Goal: Transaction & Acquisition: Purchase product/service

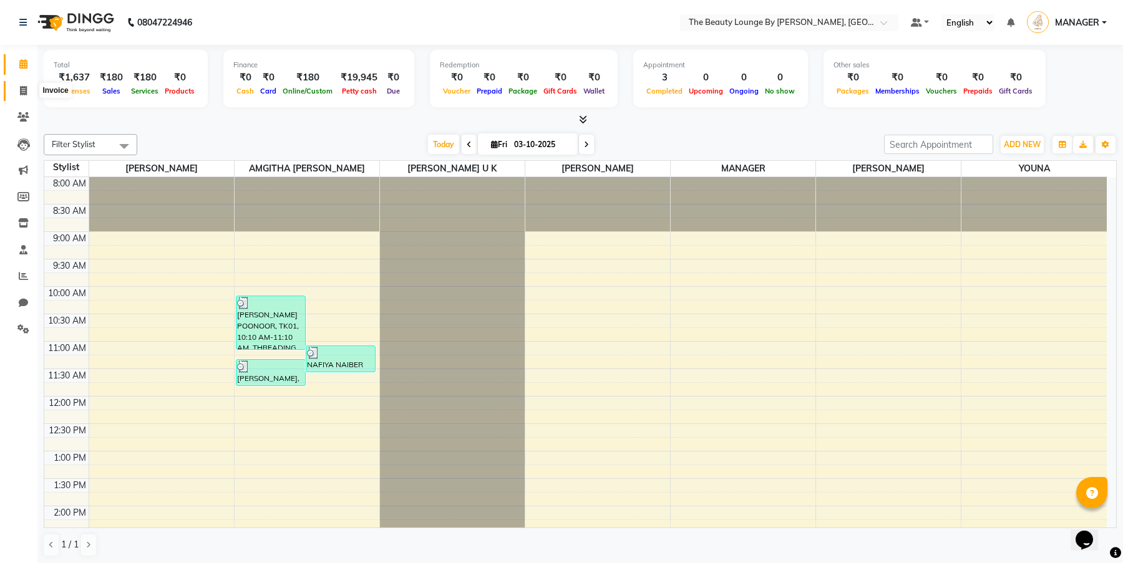
click at [22, 88] on icon at bounding box center [23, 90] width 7 height 9
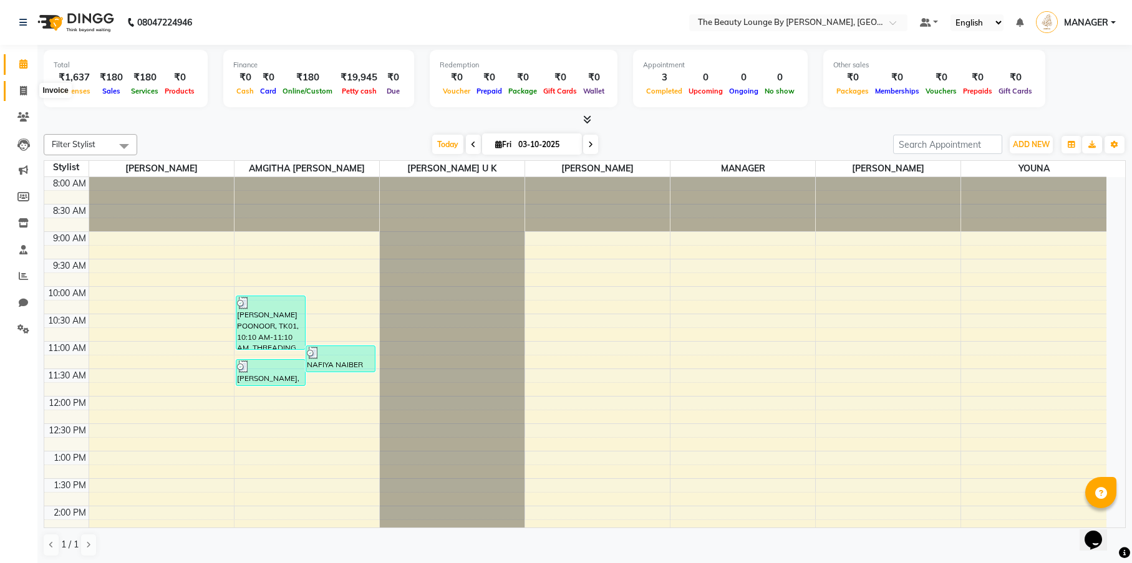
select select "service"
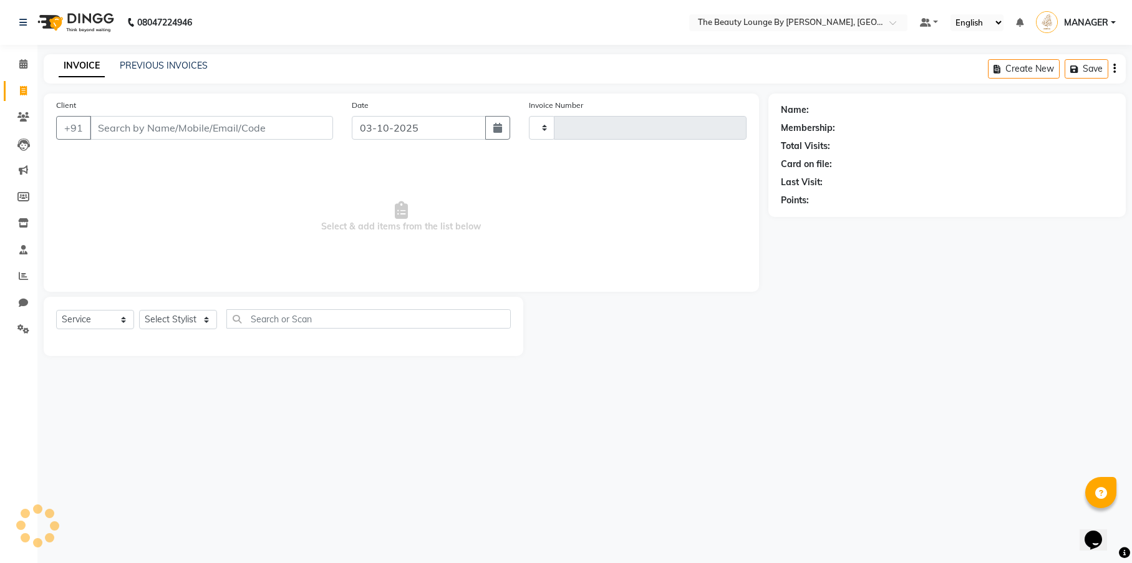
type input "0913"
select select "8577"
click at [122, 129] on input "Client" at bounding box center [211, 128] width 243 height 24
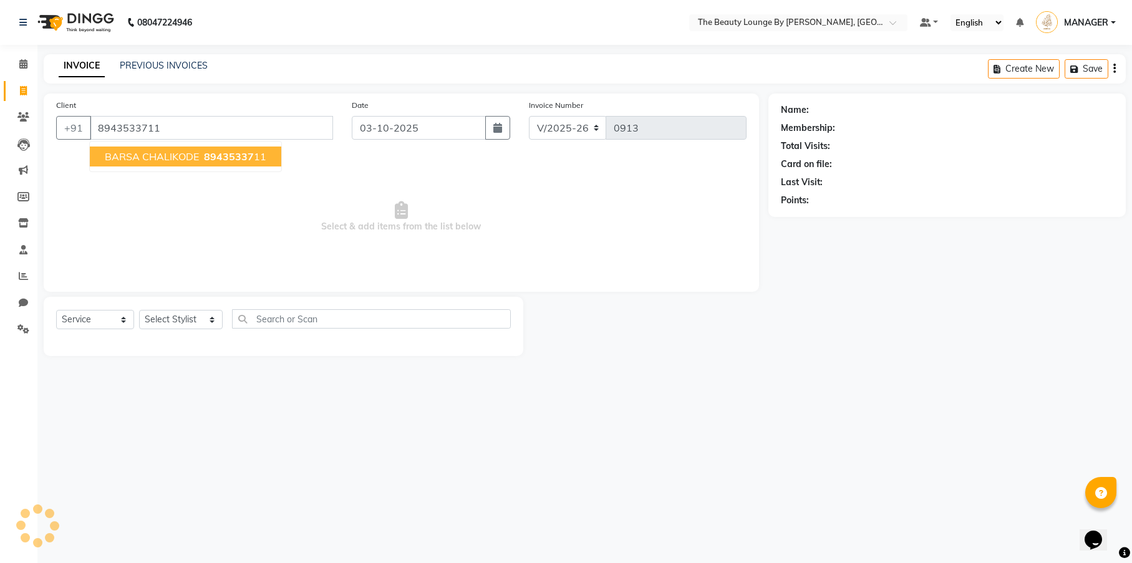
type input "8943533711"
click at [140, 157] on span "BARSA CHALIKODE" at bounding box center [152, 156] width 94 height 12
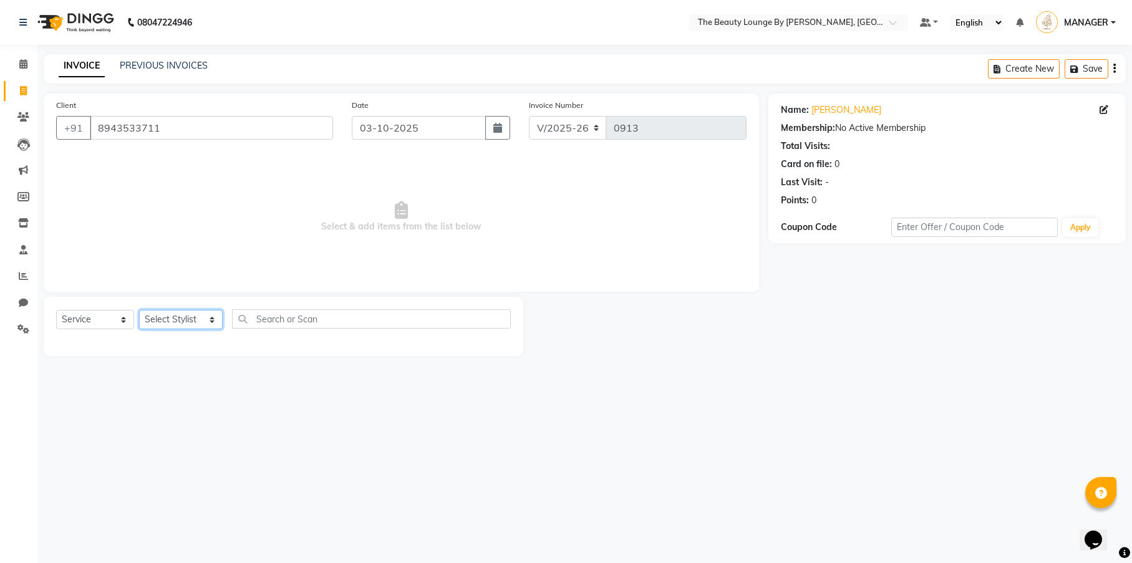
select select "85821"
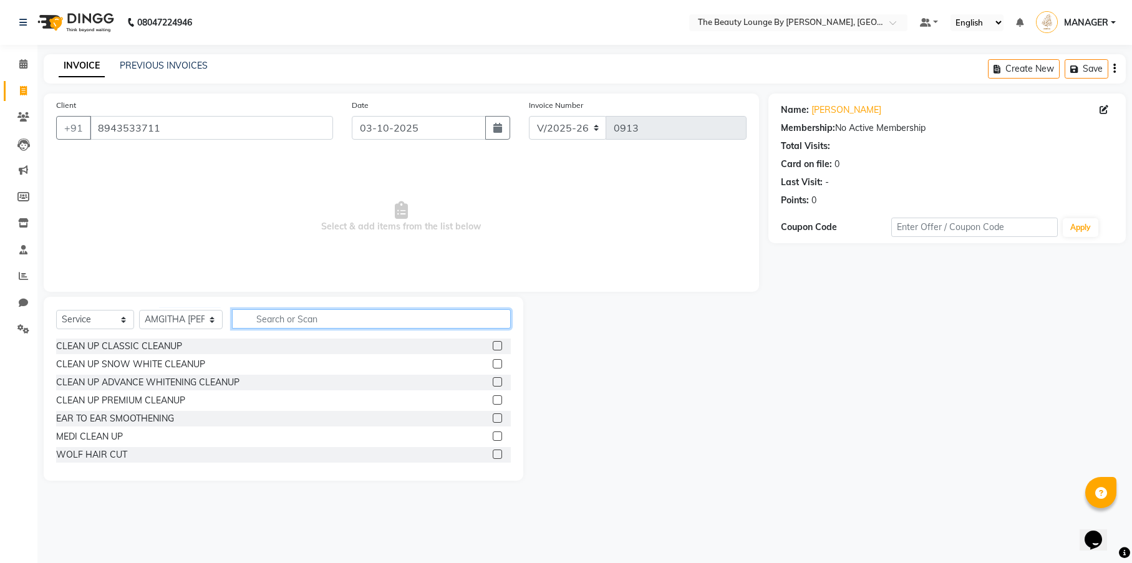
click at [258, 316] on input "text" at bounding box center [371, 318] width 279 height 19
type input "THREAD"
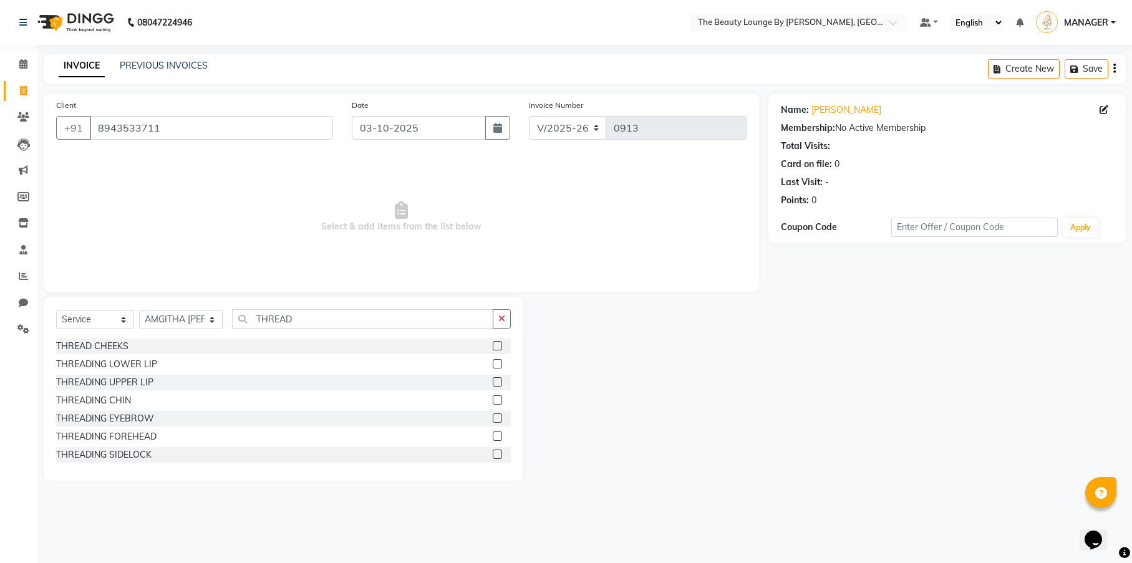
click at [493, 419] on label at bounding box center [497, 418] width 9 height 9
click at [493, 419] on input "checkbox" at bounding box center [497, 419] width 8 height 8
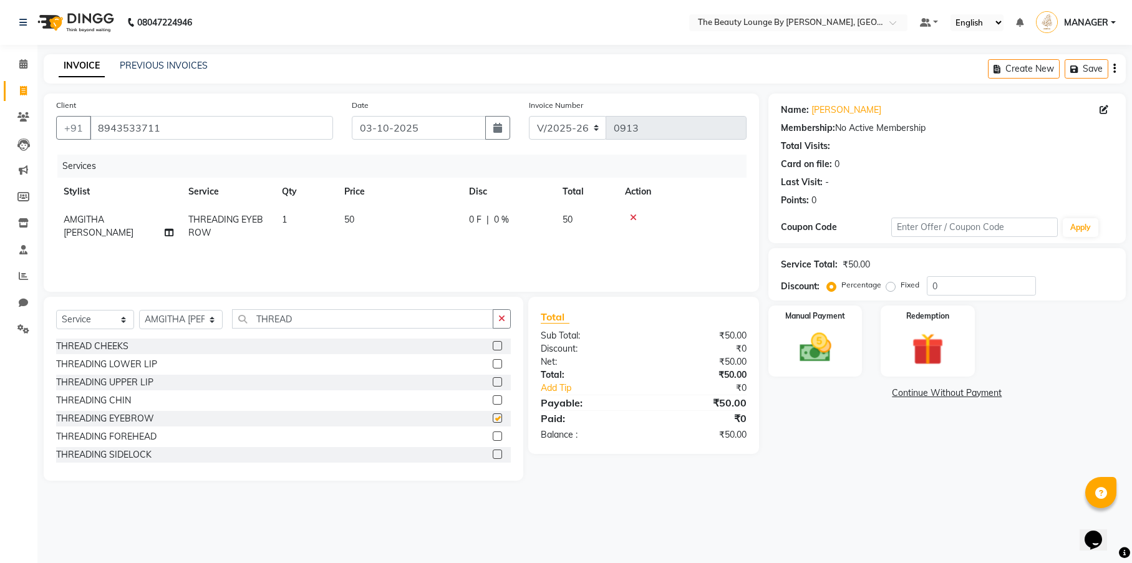
checkbox input "false"
click at [901, 287] on label "Fixed" at bounding box center [910, 284] width 19 height 11
click at [891, 287] on input "Fixed" at bounding box center [893, 285] width 9 height 9
radio input "true"
click at [829, 338] on img at bounding box center [815, 348] width 54 height 38
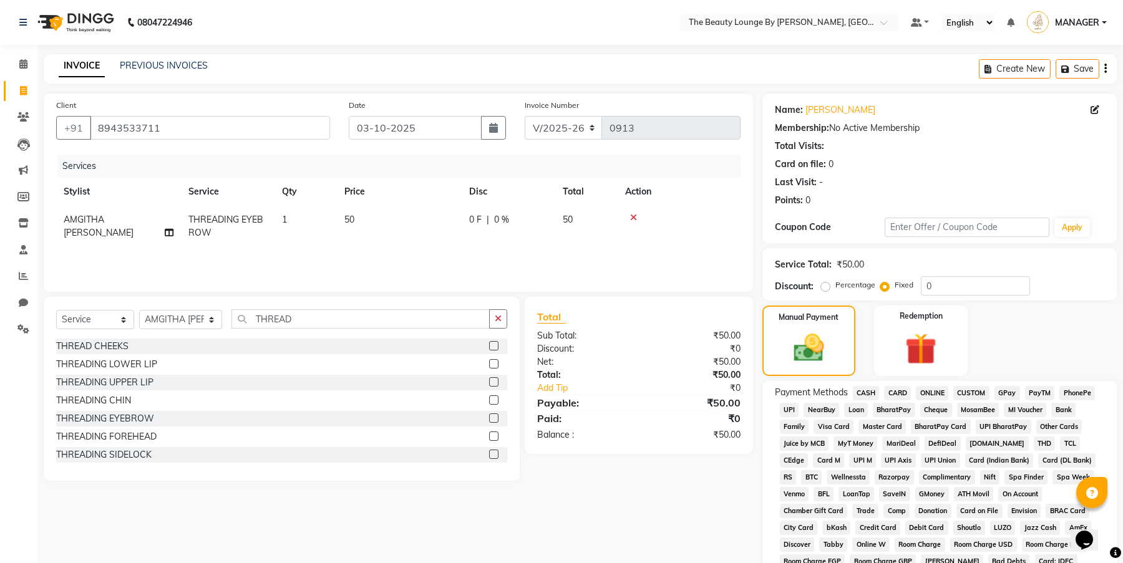
click at [873, 390] on span "CASH" at bounding box center [866, 393] width 27 height 14
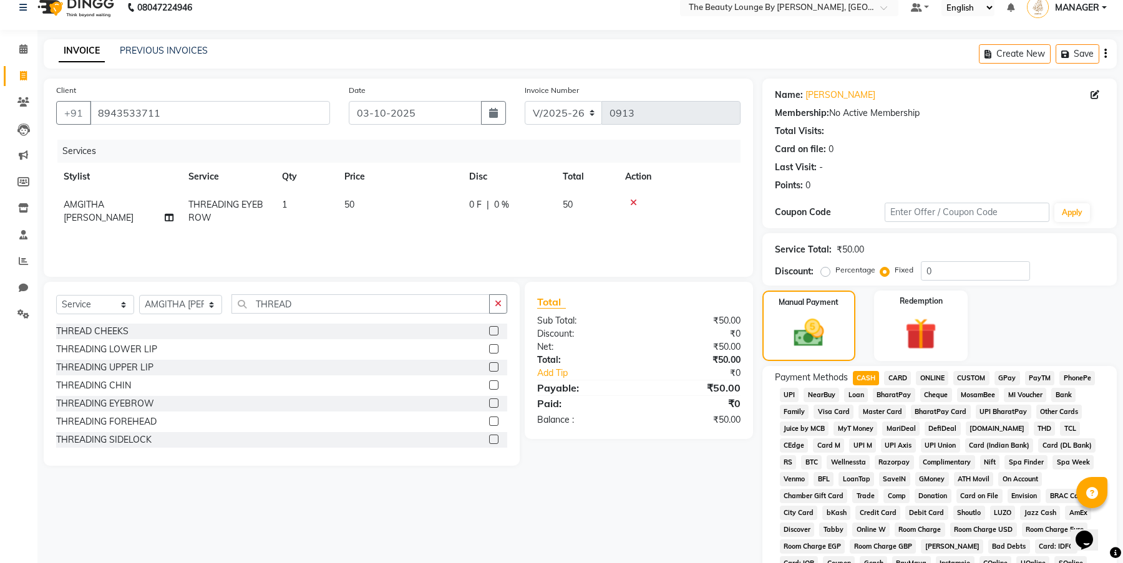
drag, startPoint x: 1121, startPoint y: 376, endPoint x: 39, endPoint y: 15, distance: 1140.4
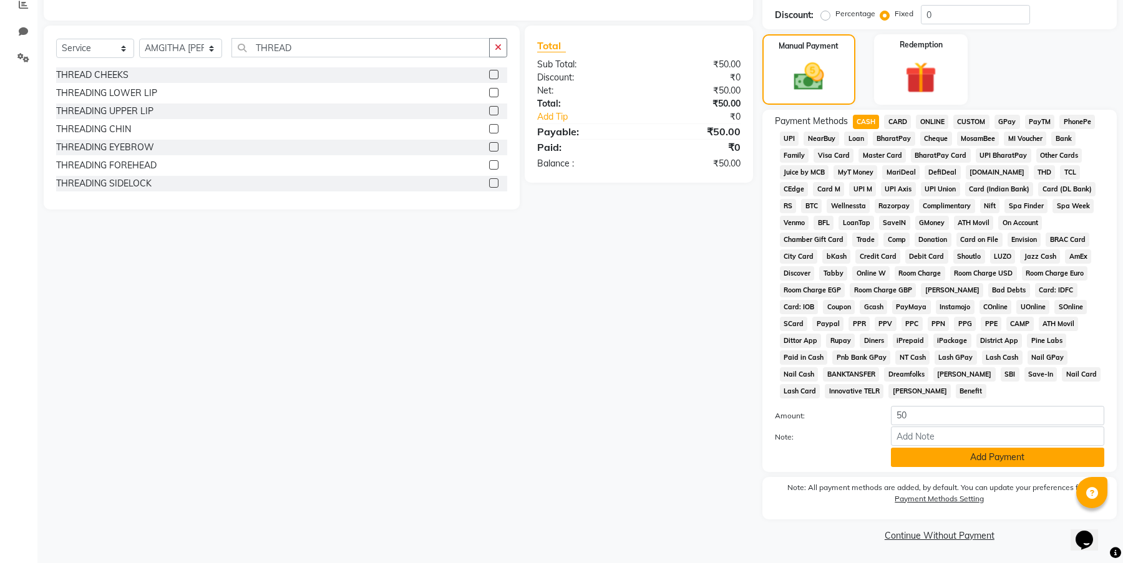
click at [1037, 457] on button "Add Payment" at bounding box center [997, 457] width 213 height 19
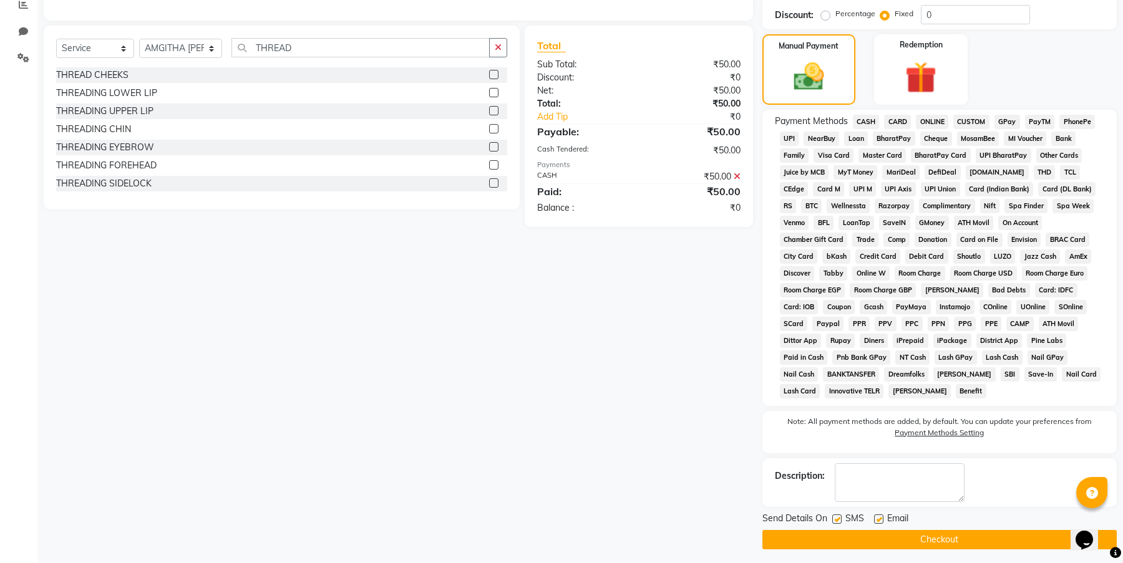
click at [1033, 539] on button "Checkout" at bounding box center [939, 539] width 354 height 19
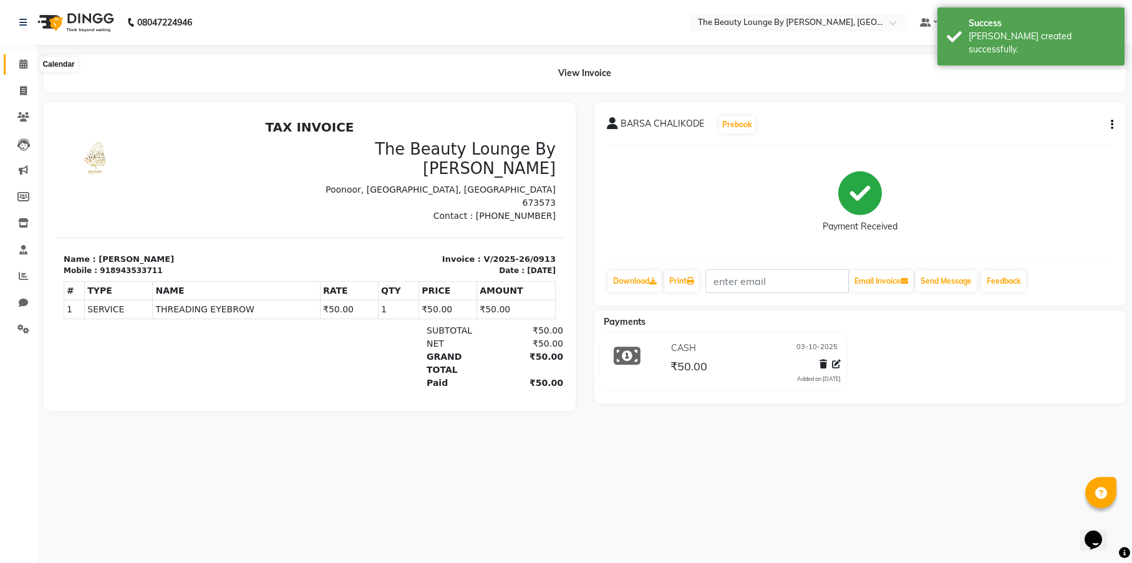
click at [22, 63] on icon at bounding box center [23, 63] width 8 height 9
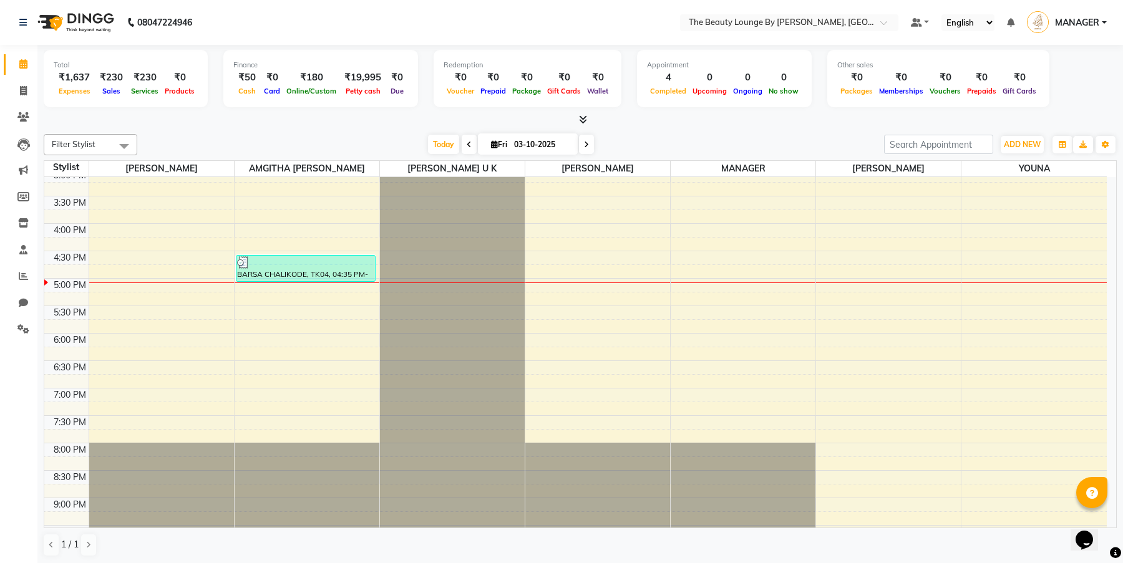
scroll to position [386, 0]
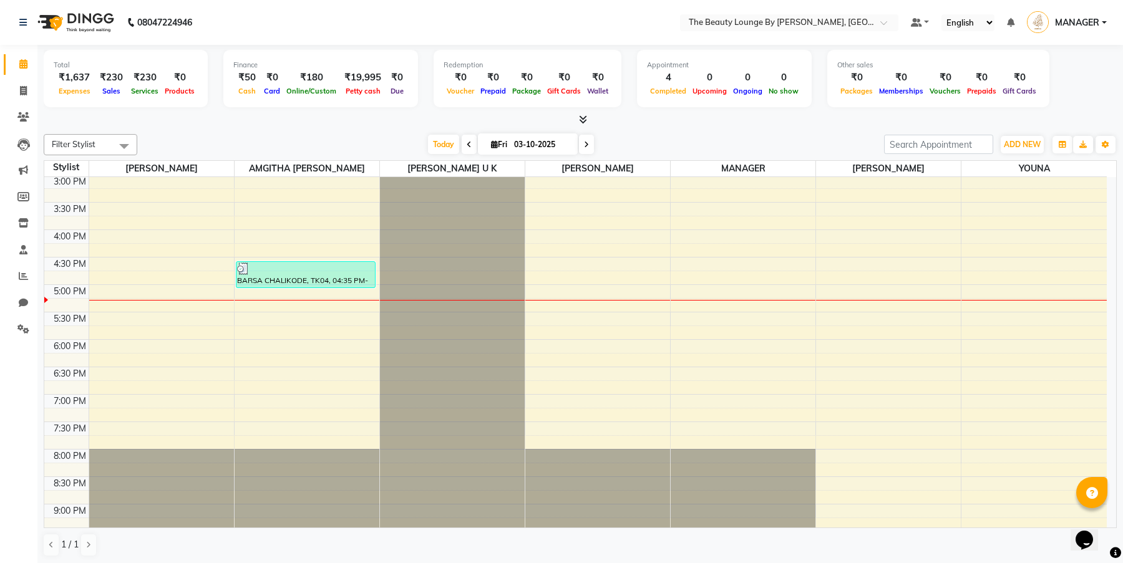
click at [1074, 324] on div "8:00 AM 8:30 AM 9:00 AM 9:30 AM 10:00 AM 10:30 AM 11:00 AM 11:30 AM 12:00 PM 12…" at bounding box center [575, 230] width 1062 height 878
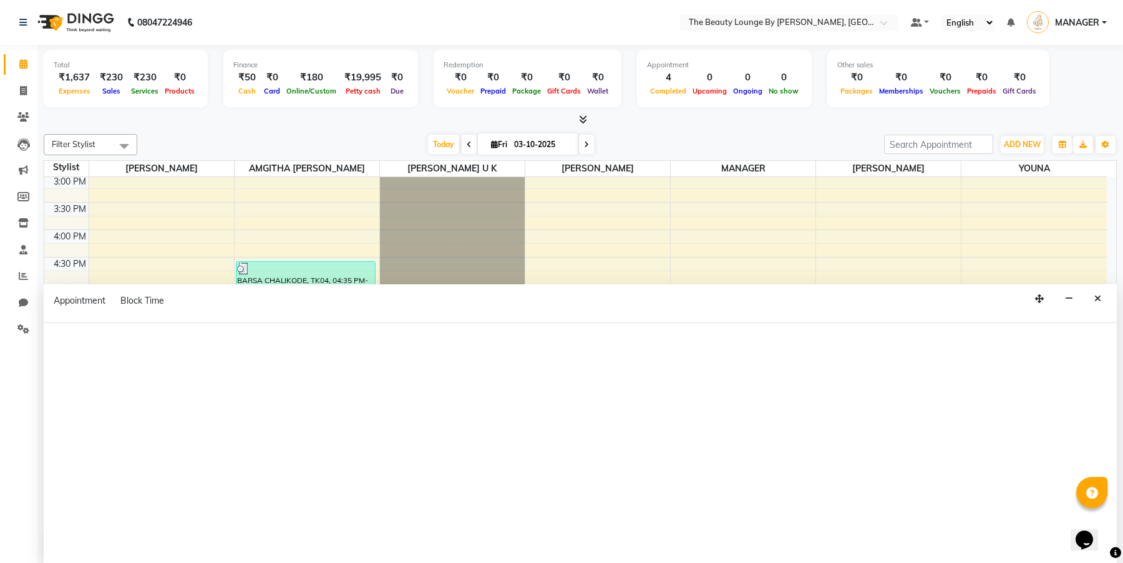
scroll to position [1, 0]
select select "92146"
select select "tentative"
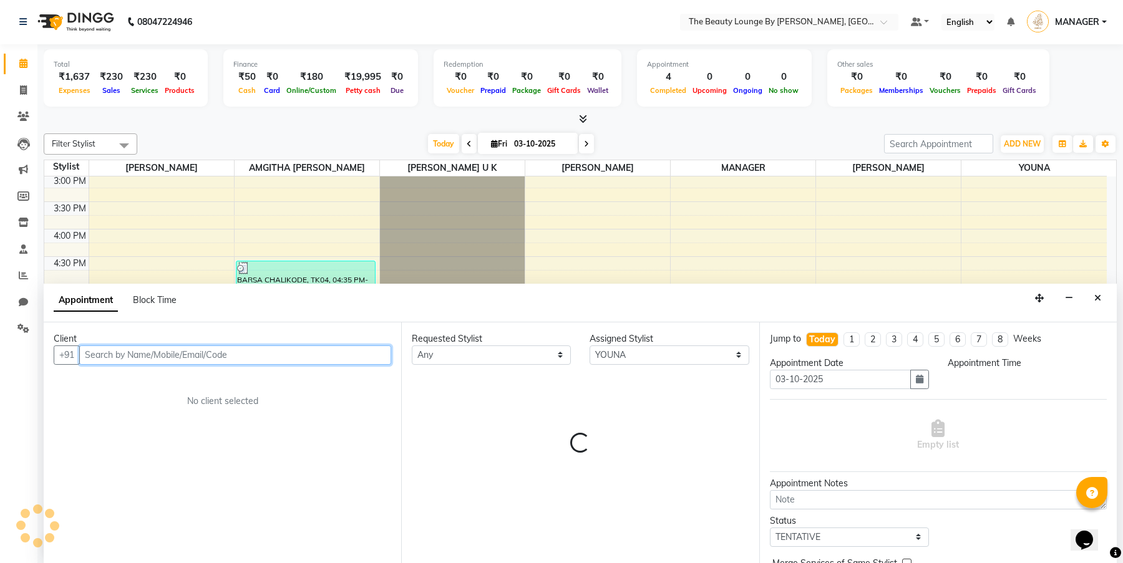
select select "1050"
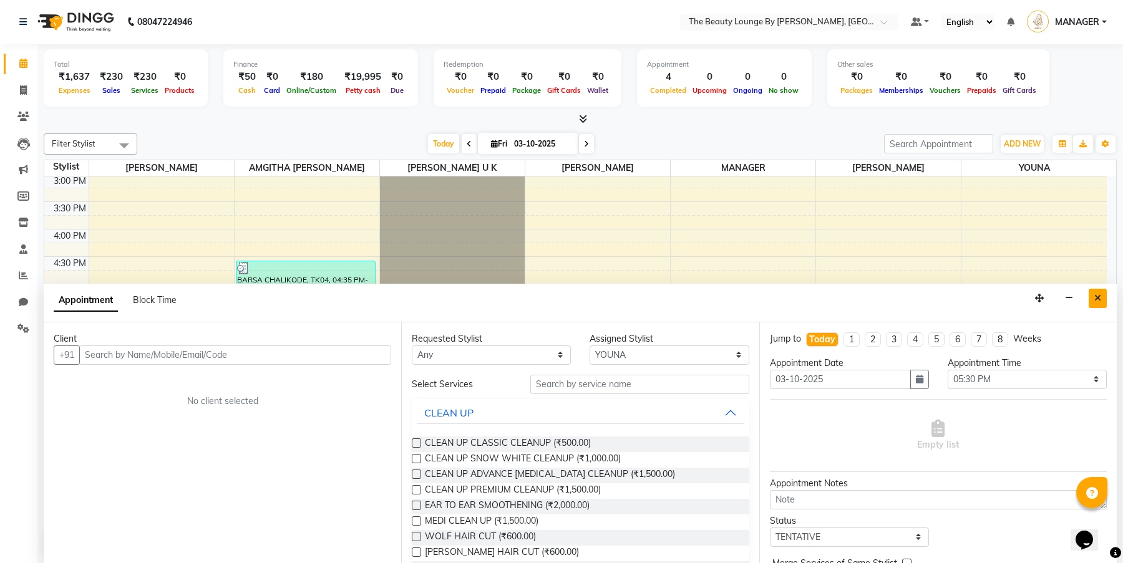
click at [1098, 299] on icon "Close" at bounding box center [1097, 298] width 7 height 9
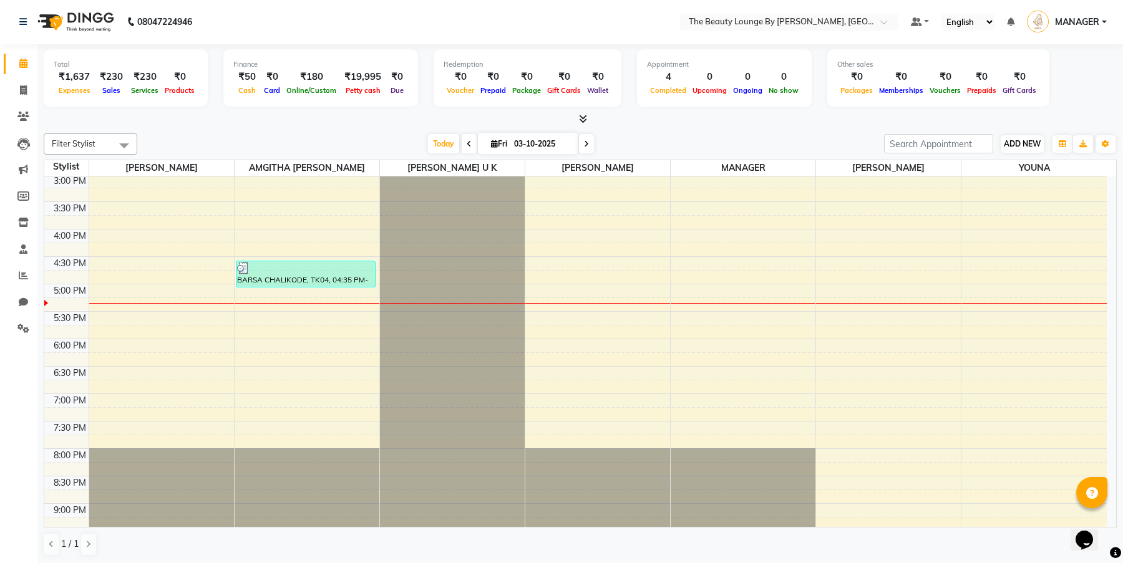
click at [1016, 142] on span "ADD NEW" at bounding box center [1022, 143] width 37 height 9
click at [1100, 215] on link "Add Attendance" at bounding box center [1093, 216] width 99 height 16
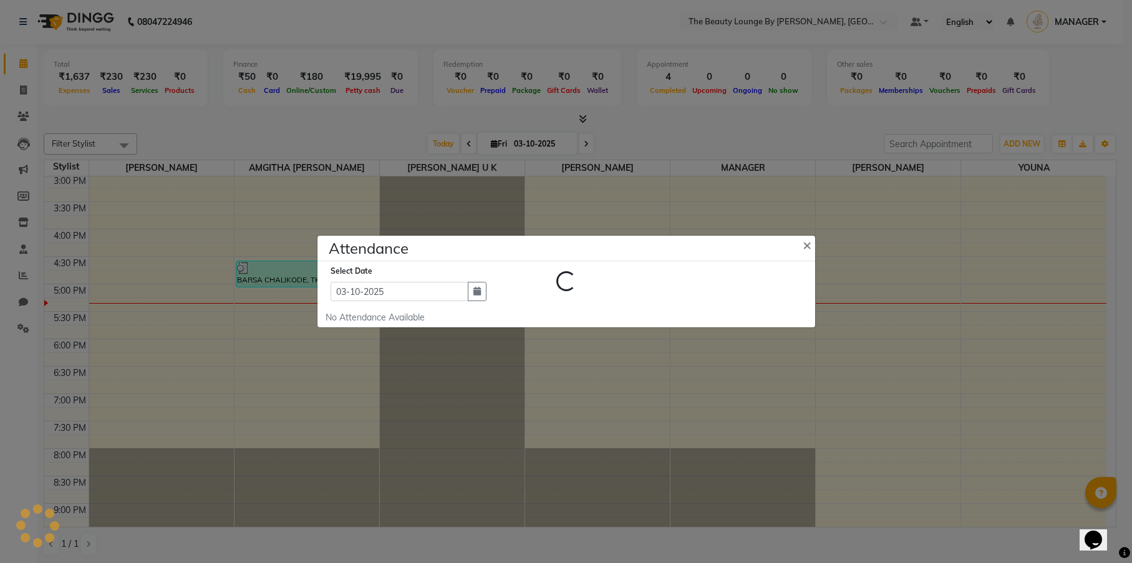
select select "W"
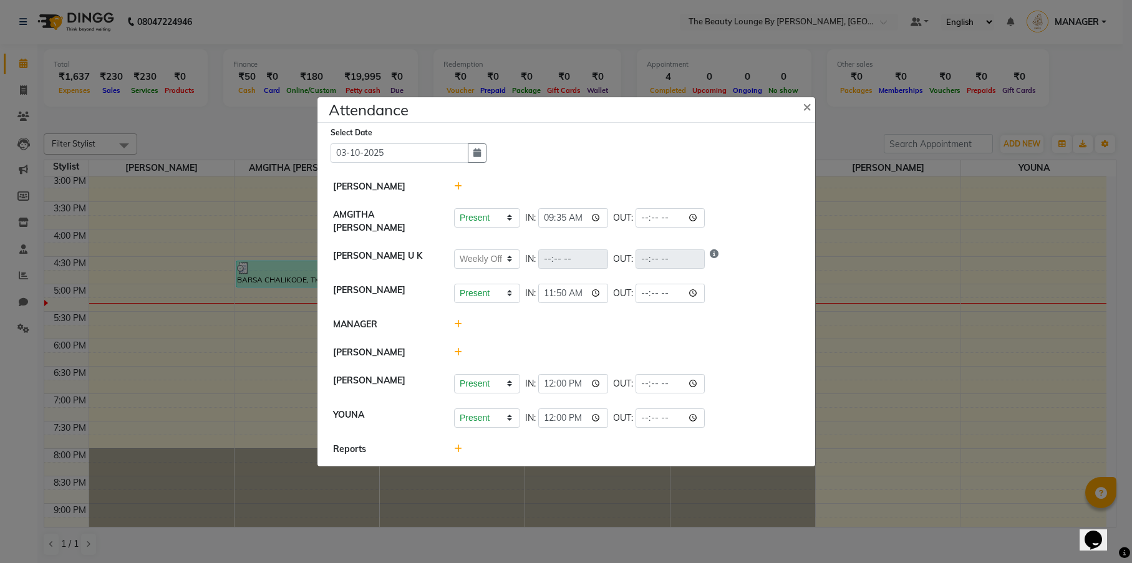
click at [462, 349] on div at bounding box center [627, 352] width 364 height 13
click at [460, 349] on icon at bounding box center [458, 352] width 8 height 9
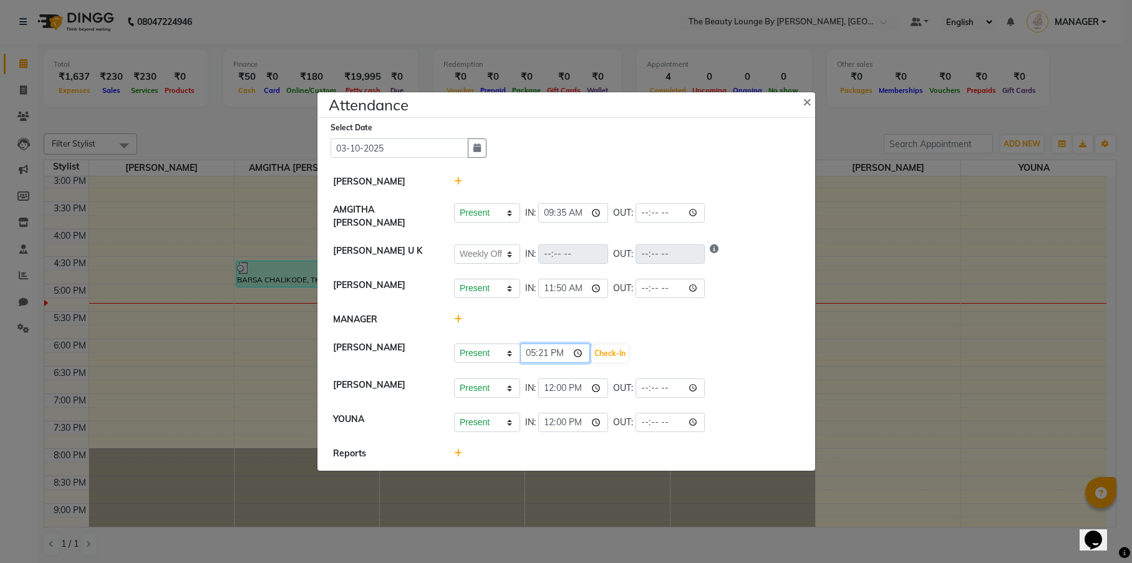
click at [530, 353] on input "17:21" at bounding box center [555, 353] width 70 height 19
click at [543, 349] on input "08:21" at bounding box center [555, 353] width 70 height 19
type input "08:10"
click at [591, 353] on button "Check-In" at bounding box center [609, 353] width 37 height 17
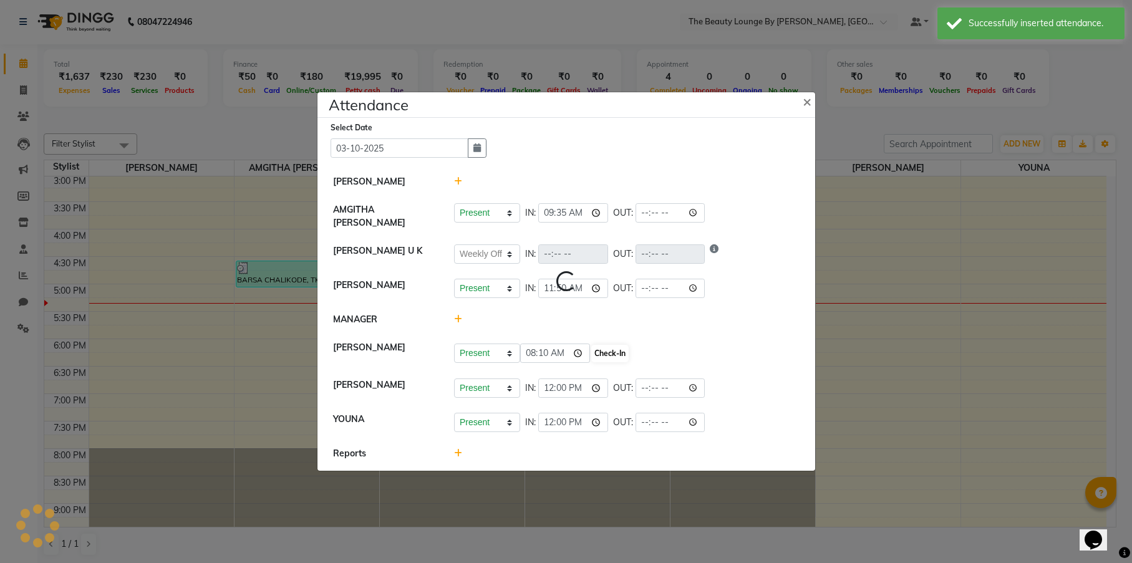
select select "W"
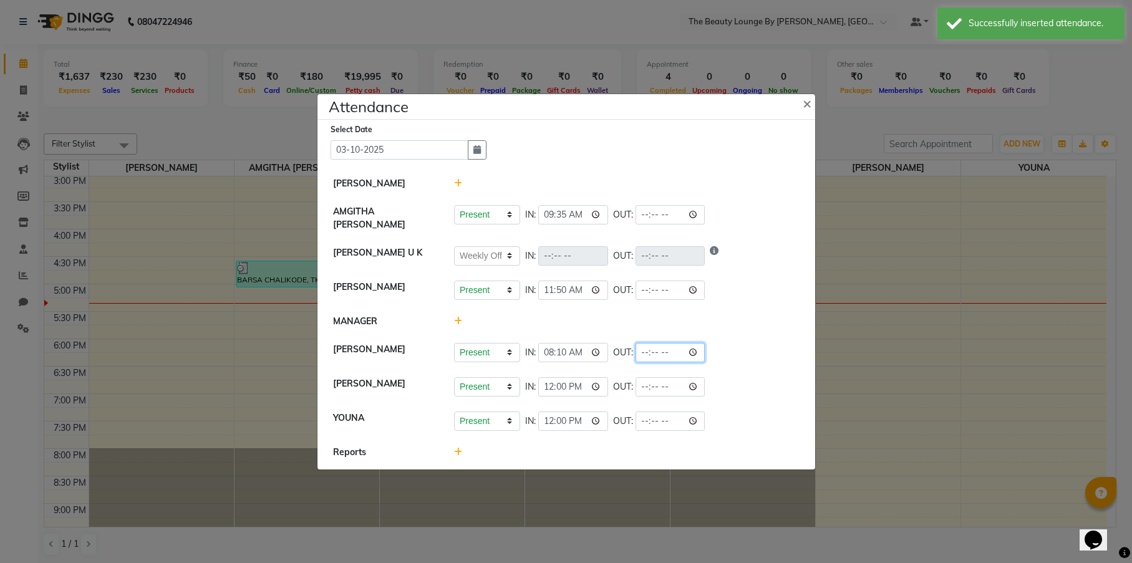
click at [636, 352] on input "time" at bounding box center [671, 352] width 70 height 19
click at [636, 351] on input "time" at bounding box center [671, 352] width 70 height 19
type input "17:00"
click at [720, 353] on div "Present Absent Late Half Day Weekly Off IN: 08:10 OUT: 17:00" at bounding box center [627, 352] width 346 height 19
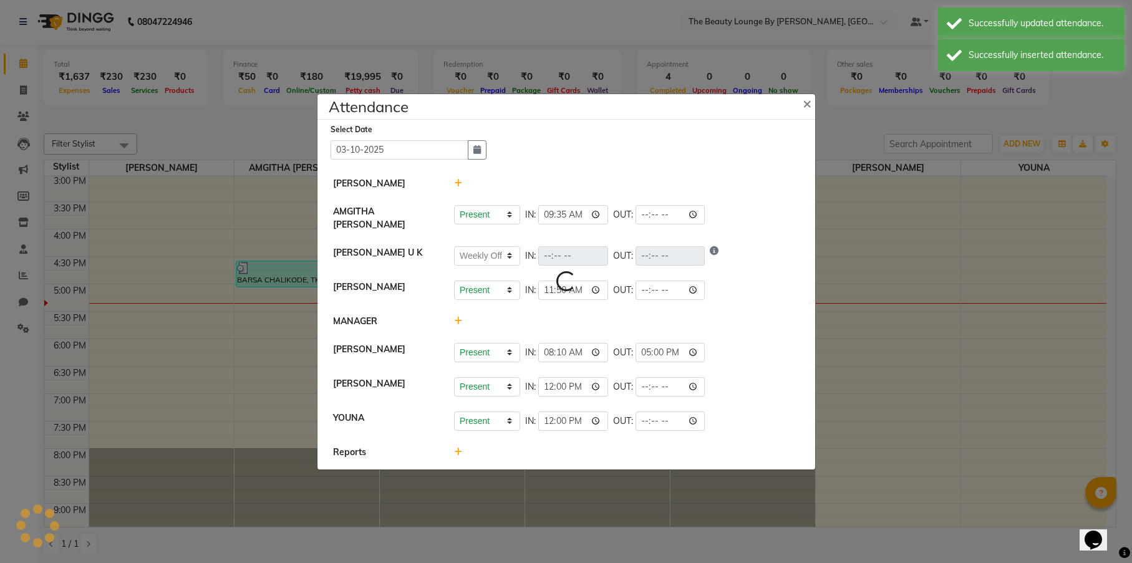
select select "W"
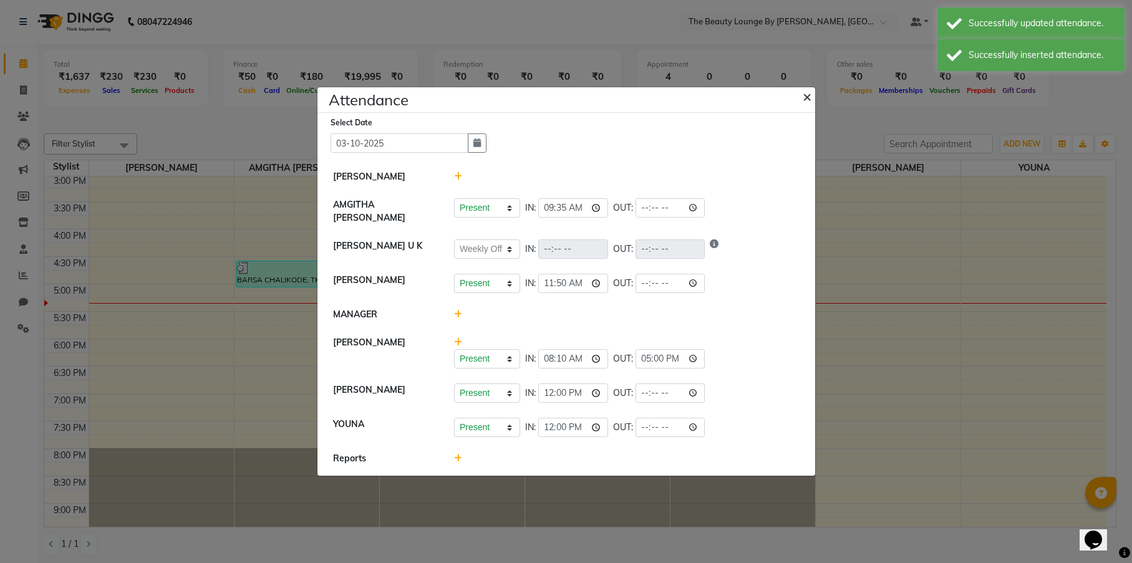
click at [808, 100] on span "×" at bounding box center [807, 96] width 9 height 19
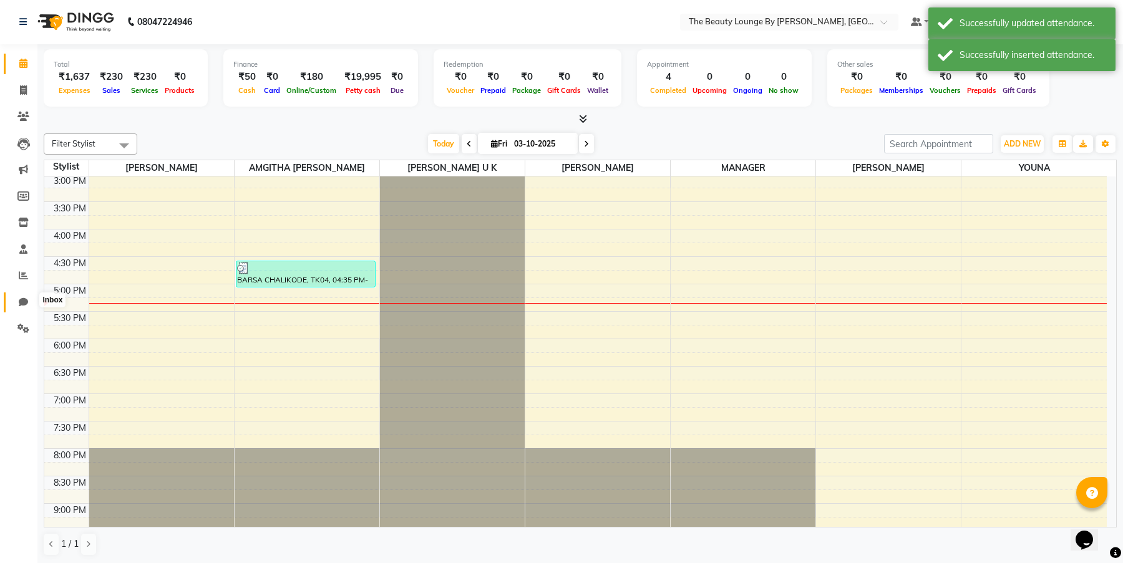
click at [24, 301] on icon at bounding box center [23, 302] width 9 height 9
select select "100"
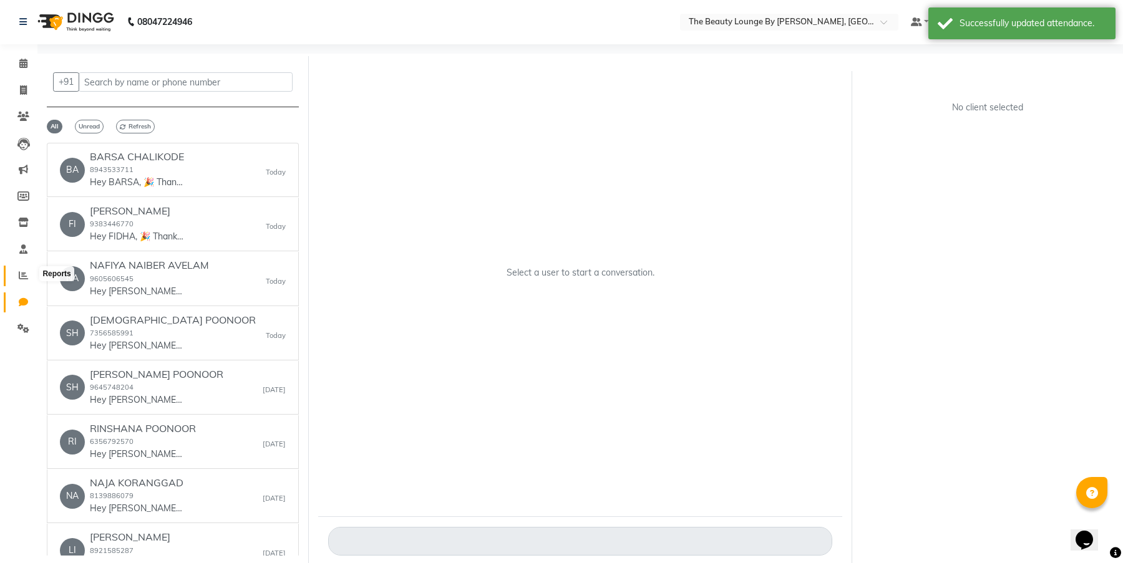
click at [23, 271] on icon at bounding box center [23, 275] width 9 height 9
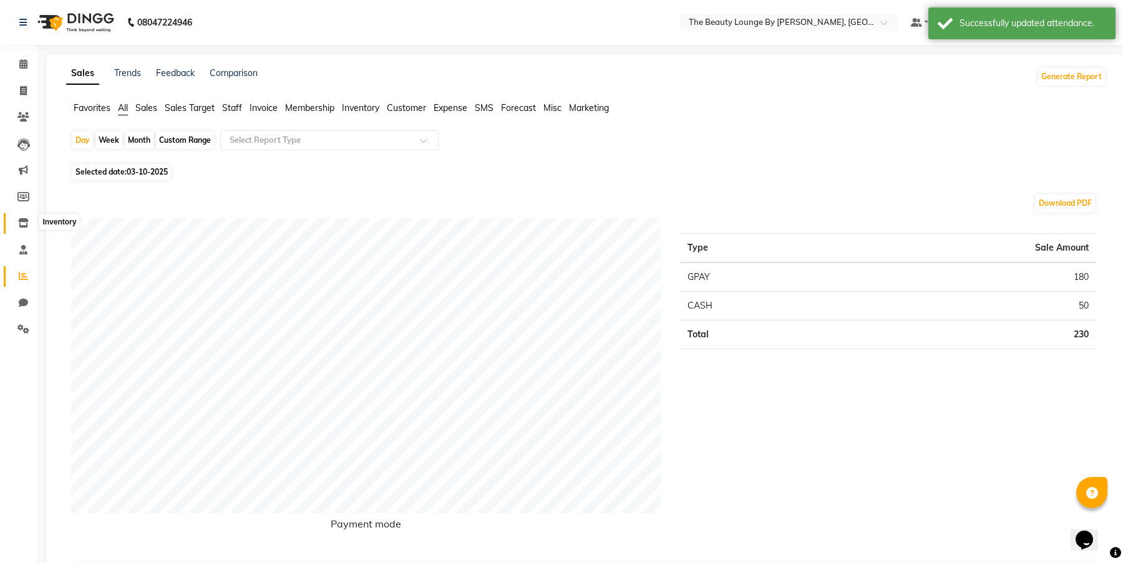
click at [22, 228] on span at bounding box center [23, 223] width 22 height 14
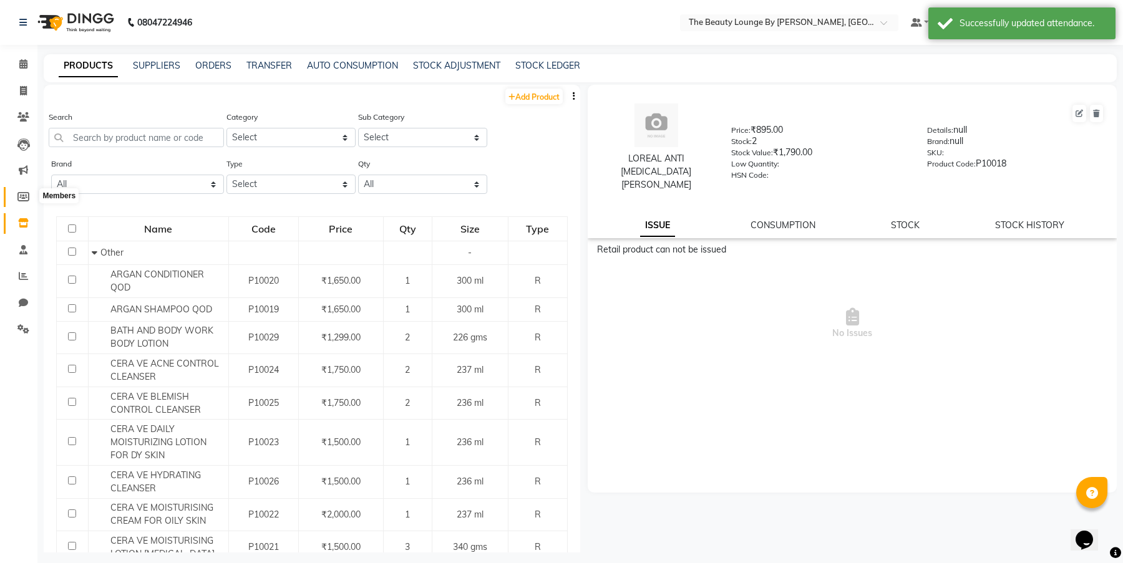
click at [20, 198] on icon at bounding box center [23, 196] width 12 height 9
select select
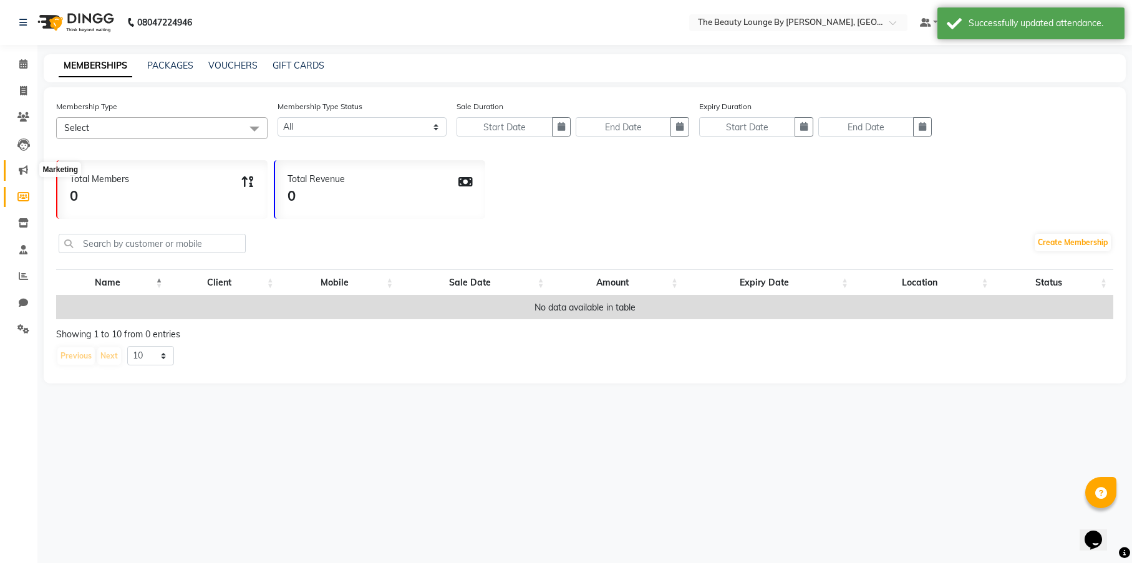
click at [25, 166] on icon at bounding box center [23, 169] width 9 height 9
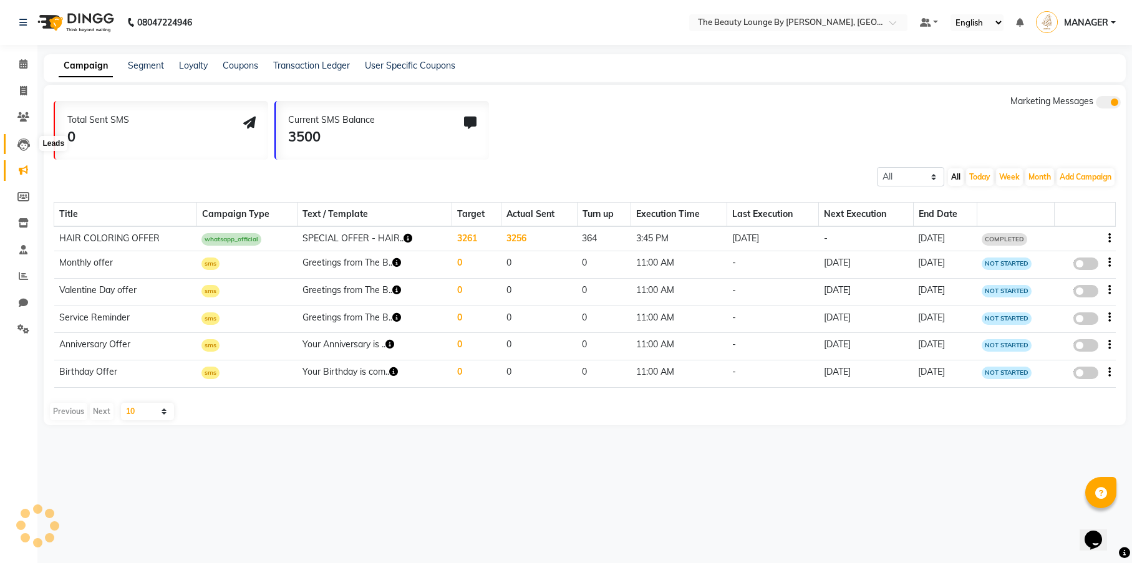
click at [23, 145] on icon at bounding box center [23, 144] width 12 height 12
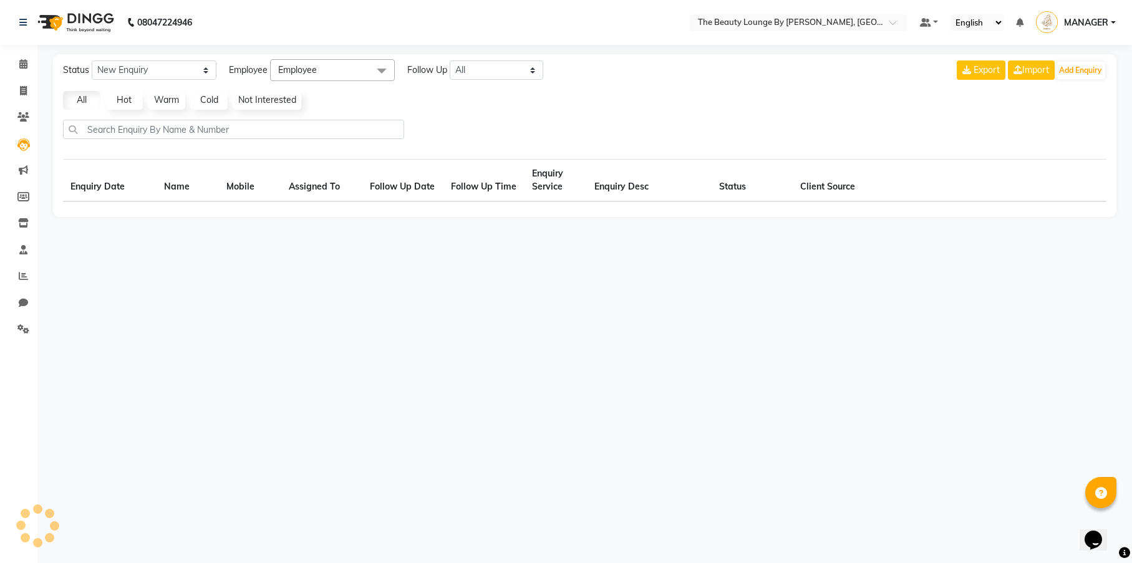
select select "10"
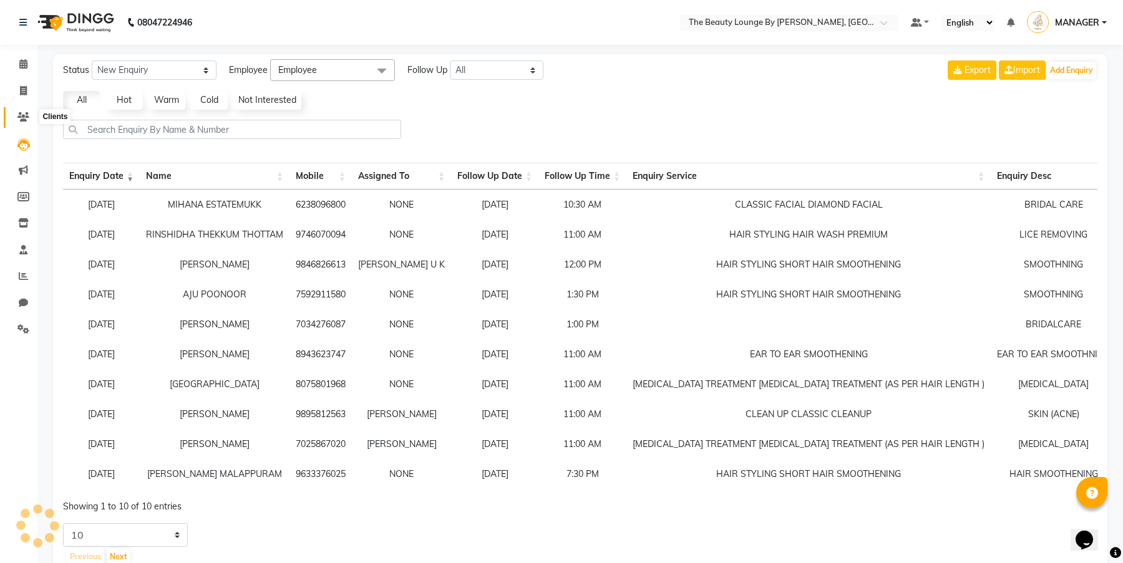
click at [22, 117] on icon at bounding box center [23, 116] width 12 height 9
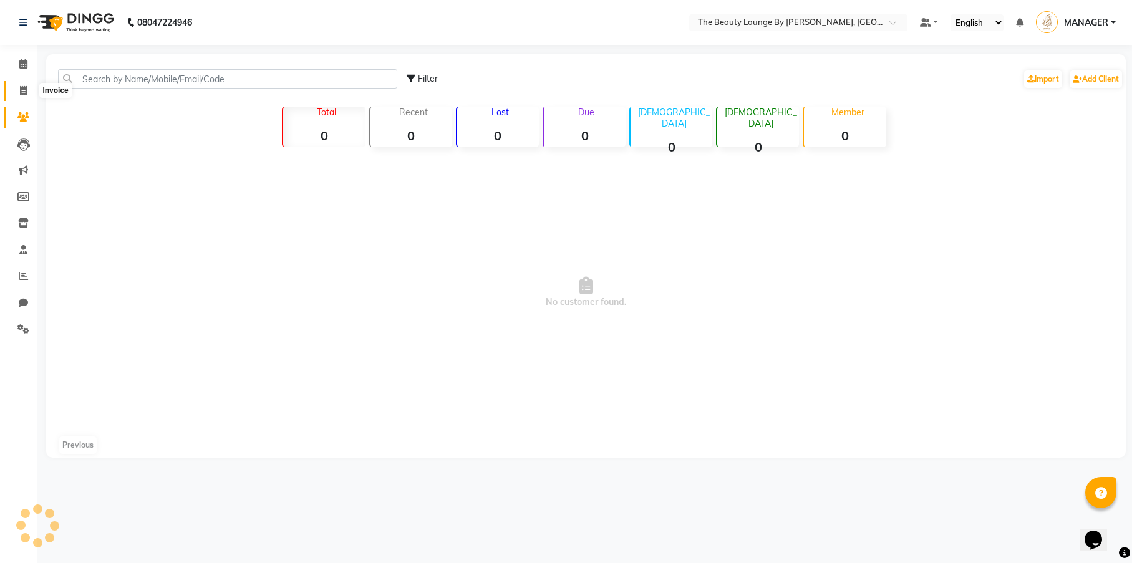
click at [20, 88] on icon at bounding box center [23, 90] width 7 height 9
select select "8577"
select select "service"
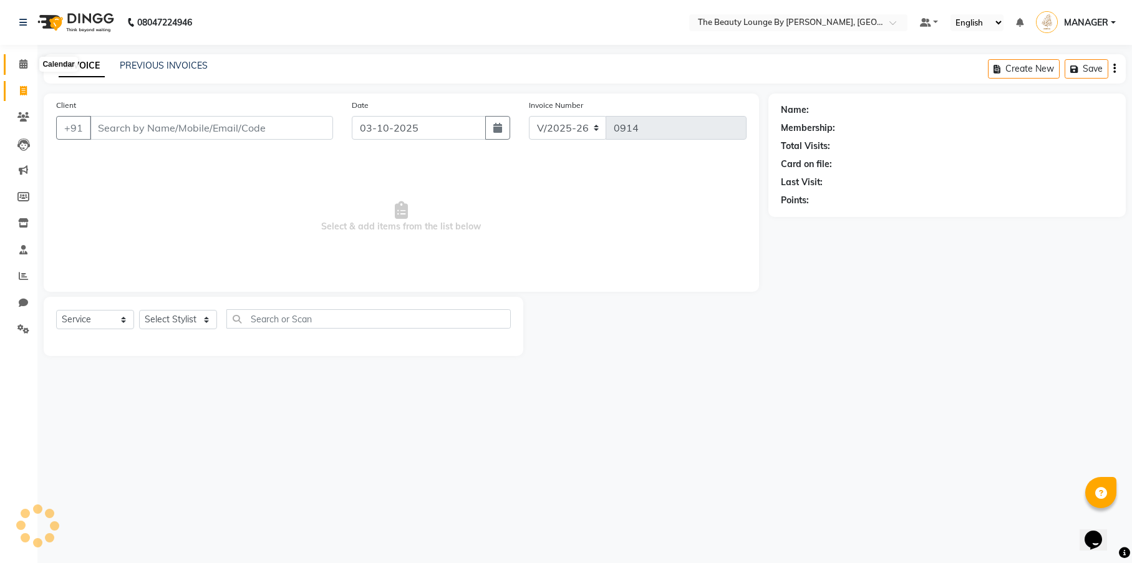
click at [21, 65] on icon at bounding box center [23, 63] width 8 height 9
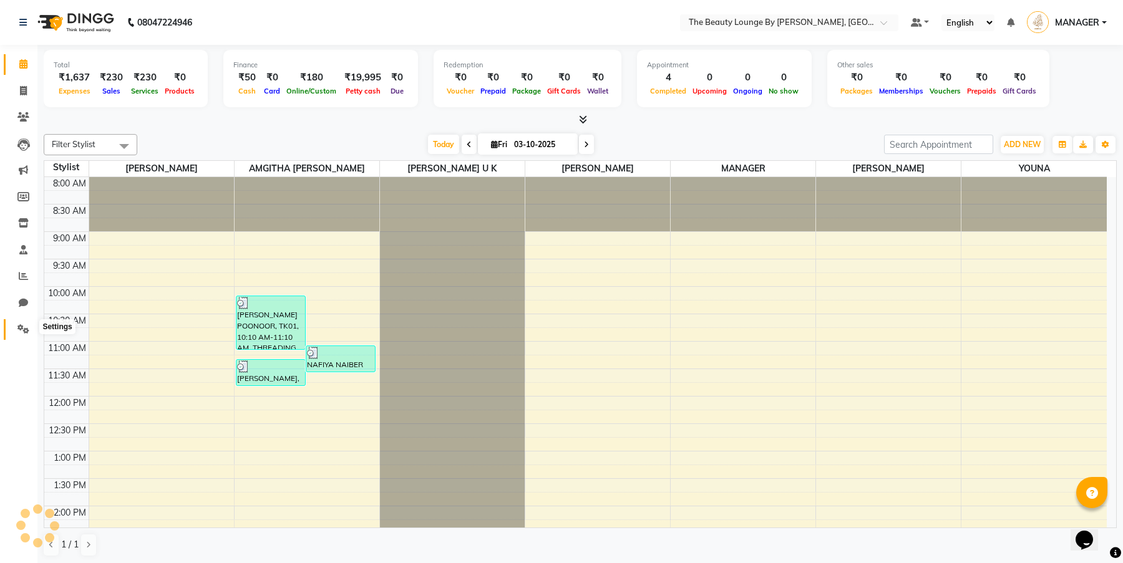
click at [22, 326] on icon at bounding box center [23, 328] width 12 height 9
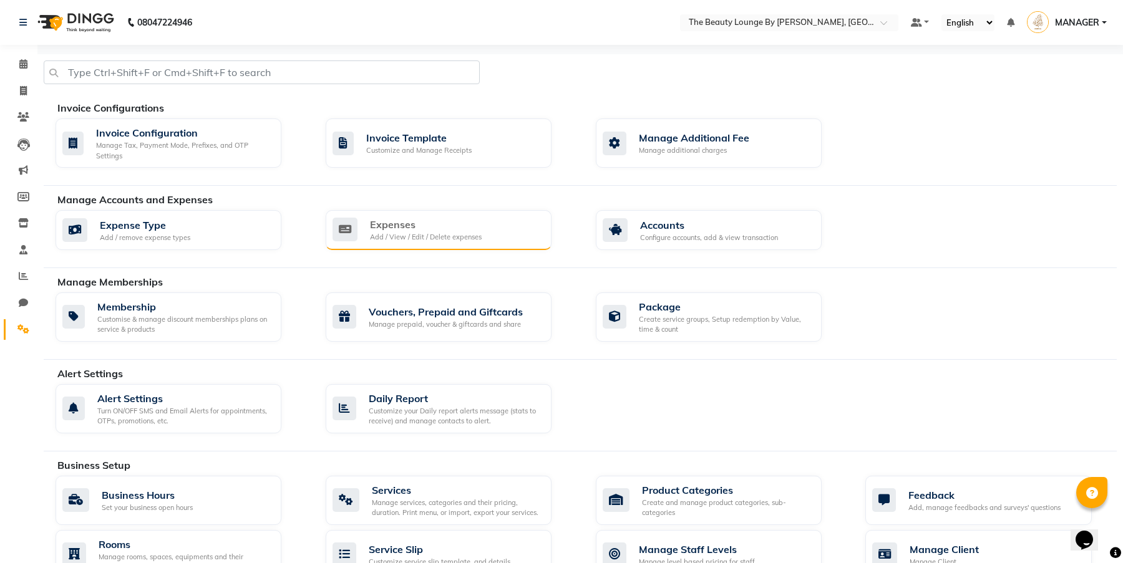
click at [466, 232] on div "Add / View / Edit / Delete expenses" at bounding box center [426, 237] width 112 height 11
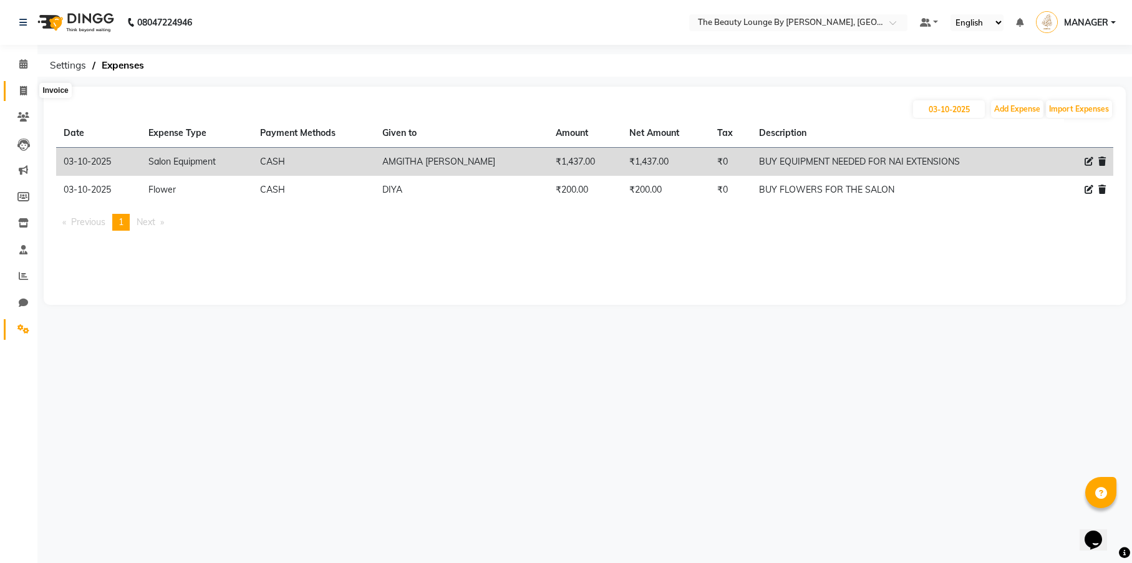
click at [25, 89] on icon at bounding box center [23, 90] width 7 height 9
select select "service"
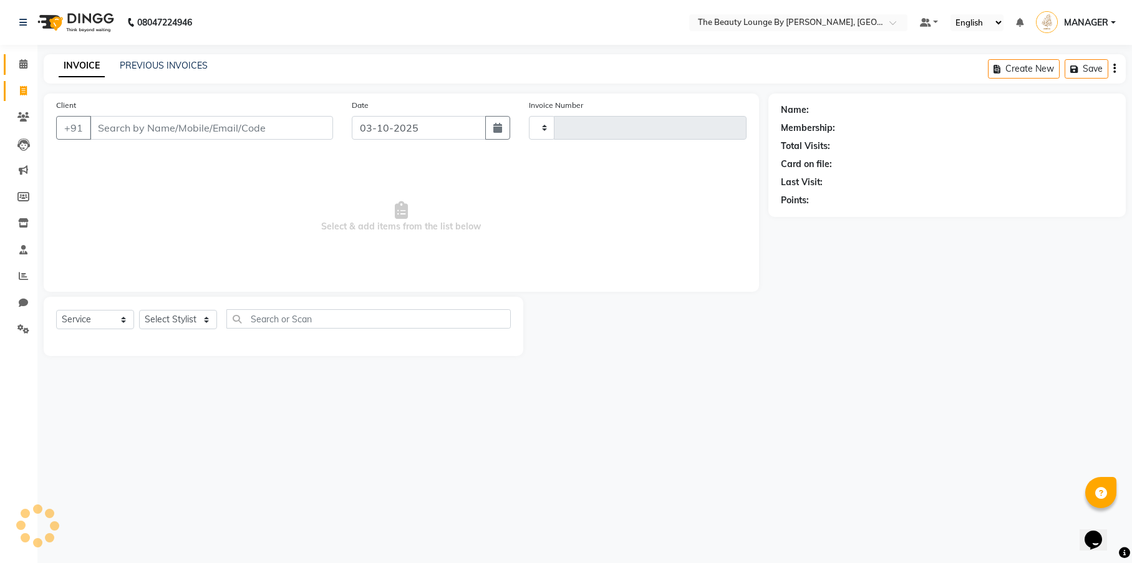
type input "0914"
select select "8577"
click at [23, 61] on icon at bounding box center [23, 63] width 8 height 9
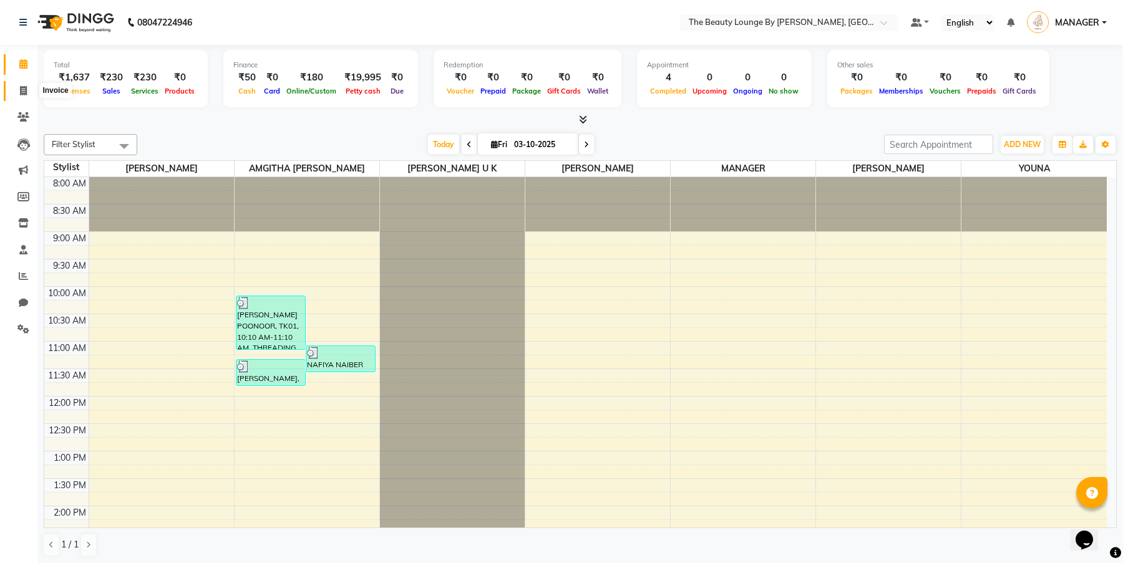
click at [27, 87] on icon at bounding box center [23, 90] width 7 height 9
select select "service"
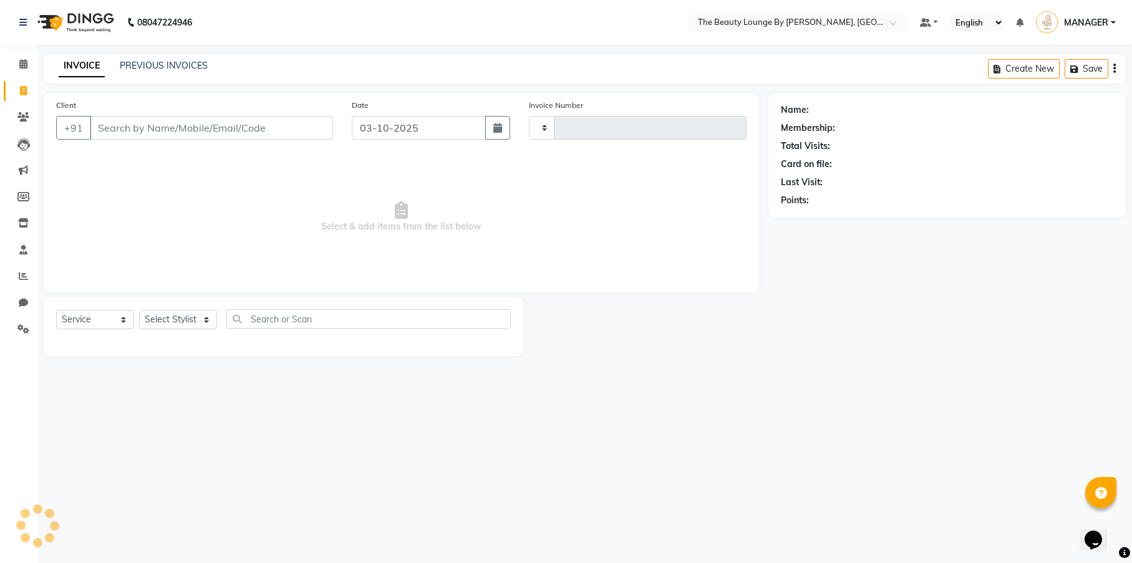
type input "0914"
select select "8577"
select select "85823"
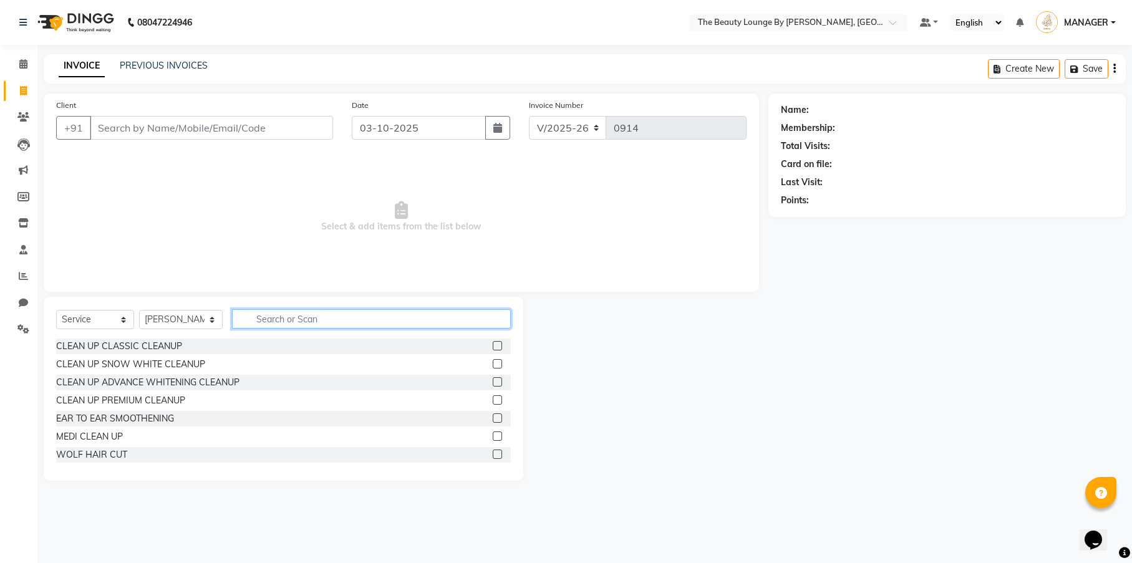
click at [290, 319] on input "text" at bounding box center [371, 318] width 279 height 19
type input "TAN"
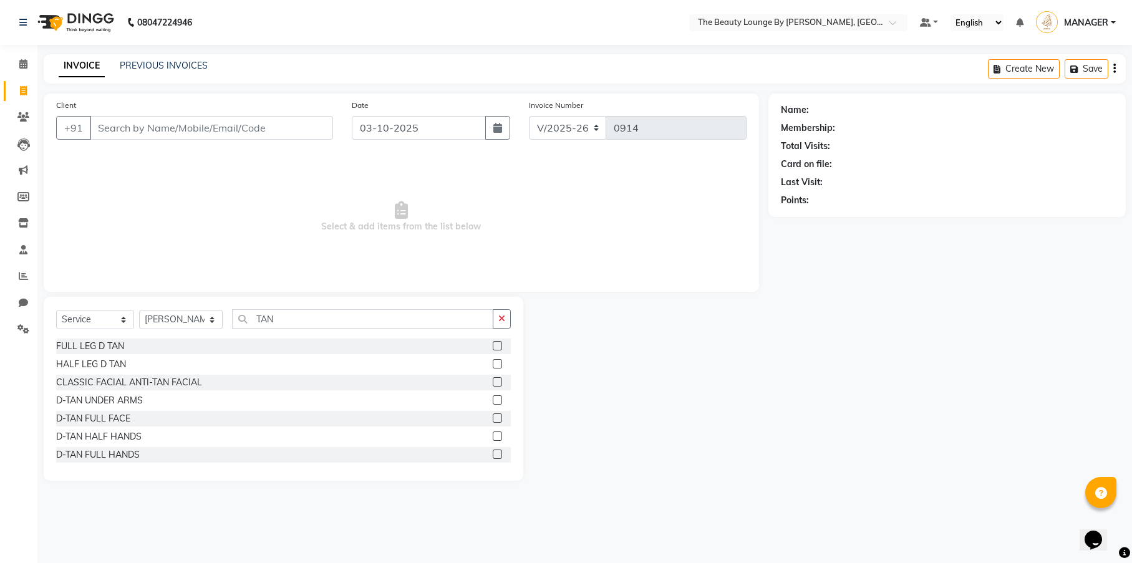
click at [493, 416] on label at bounding box center [497, 418] width 9 height 9
click at [493, 416] on input "checkbox" at bounding box center [497, 419] width 8 height 8
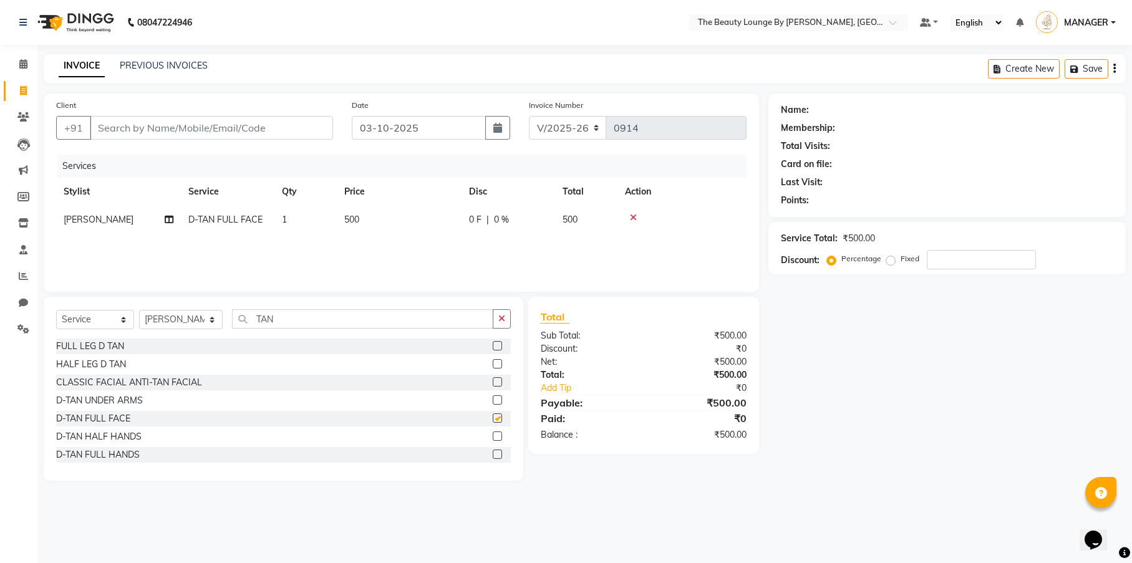
checkbox input "false"
click at [334, 328] on input "TAN" at bounding box center [362, 318] width 261 height 19
type input "T"
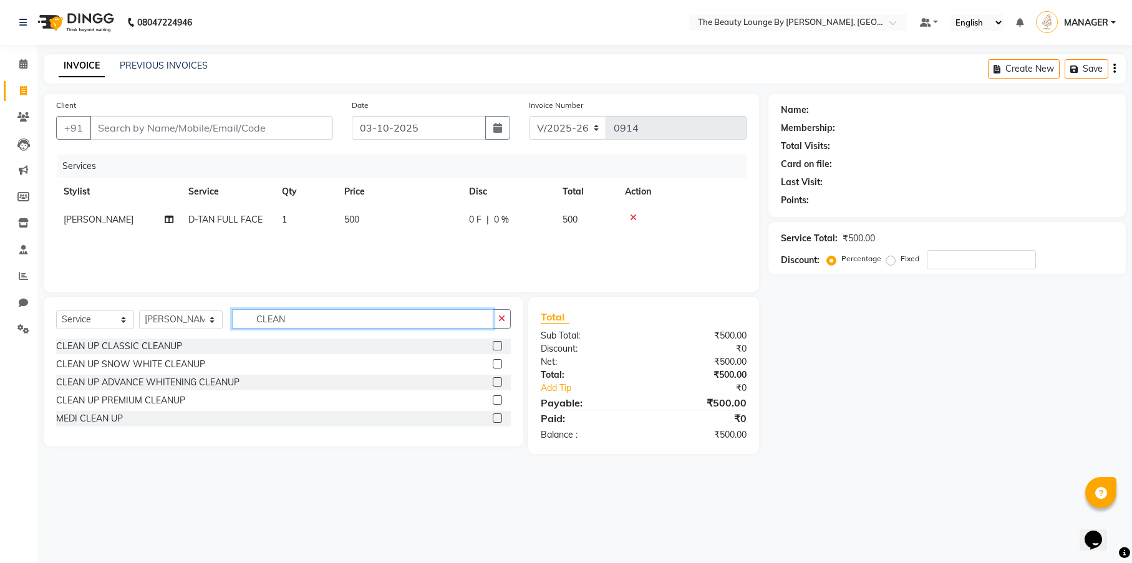
type input "CLEAN"
click at [497, 347] on label at bounding box center [497, 345] width 9 height 9
click at [497, 347] on input "checkbox" at bounding box center [497, 346] width 8 height 8
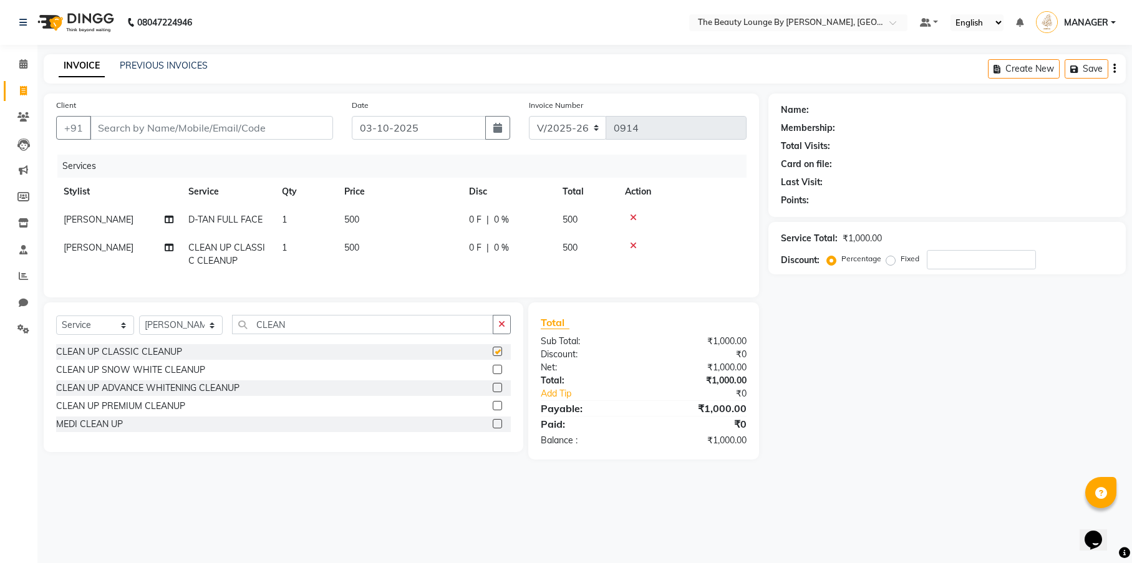
checkbox input "false"
click at [306, 334] on input "CLEAN" at bounding box center [362, 324] width 261 height 19
type input "C"
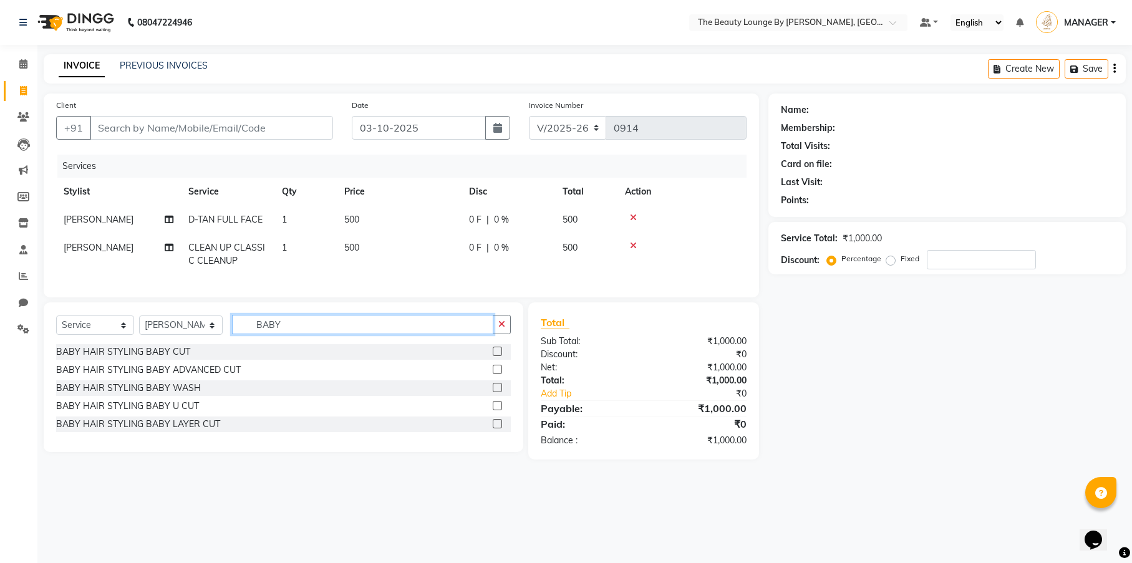
type input "BABY"
click at [498, 392] on label at bounding box center [497, 387] width 9 height 9
click at [498, 392] on input "checkbox" at bounding box center [497, 388] width 8 height 8
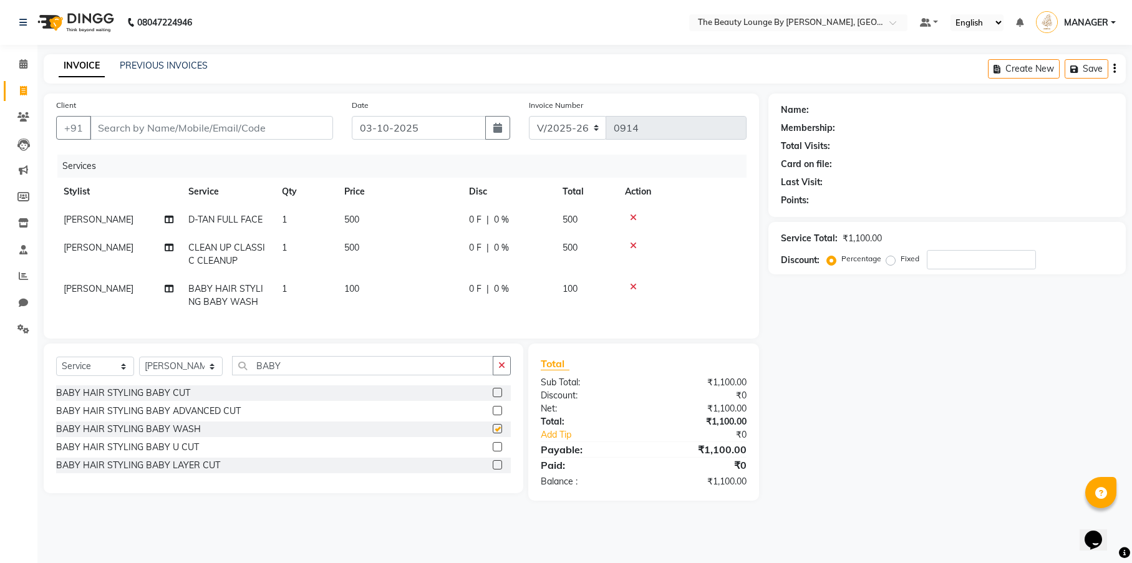
checkbox input "false"
click at [499, 470] on label at bounding box center [497, 464] width 9 height 9
click at [499, 470] on input "checkbox" at bounding box center [497, 466] width 8 height 8
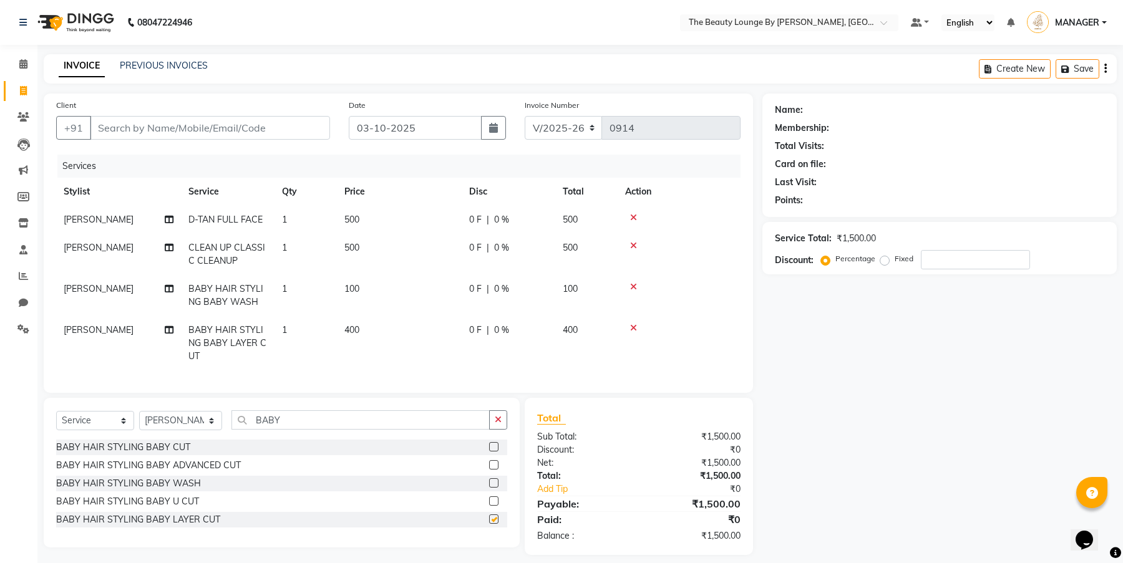
checkbox input "false"
click at [279, 131] on input "Client" at bounding box center [210, 128] width 240 height 24
type input "8"
type input "0"
type input "8086988109"
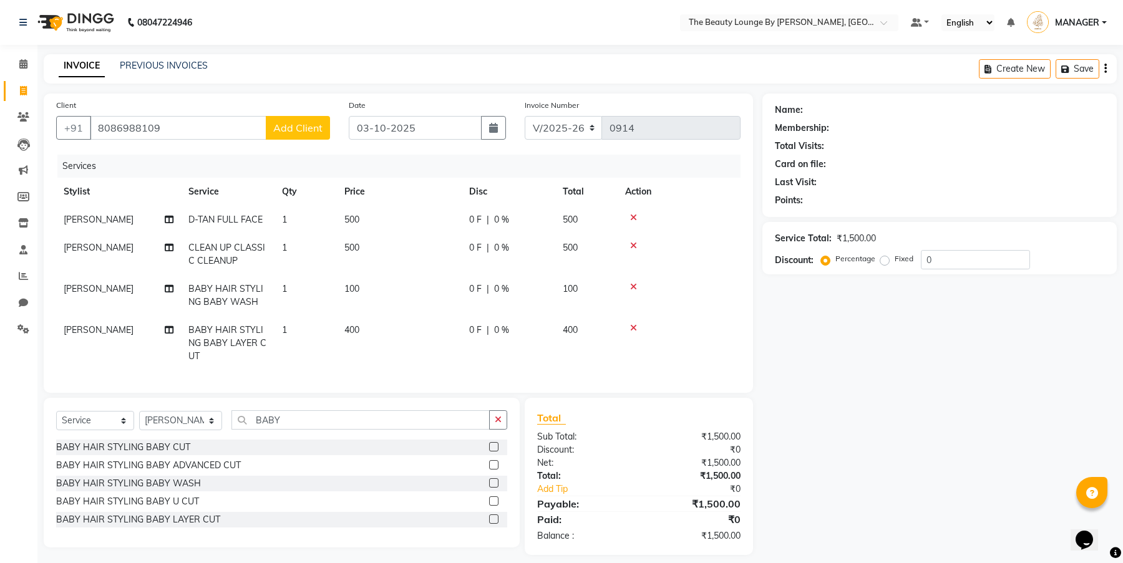
click at [313, 126] on span "Add Client" at bounding box center [297, 128] width 49 height 12
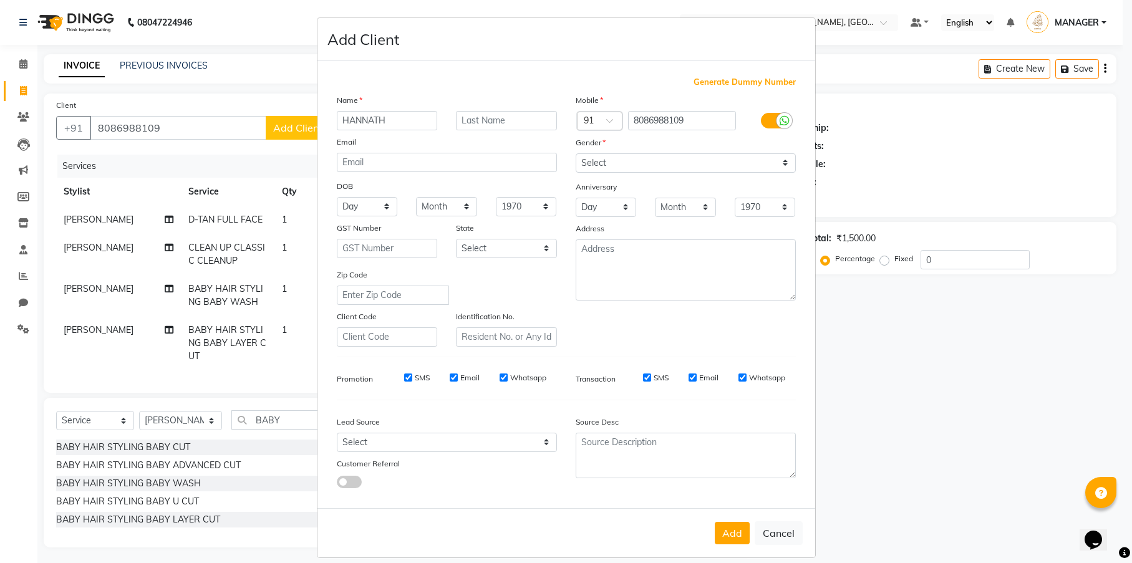
type input "HANNATH"
type input "BALUSSERY"
select select "[DEMOGRAPHIC_DATA]"
click at [730, 536] on button "Add" at bounding box center [732, 533] width 35 height 22
select select
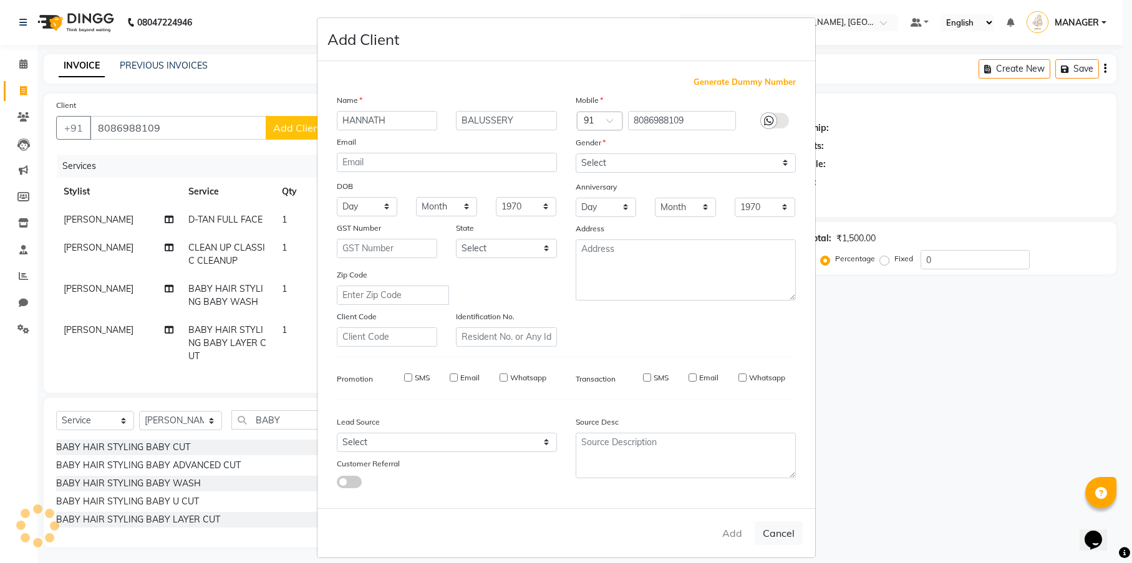
select select
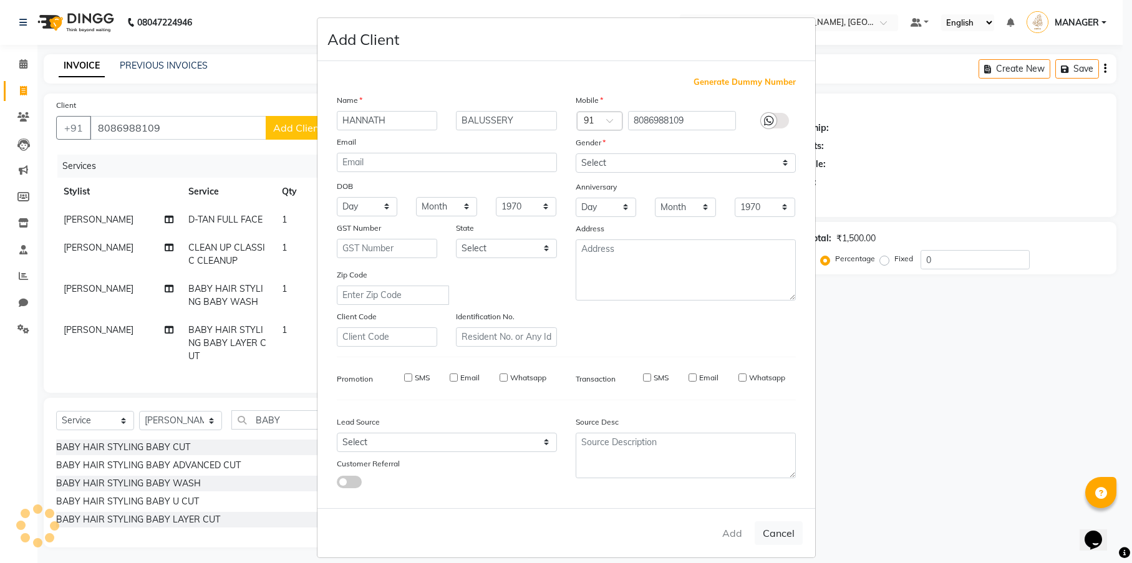
select select
checkbox input "false"
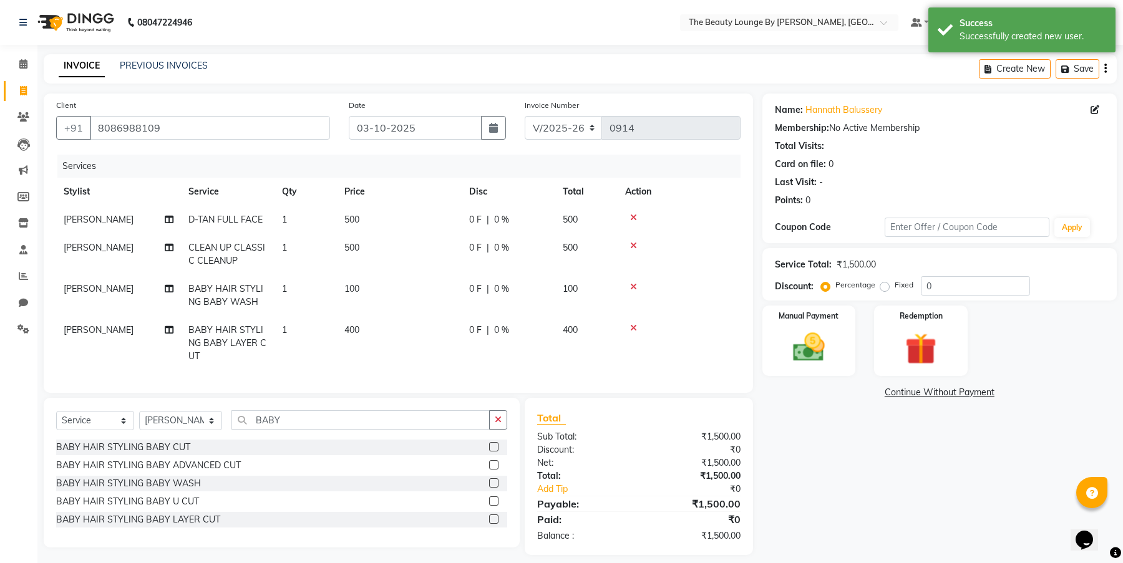
click at [886, 293] on div "Percentage Fixed 0" at bounding box center [926, 285] width 206 height 19
click at [895, 286] on label "Fixed" at bounding box center [904, 284] width 19 height 11
click at [886, 286] on input "Fixed" at bounding box center [887, 285] width 9 height 9
radio input "true"
click at [840, 323] on div "Manual Payment" at bounding box center [808, 340] width 97 height 73
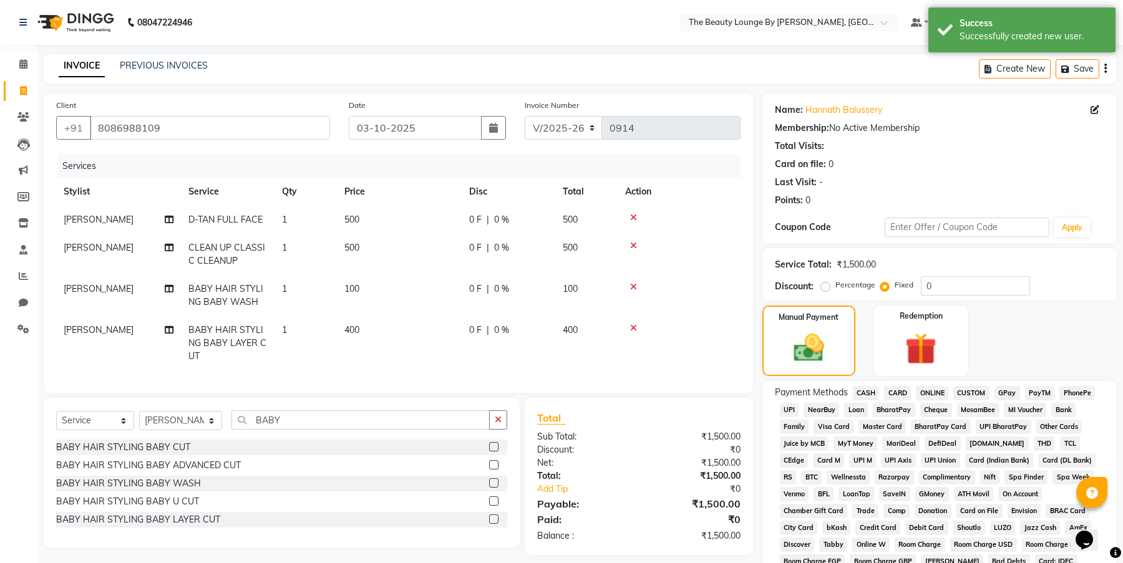
scroll to position [206, 0]
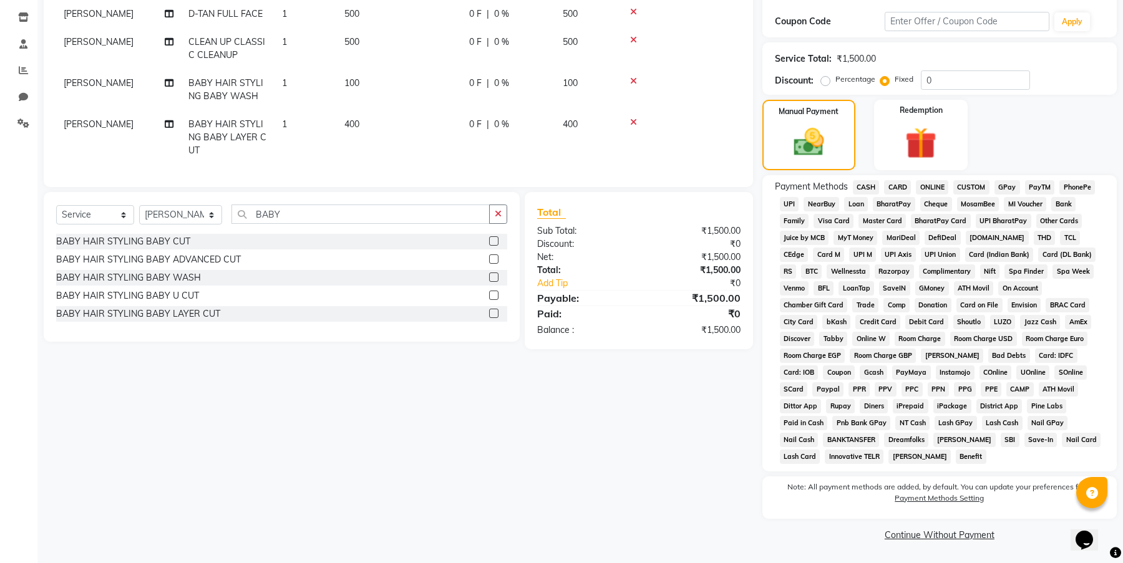
click at [634, 81] on icon at bounding box center [633, 81] width 7 height 9
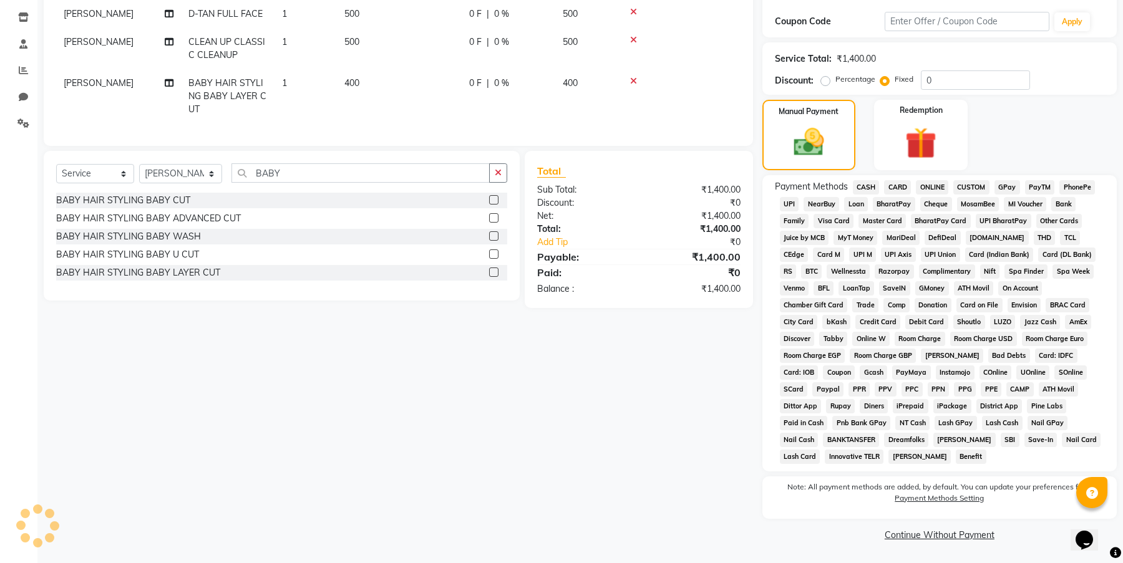
click at [638, 79] on div at bounding box center [679, 81] width 108 height 9
click at [633, 78] on icon at bounding box center [633, 81] width 7 height 9
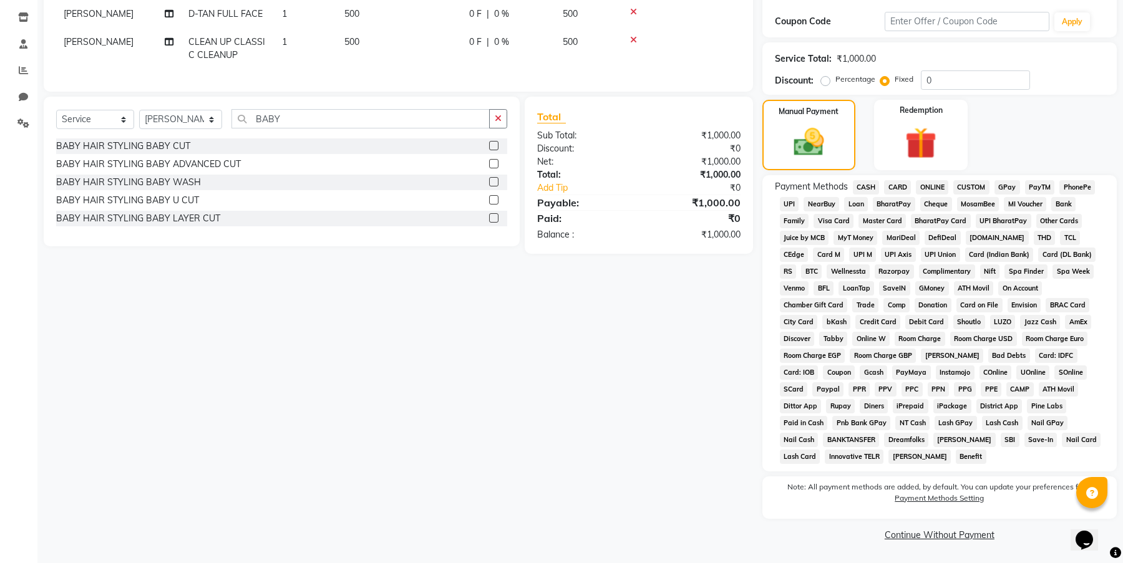
click at [495, 223] on label at bounding box center [493, 217] width 9 height 9
click at [495, 223] on input "checkbox" at bounding box center [493, 219] width 8 height 8
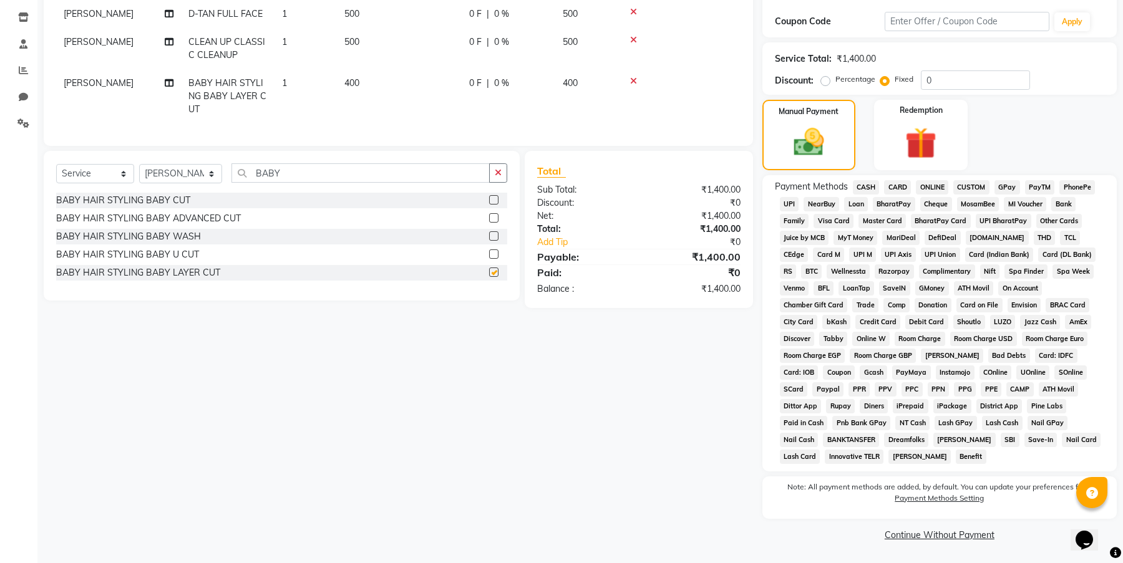
checkbox input "false"
click at [362, 180] on input "BABY" at bounding box center [360, 172] width 258 height 19
type input "B"
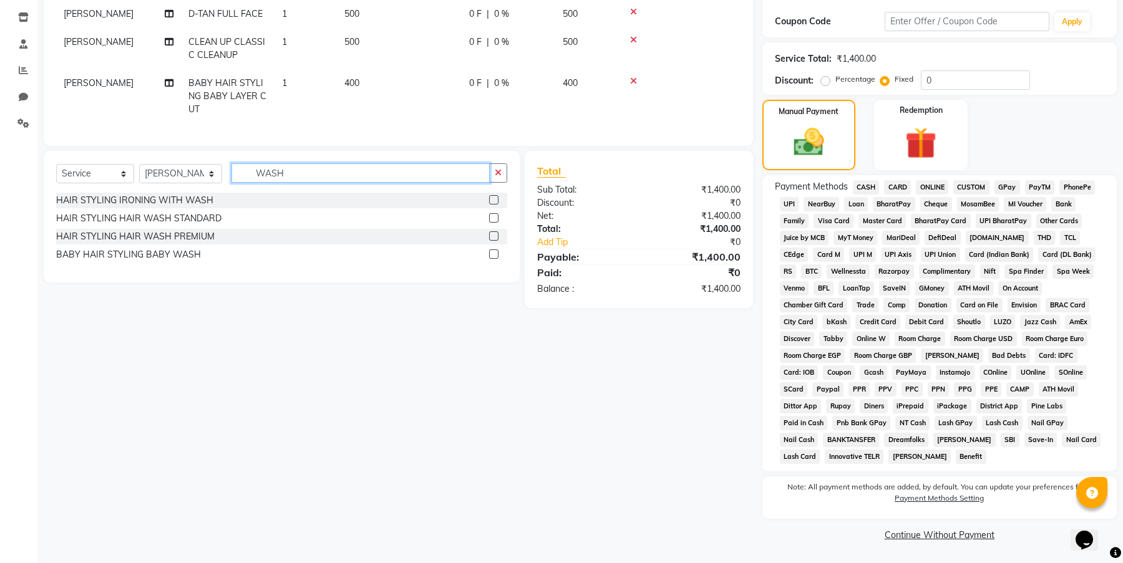
type input "WASH"
click at [493, 223] on label at bounding box center [493, 217] width 9 height 9
click at [493, 223] on input "checkbox" at bounding box center [493, 219] width 8 height 8
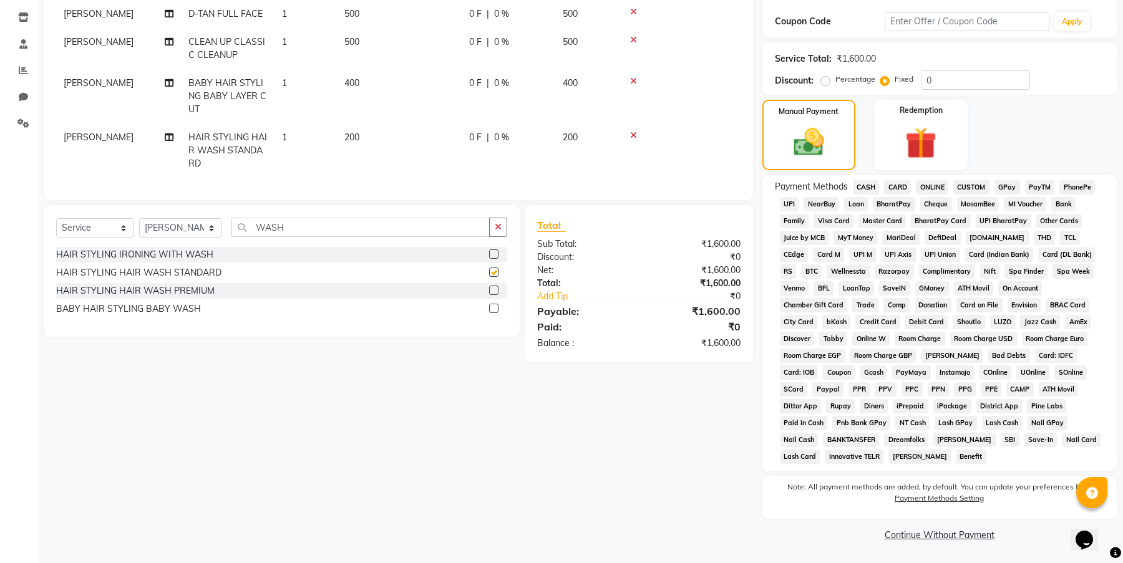
checkbox input "false"
click at [528, 163] on td "0 F | 0 %" at bounding box center [509, 151] width 94 height 54
select select "85823"
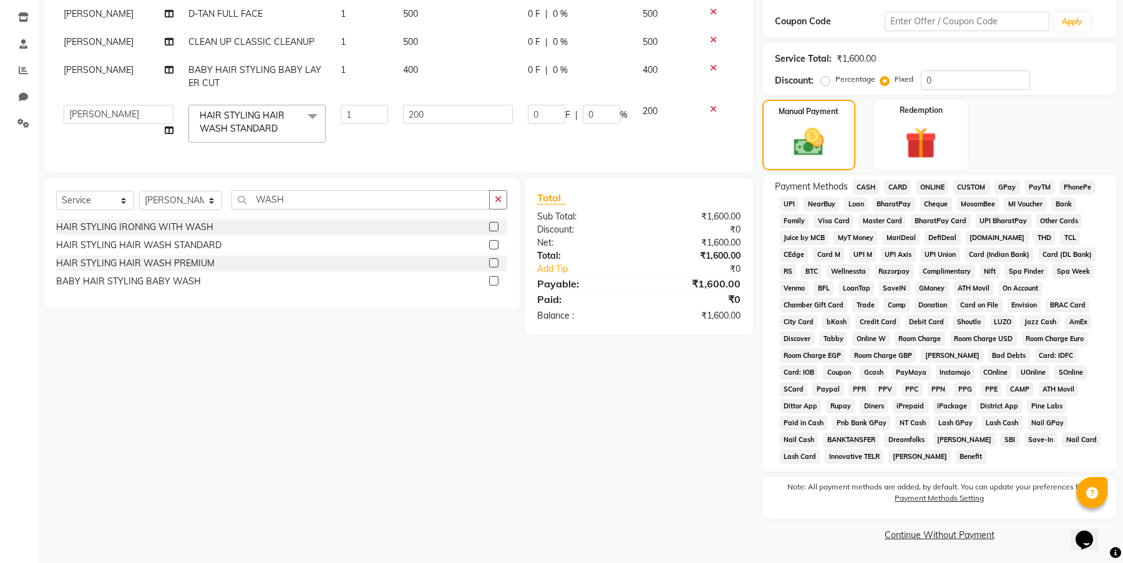
click at [429, 82] on td "400" at bounding box center [457, 76] width 125 height 41
select select "85823"
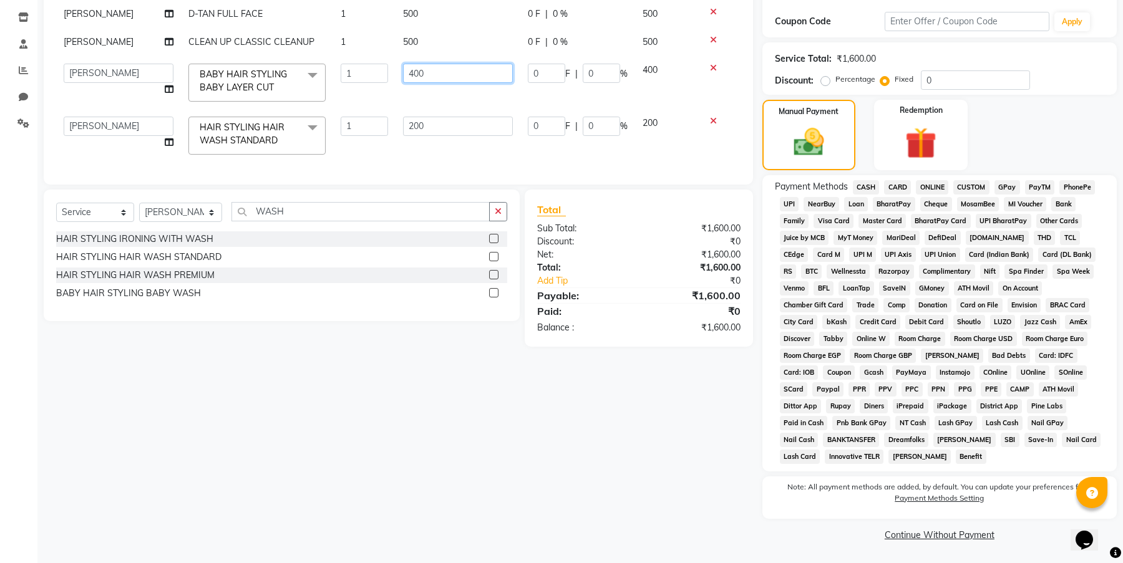
click at [419, 70] on input "400" at bounding box center [458, 73] width 110 height 19
type input "450"
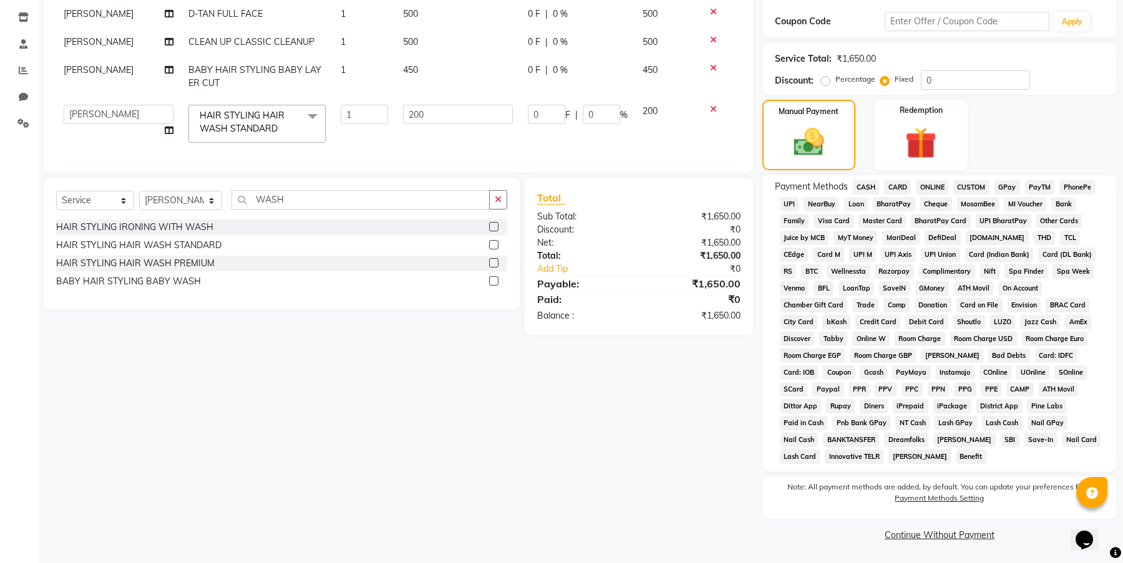
click at [460, 153] on div "Services Stylist Service Qty Price Disc Total Action [PERSON_NAME] FULL FACE 1 …" at bounding box center [398, 54] width 684 height 211
click at [553, 75] on span "0 %" at bounding box center [560, 70] width 15 height 13
select select "85823"
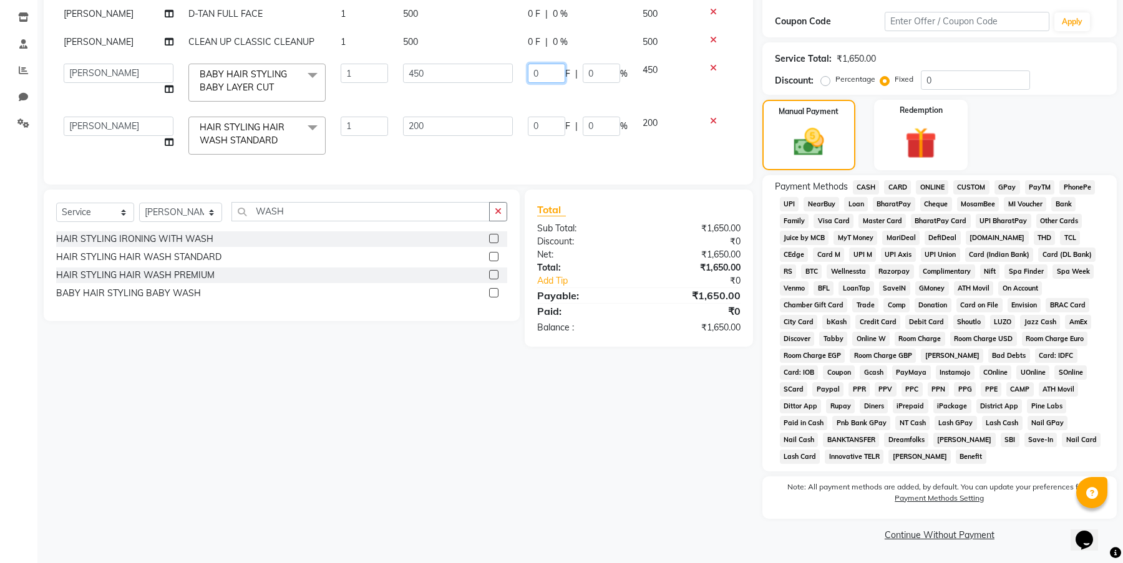
click at [540, 74] on input "0" at bounding box center [546, 73] width 37 height 19
type input "50"
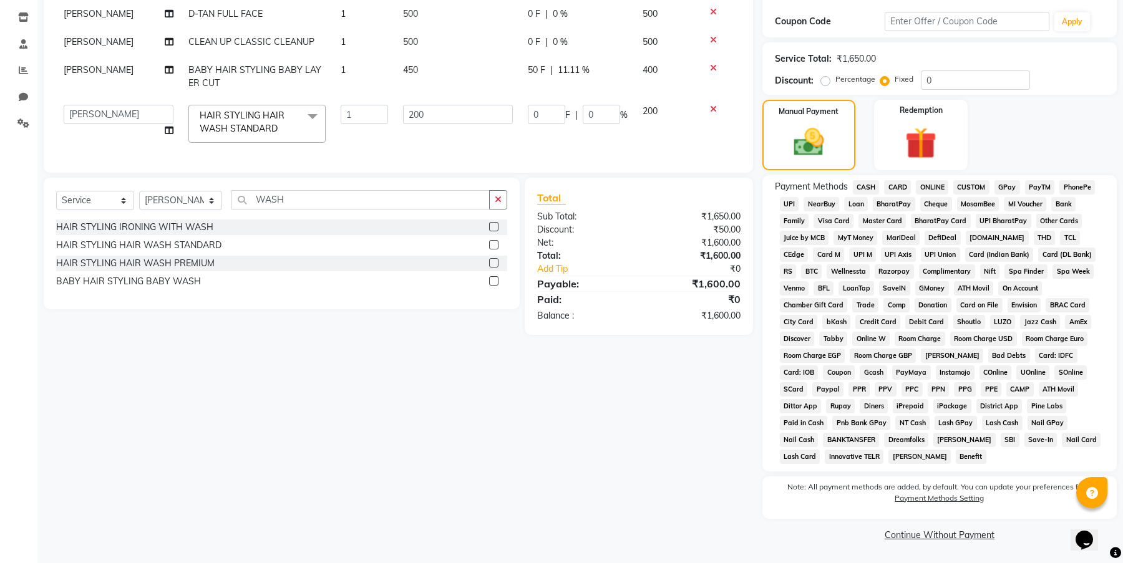
click at [543, 151] on div "Services Stylist Service Qty Price Disc Total Action [PERSON_NAME] FULL FACE 1 …" at bounding box center [398, 54] width 684 height 211
click at [550, 114] on input "0" at bounding box center [546, 114] width 37 height 19
click at [835, 80] on label "Percentage" at bounding box center [855, 79] width 40 height 11
click at [823, 80] on input "Percentage" at bounding box center [827, 79] width 9 height 9
radio input "true"
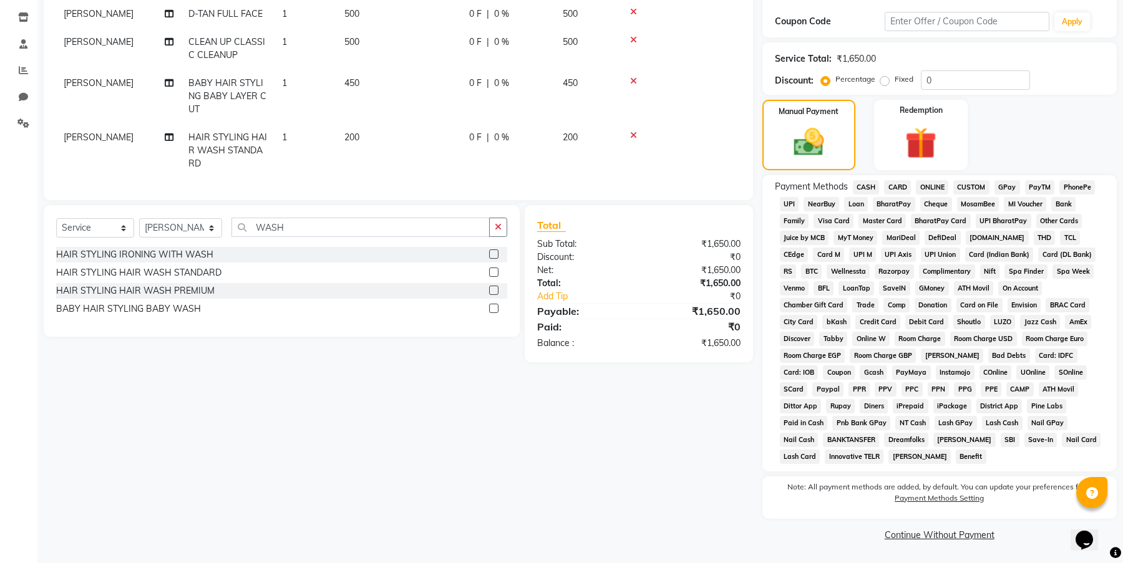
click at [540, 117] on td "0 F | 0 %" at bounding box center [509, 96] width 94 height 54
select select "85823"
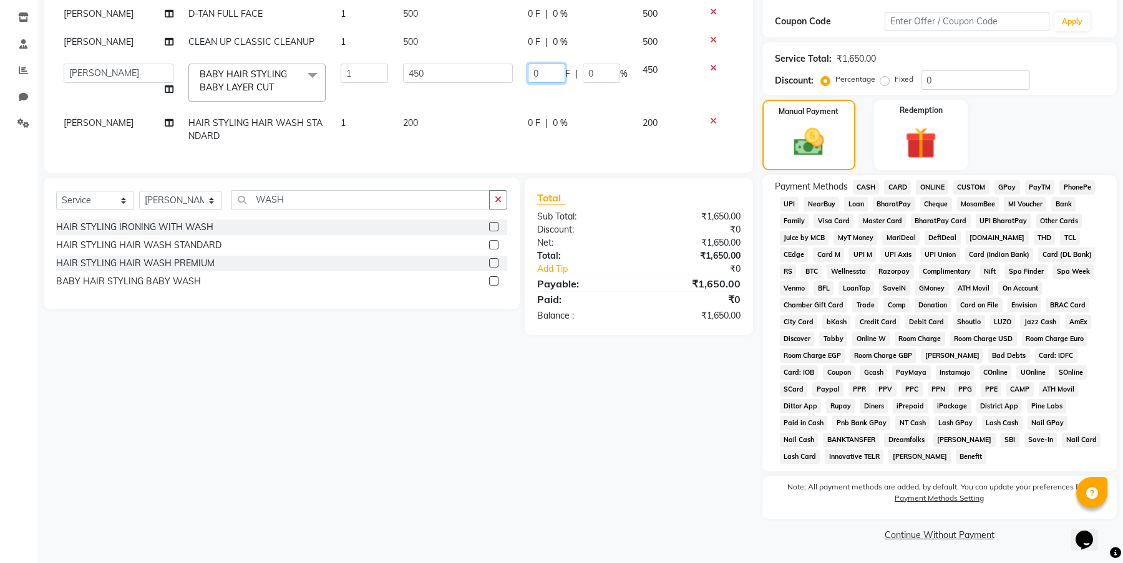
click at [551, 75] on input "0" at bounding box center [546, 73] width 37 height 19
type input "50"
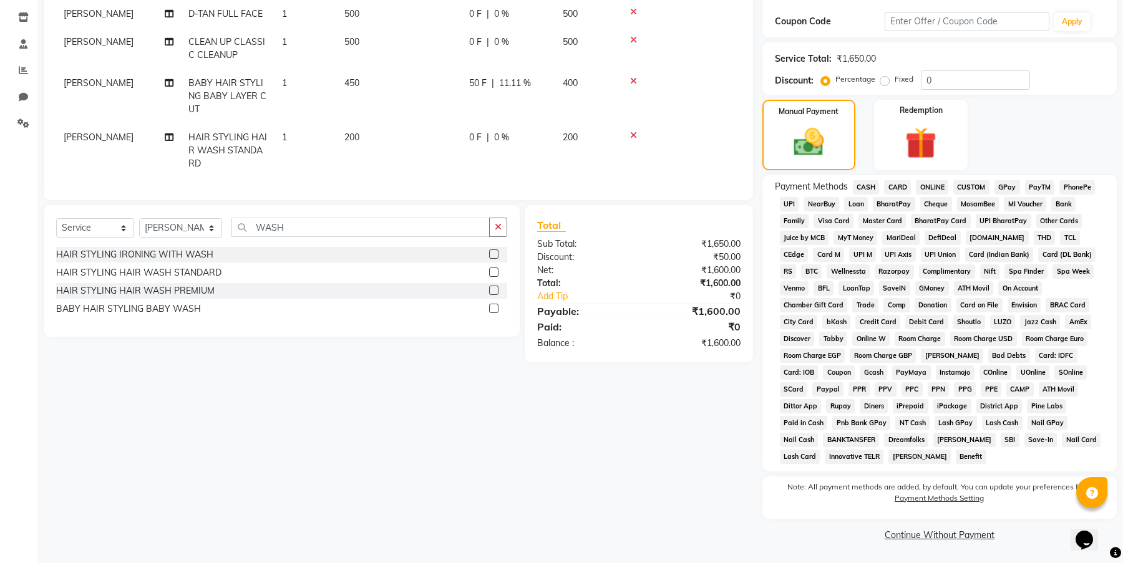
click at [595, 151] on div "Services Stylist Service Qty Price Disc Total Action [PERSON_NAME] FULL FACE 1 …" at bounding box center [398, 68] width 684 height 239
click at [512, 143] on div "0 F | 0 %" at bounding box center [508, 137] width 79 height 13
select select "85823"
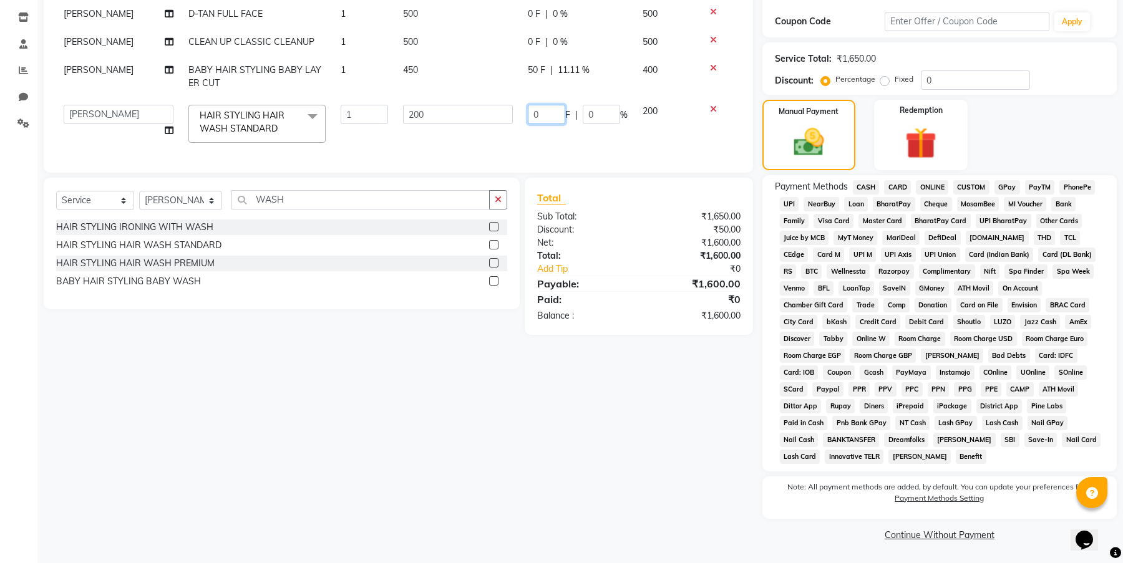
click at [546, 120] on input "0" at bounding box center [546, 114] width 37 height 19
type input "100"
click at [571, 143] on tr "AMGITHA [PERSON_NAME] [PERSON_NAME] MANAGER [PERSON_NAME] U K [PERSON_NAME] Rep…" at bounding box center [398, 123] width 684 height 53
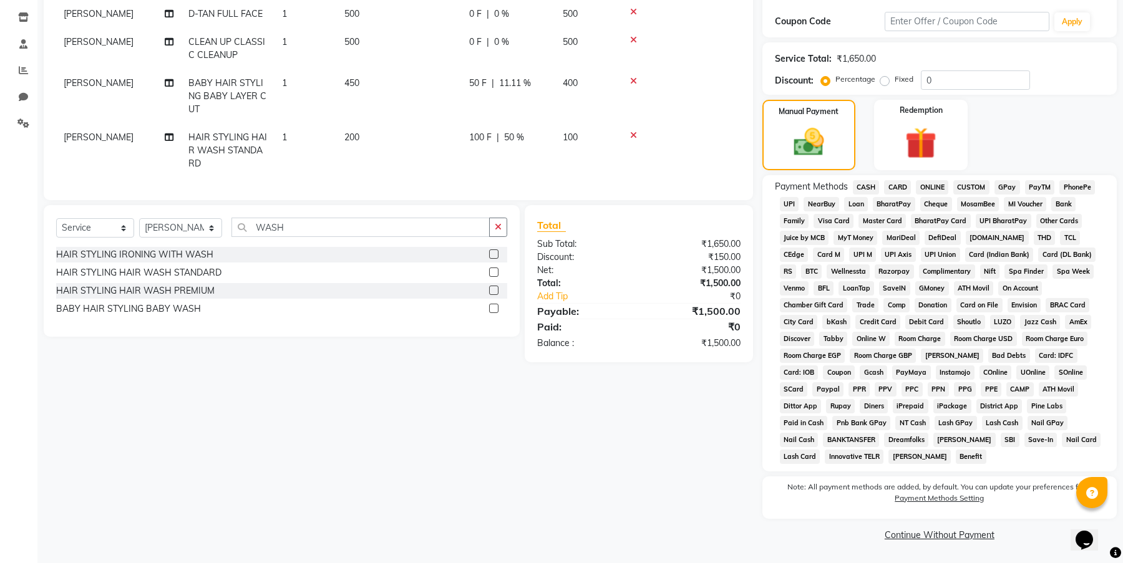
click at [1012, 187] on span "GPay" at bounding box center [1007, 187] width 26 height 14
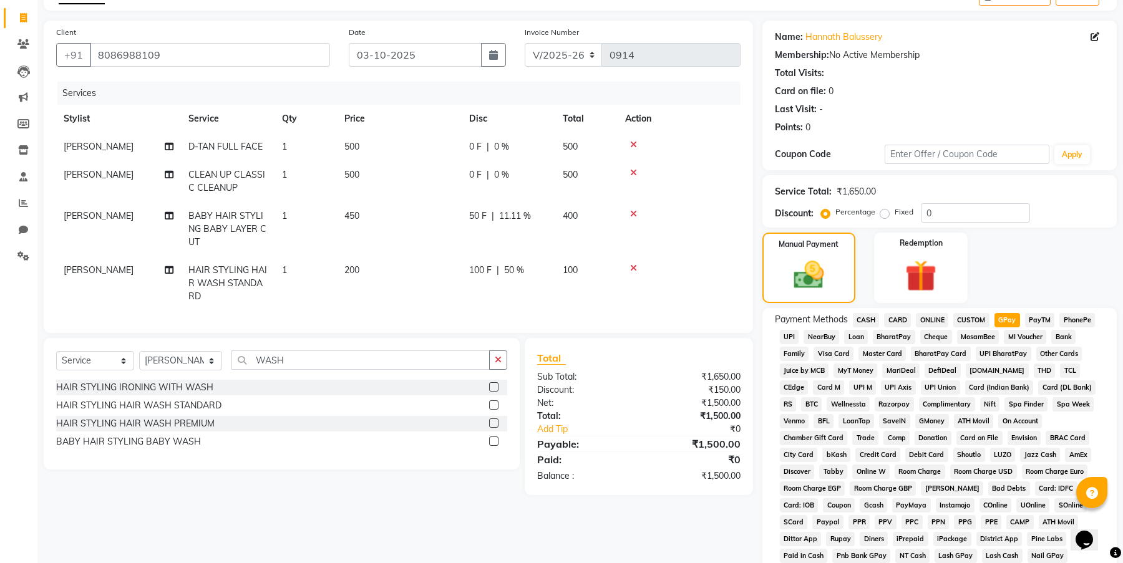
scroll to position [271, 0]
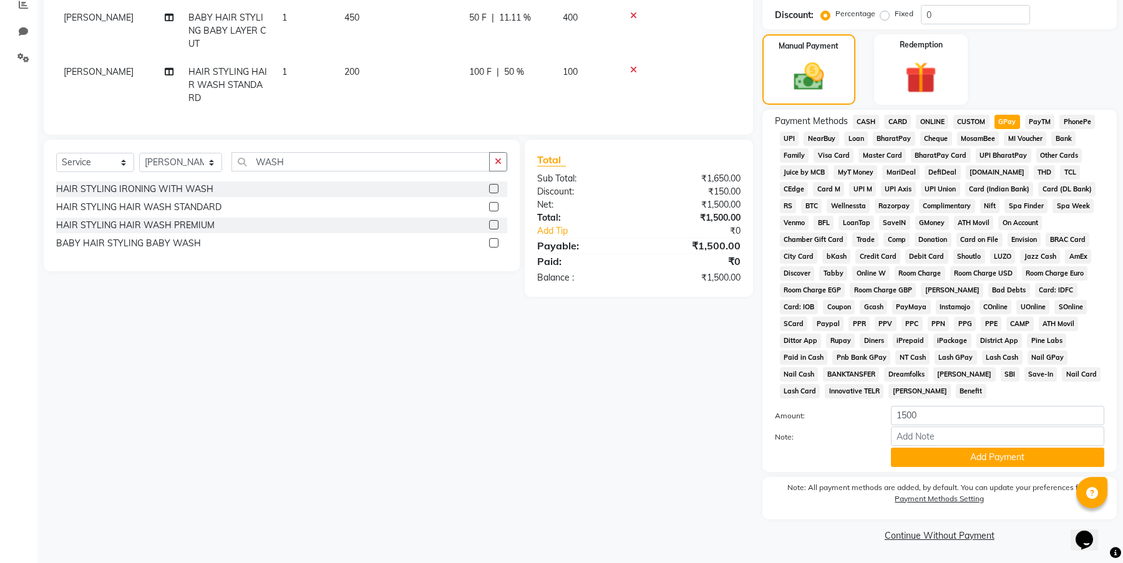
click at [867, 120] on span "CASH" at bounding box center [866, 122] width 27 height 14
click at [997, 459] on button "Add Payment" at bounding box center [997, 457] width 213 height 19
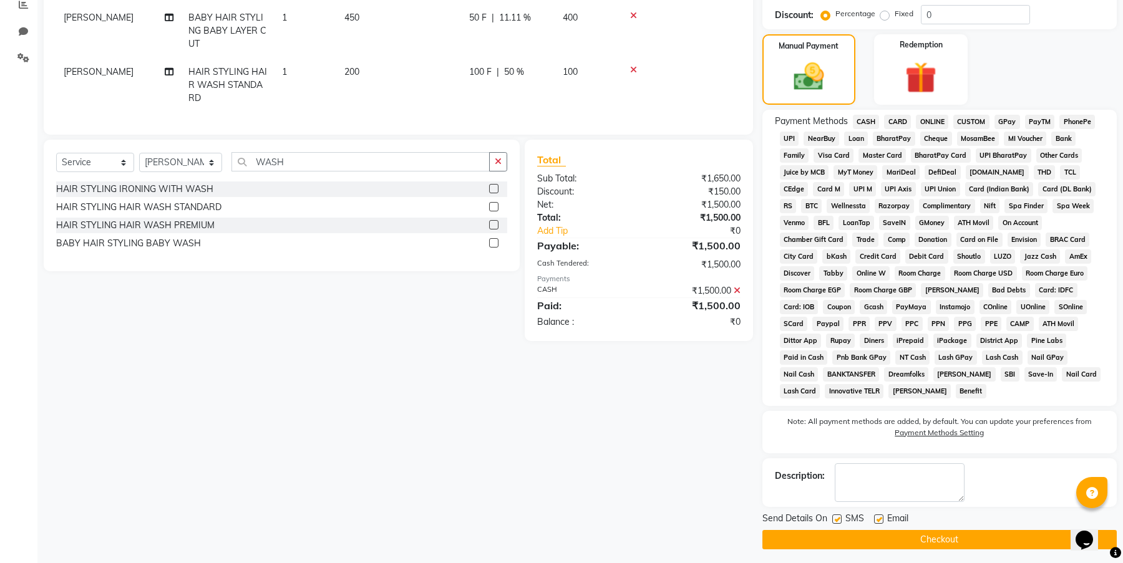
click at [961, 538] on button "Checkout" at bounding box center [939, 539] width 354 height 19
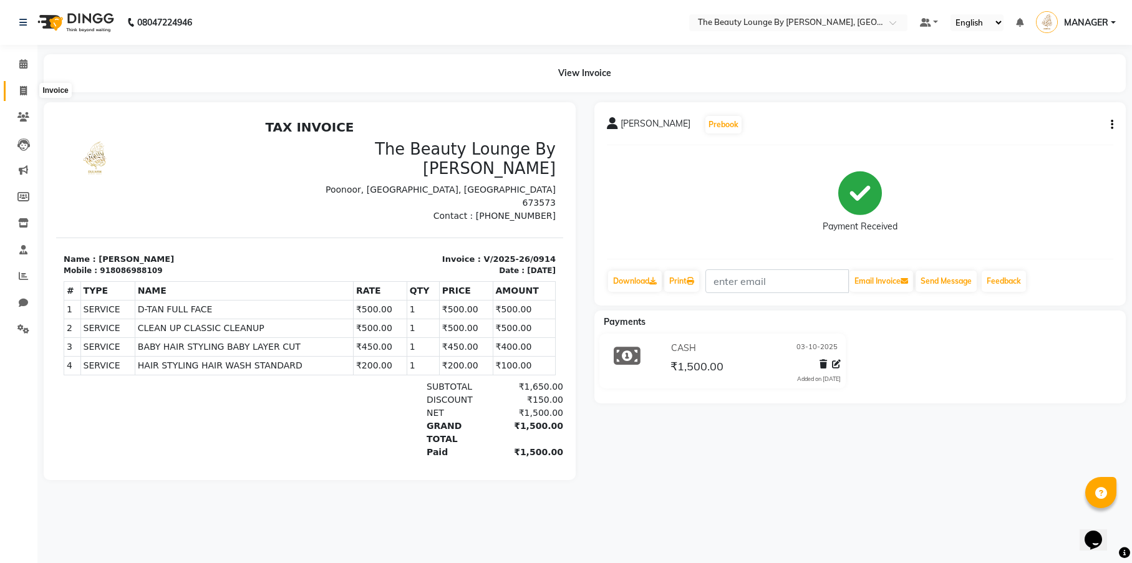
click at [23, 89] on icon at bounding box center [23, 90] width 7 height 9
select select "service"
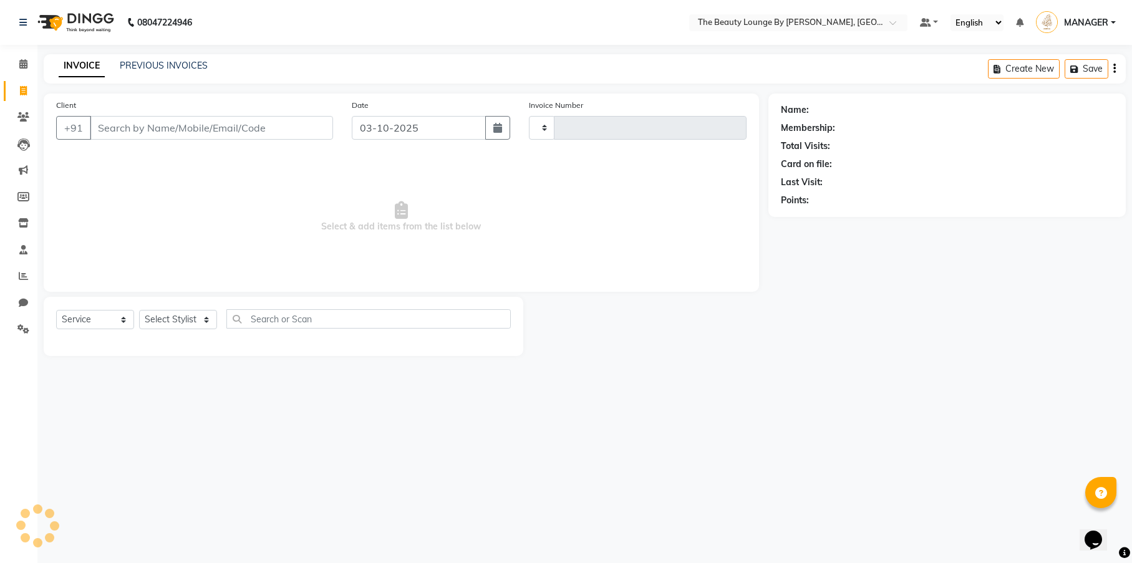
type input "0915"
select select "8577"
click at [172, 65] on link "PREVIOUS INVOICES" at bounding box center [164, 65] width 88 height 11
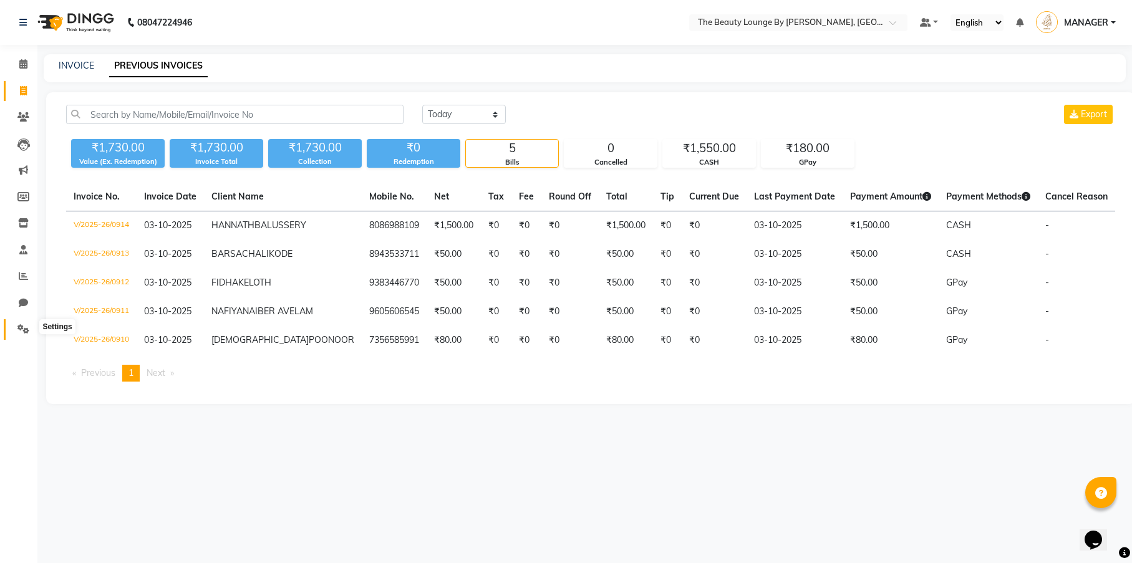
click at [27, 327] on icon at bounding box center [23, 328] width 12 height 9
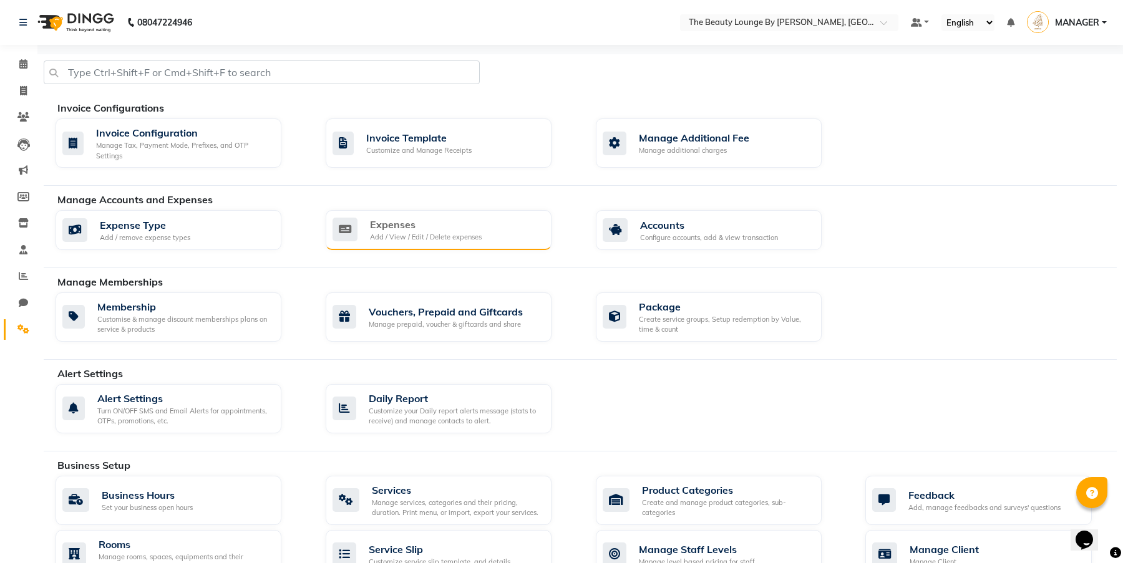
click at [434, 230] on div "Expenses" at bounding box center [426, 224] width 112 height 15
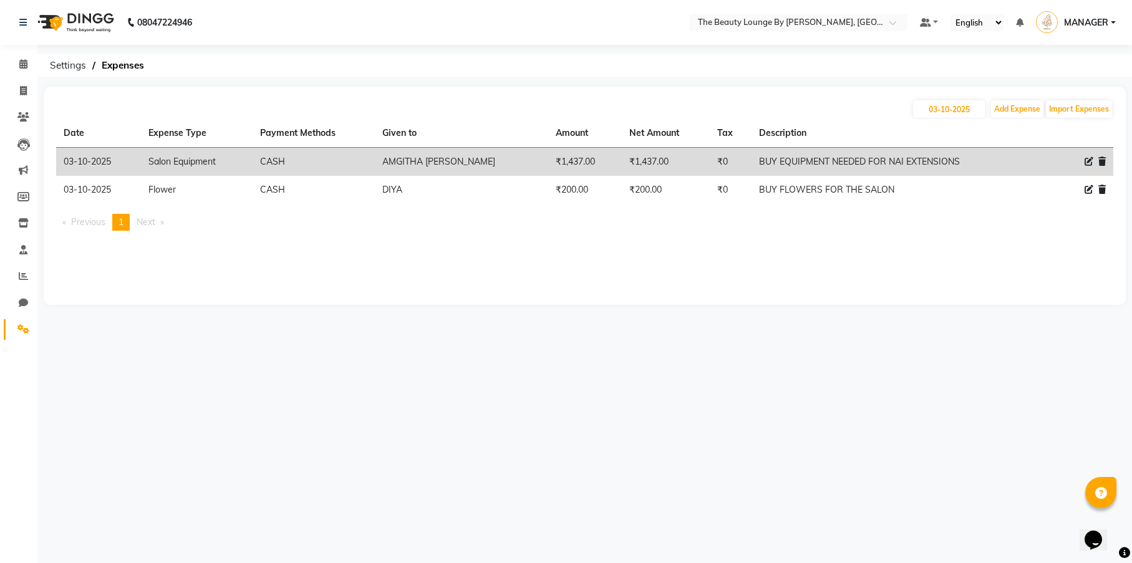
click at [1090, 160] on icon at bounding box center [1089, 161] width 9 height 9
select select "25053"
select select "1"
select select "7788"
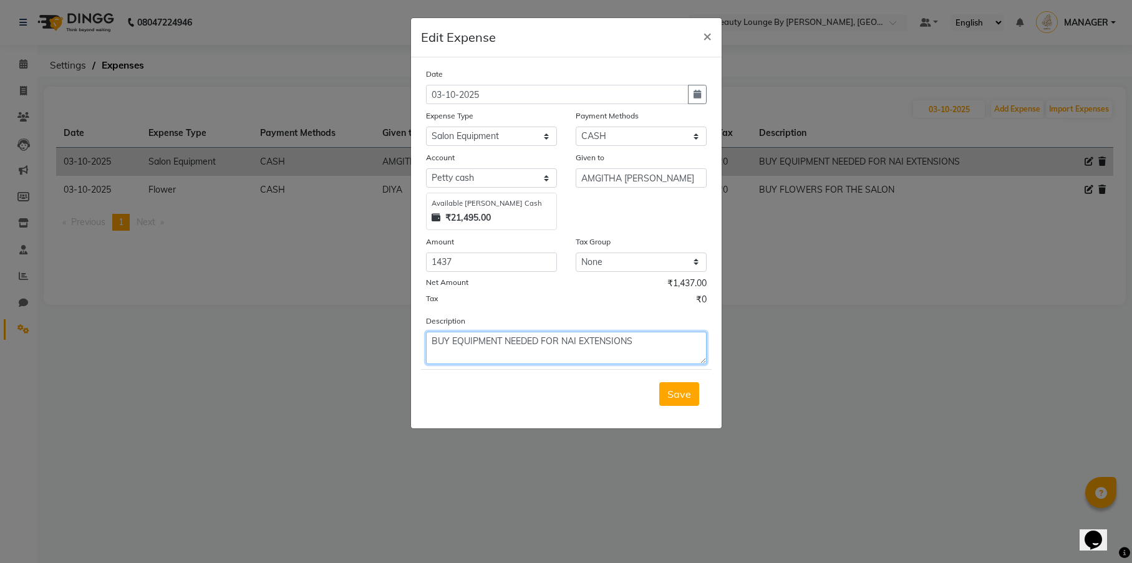
click at [577, 337] on textarea "BUY EQUIPMENT NEEDED FOR NAI EXTENSIONS" at bounding box center [566, 348] width 281 height 32
type textarea "BUY EQUIPMENT NEEDED FOR NAIL EXTENSIONS"
click at [682, 391] on span "Save" at bounding box center [679, 394] width 24 height 12
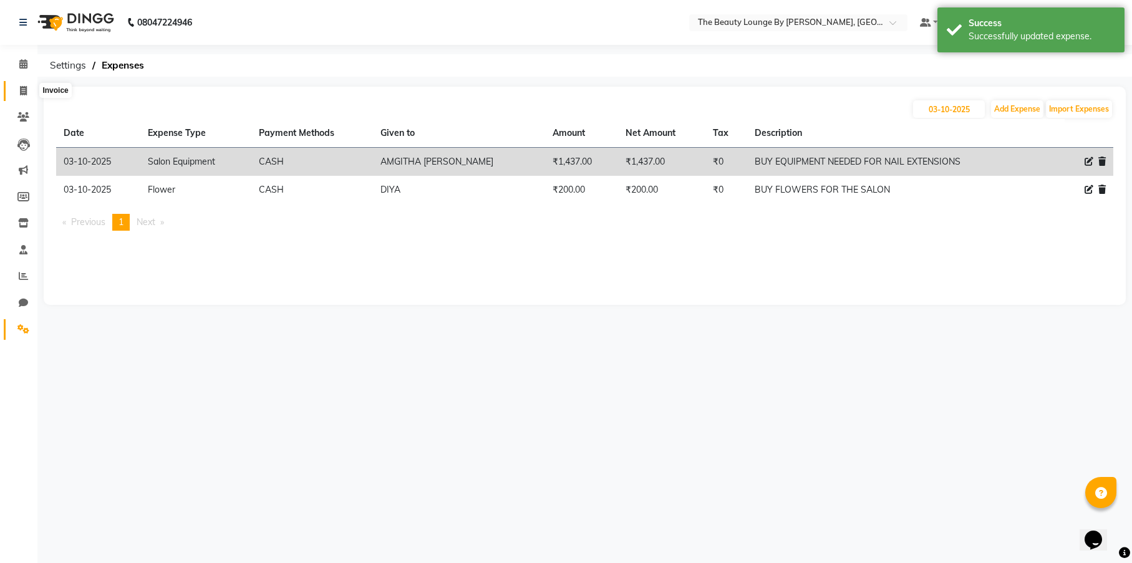
click at [26, 86] on icon at bounding box center [23, 90] width 7 height 9
select select "8577"
select select "service"
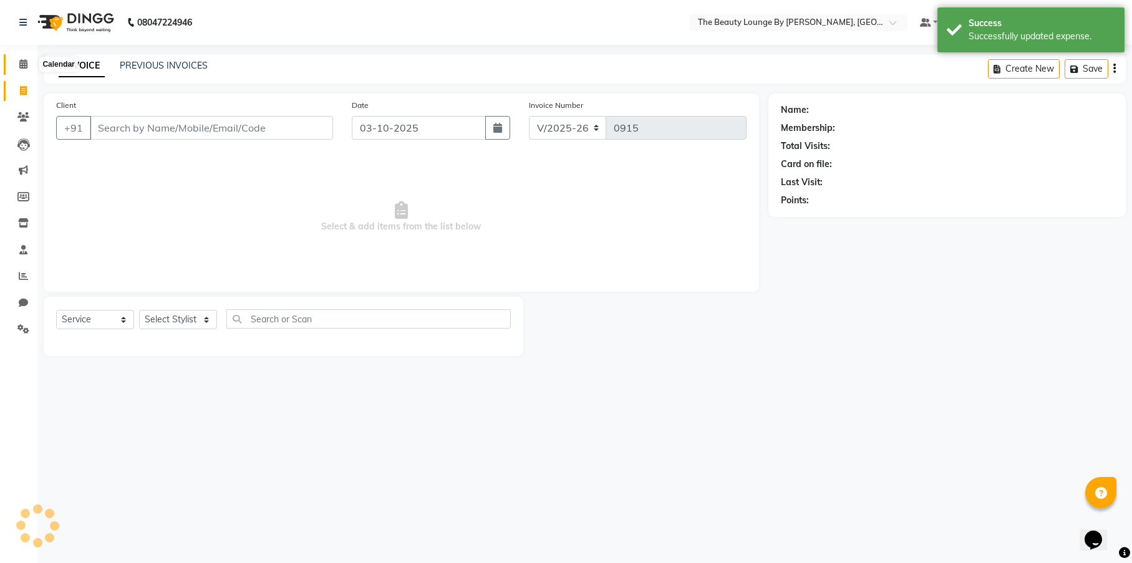
click at [25, 68] on icon at bounding box center [23, 63] width 8 height 9
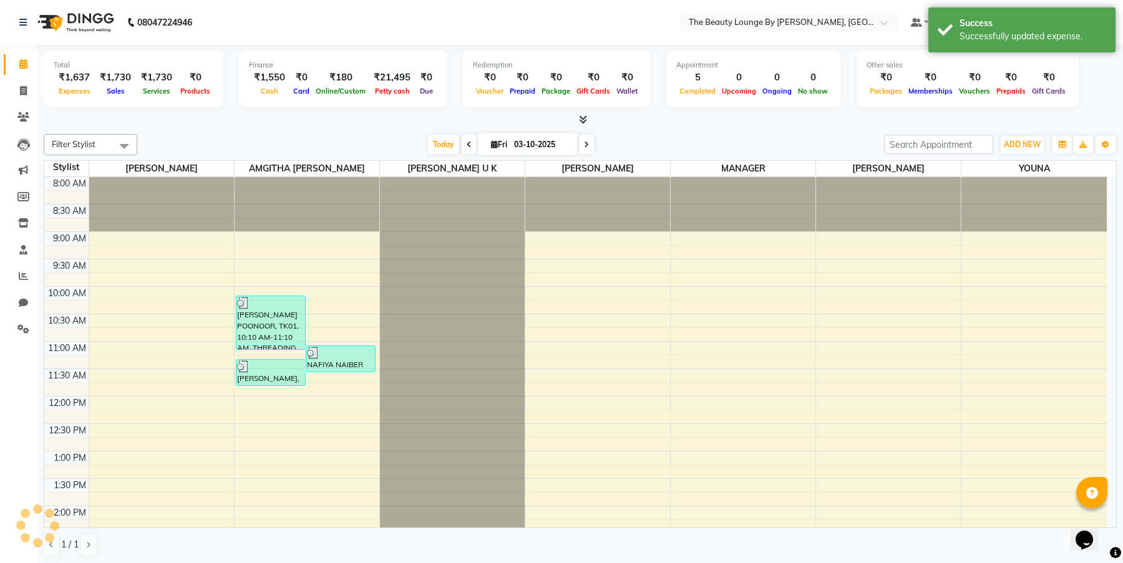
scroll to position [508, 0]
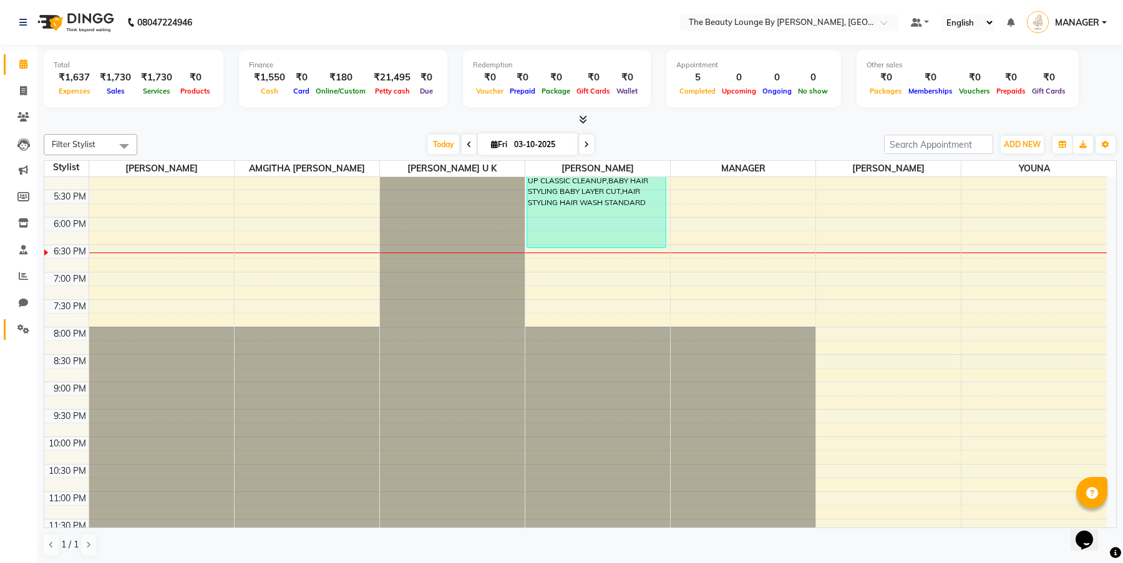
click at [26, 325] on icon at bounding box center [23, 328] width 12 height 9
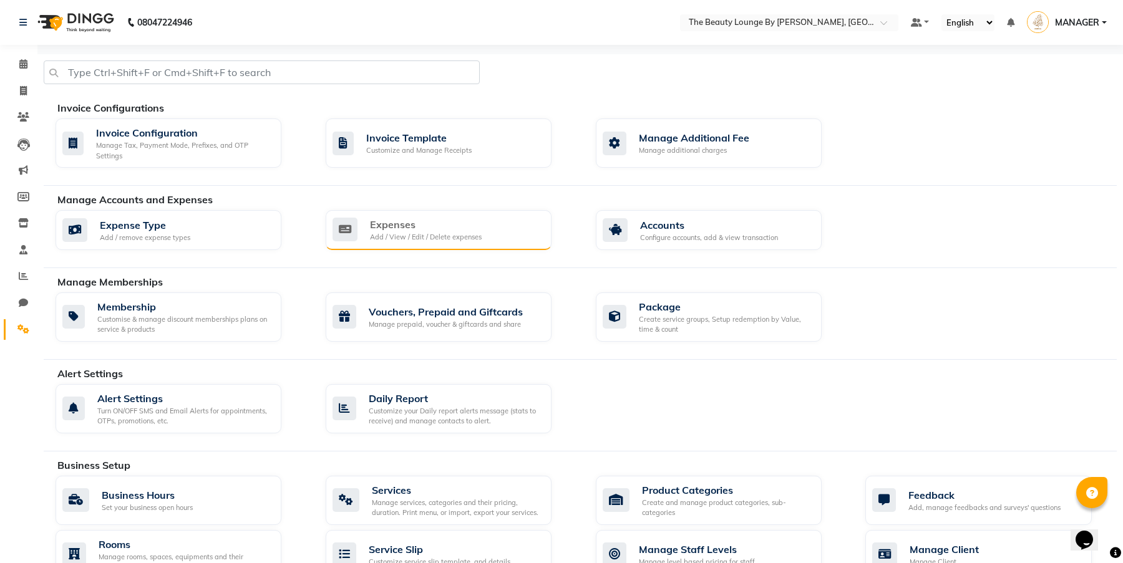
click at [445, 240] on div "Add / View / Edit / Delete expenses" at bounding box center [426, 237] width 112 height 11
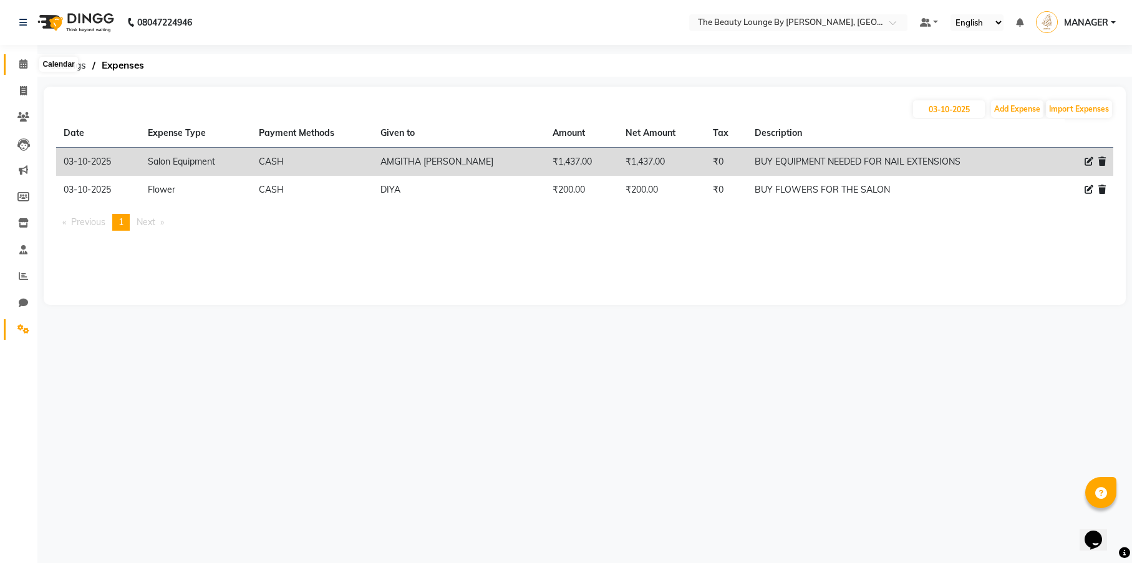
click at [26, 66] on icon at bounding box center [23, 63] width 8 height 9
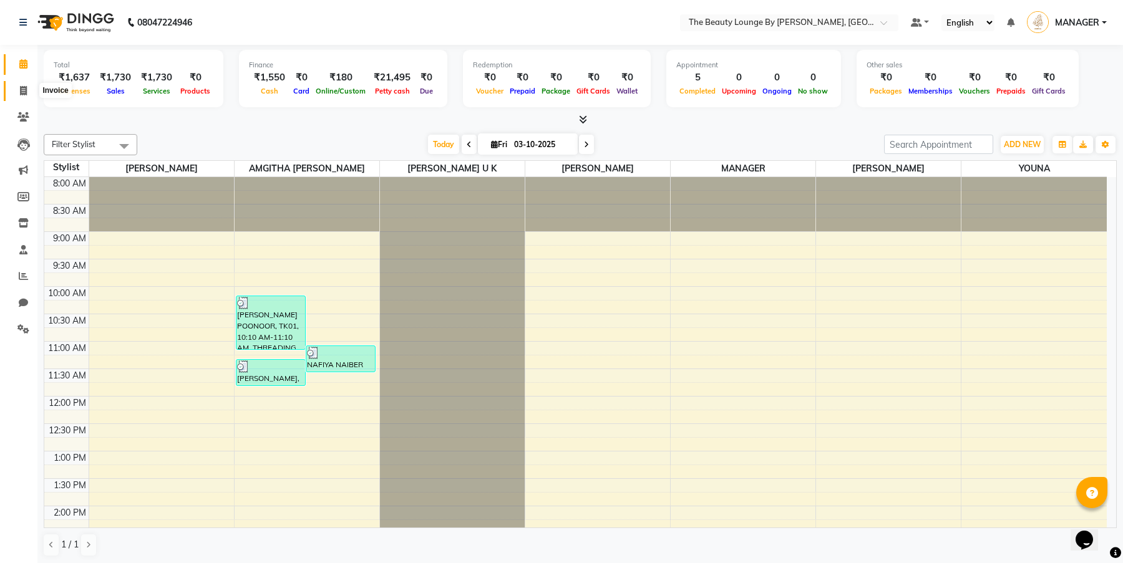
click at [26, 93] on icon at bounding box center [23, 90] width 7 height 9
select select "8577"
select select "service"
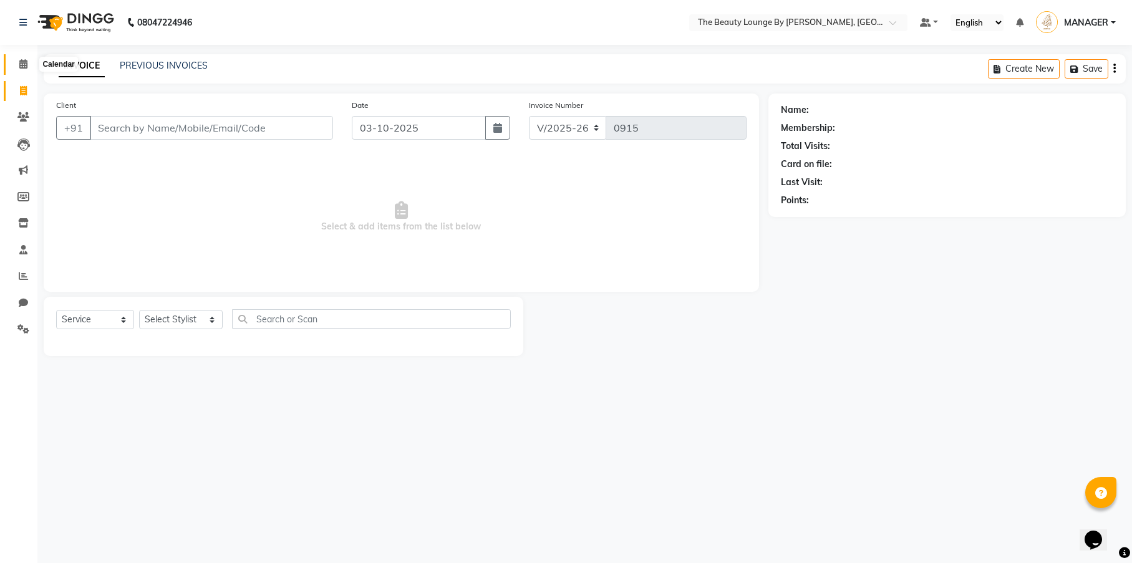
click at [18, 61] on span at bounding box center [23, 64] width 22 height 14
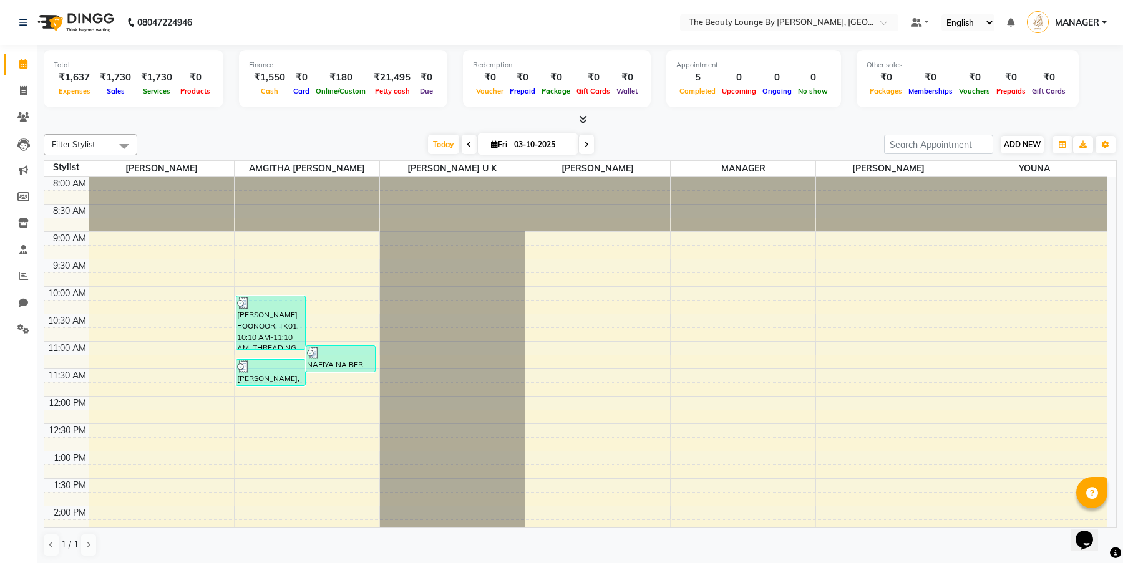
click at [1031, 143] on span "ADD NEW" at bounding box center [1022, 144] width 37 height 9
click at [1103, 200] on link "Add Expense" at bounding box center [1093, 200] width 99 height 16
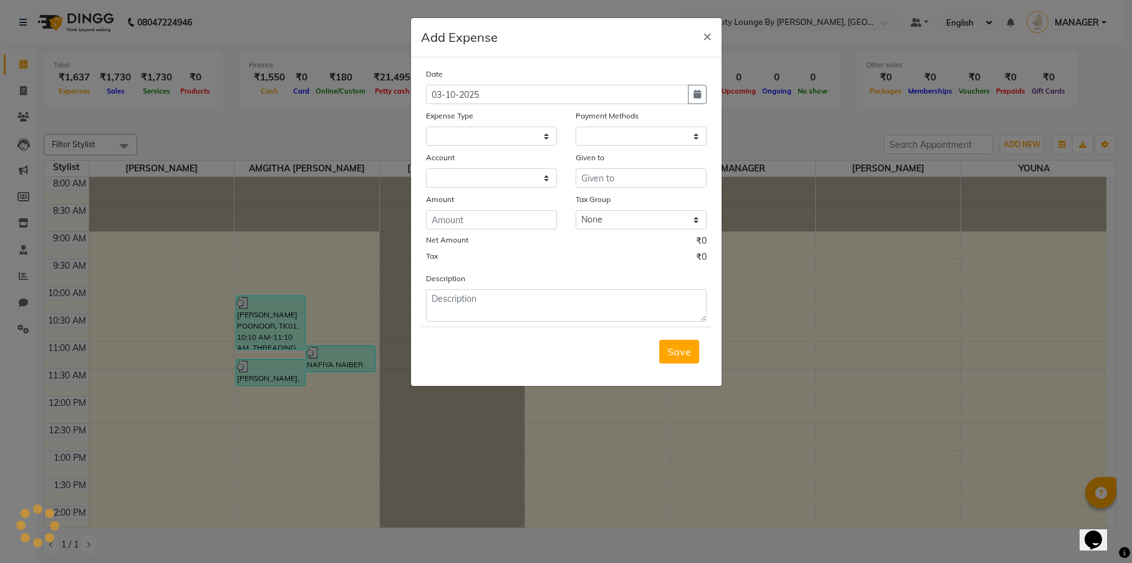
select select "1"
select select "7788"
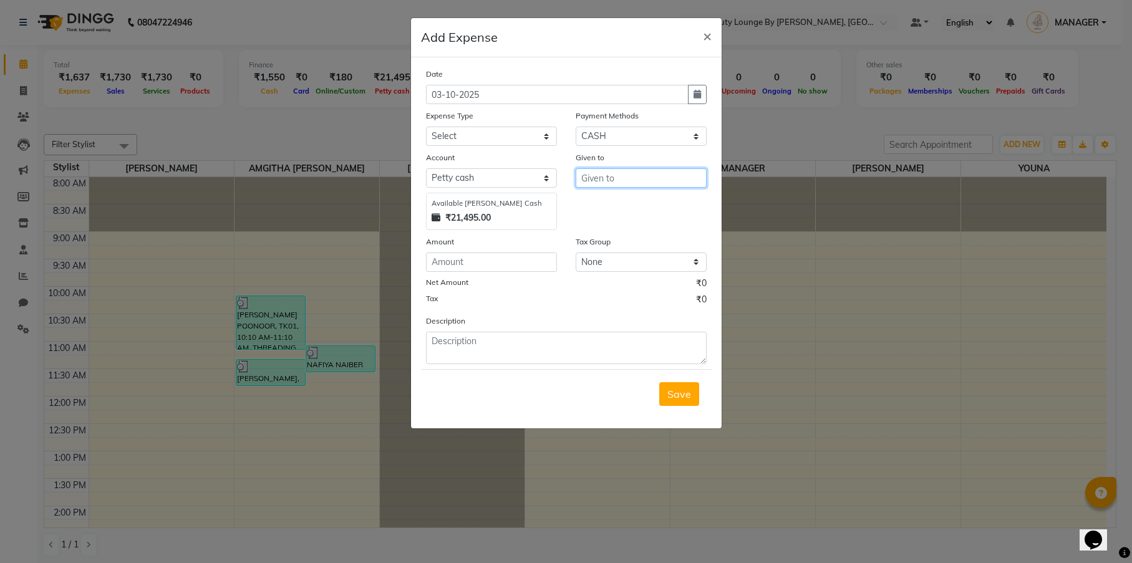
click at [607, 175] on input "text" at bounding box center [641, 177] width 131 height 19
type input "DIYA"
click at [507, 263] on input "number" at bounding box center [491, 262] width 131 height 19
type input "350"
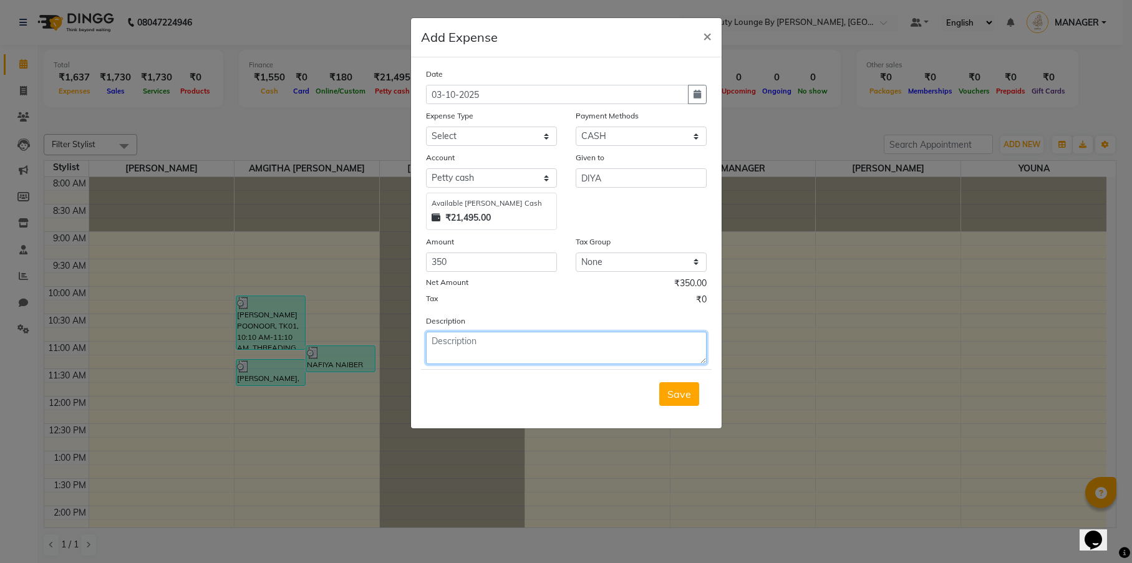
click at [507, 352] on textarea at bounding box center [566, 348] width 281 height 32
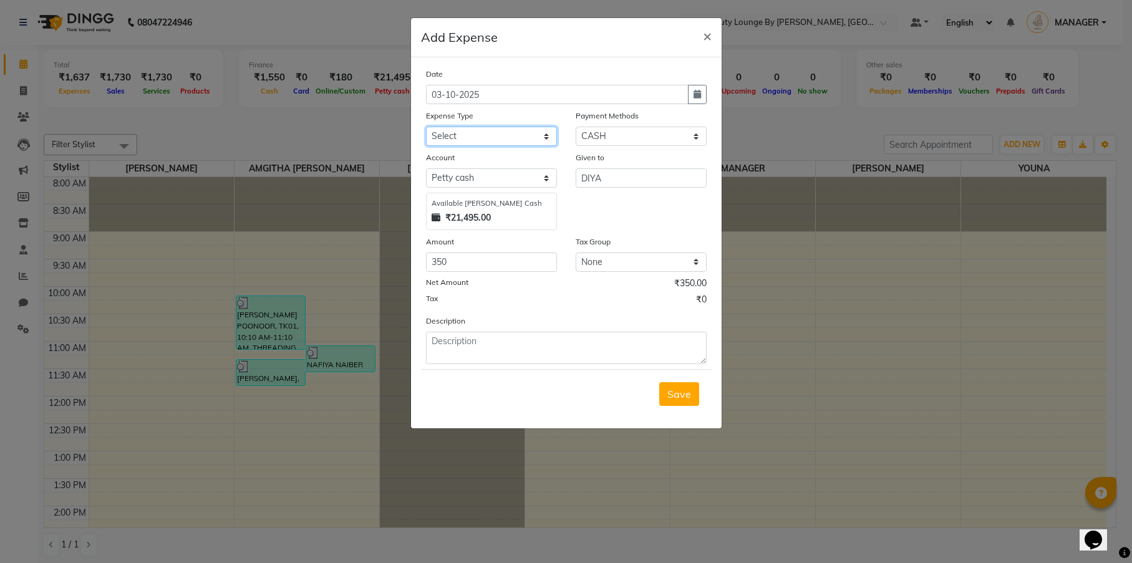
select select "23828"
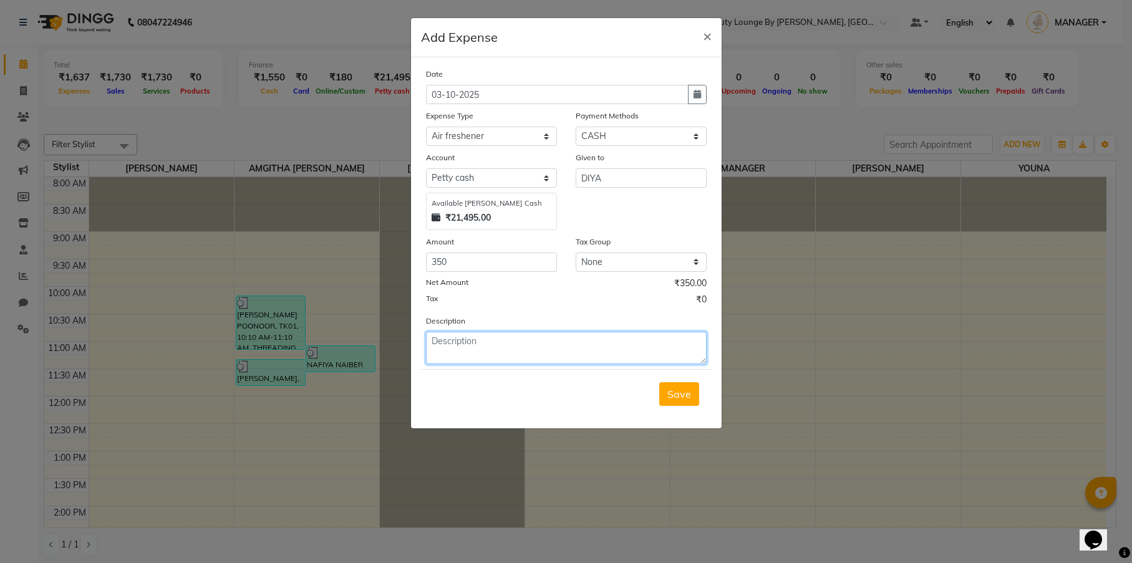
click at [527, 341] on textarea at bounding box center [566, 348] width 281 height 32
type textarea "TO REFILL THE AIR FRESHNER UPSTAIRS"
click at [685, 396] on span "Save" at bounding box center [679, 394] width 24 height 12
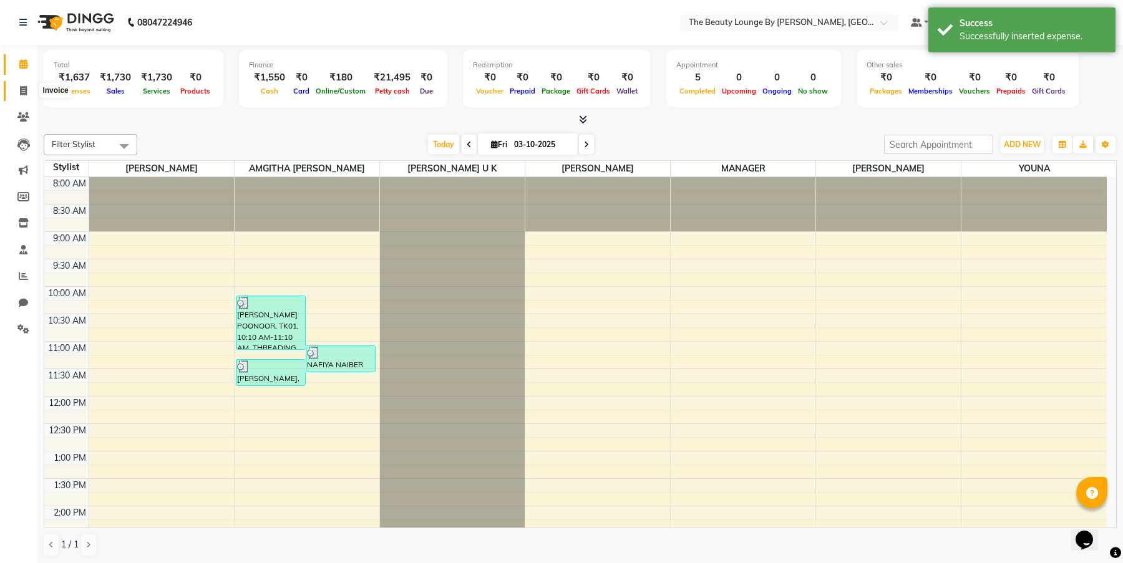
click at [25, 92] on icon at bounding box center [23, 90] width 7 height 9
select select "service"
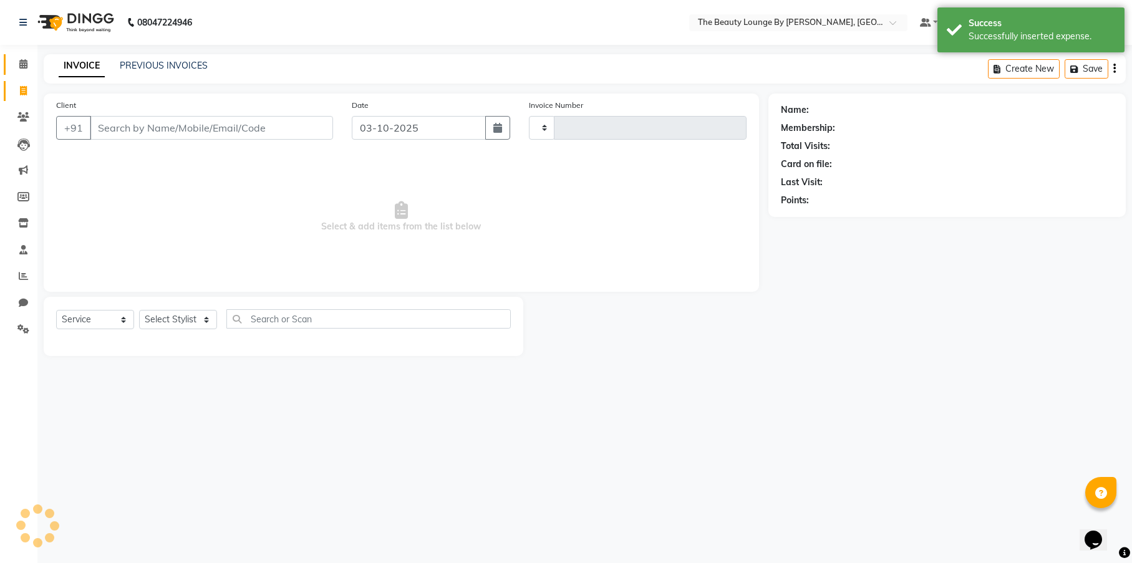
type input "0915"
select select "8577"
click at [23, 67] on icon at bounding box center [23, 63] width 8 height 9
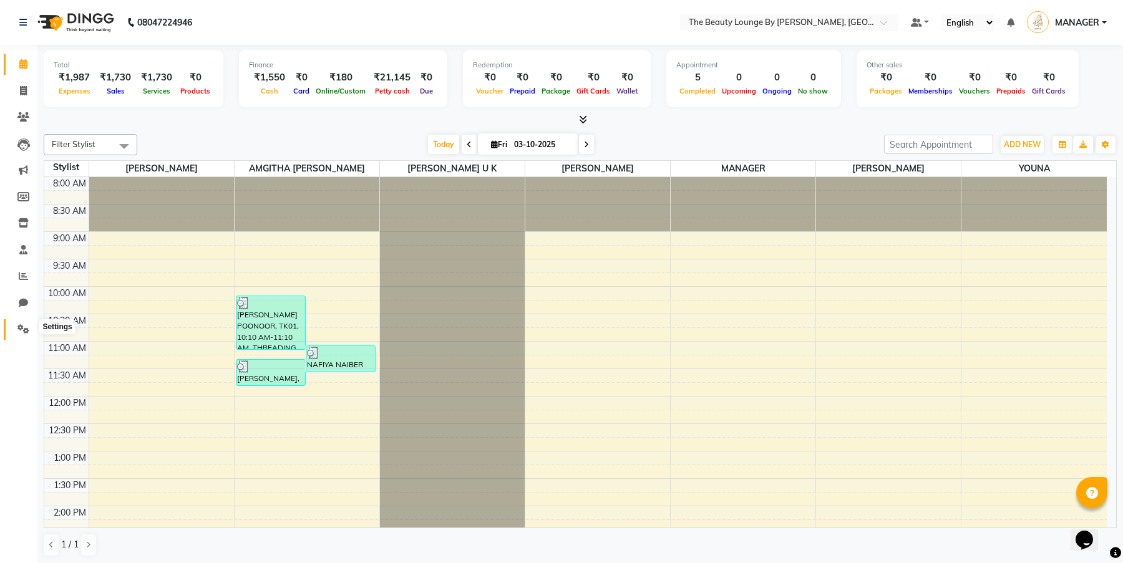
click at [24, 331] on span at bounding box center [23, 329] width 22 height 14
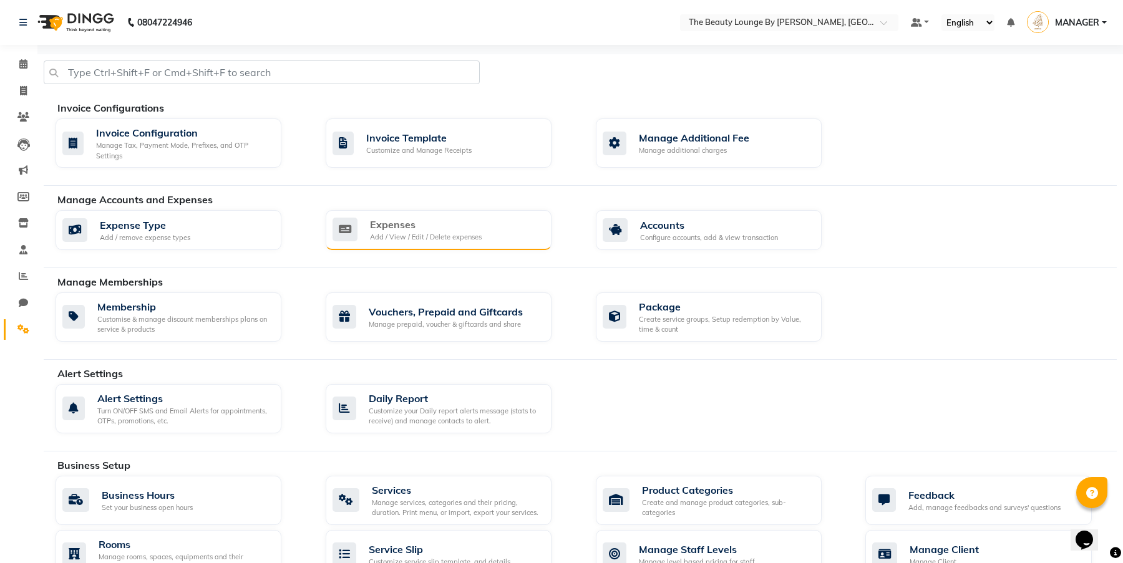
click at [367, 218] on div "Expenses Add / View / Edit / Delete expenses" at bounding box center [436, 230] width 209 height 26
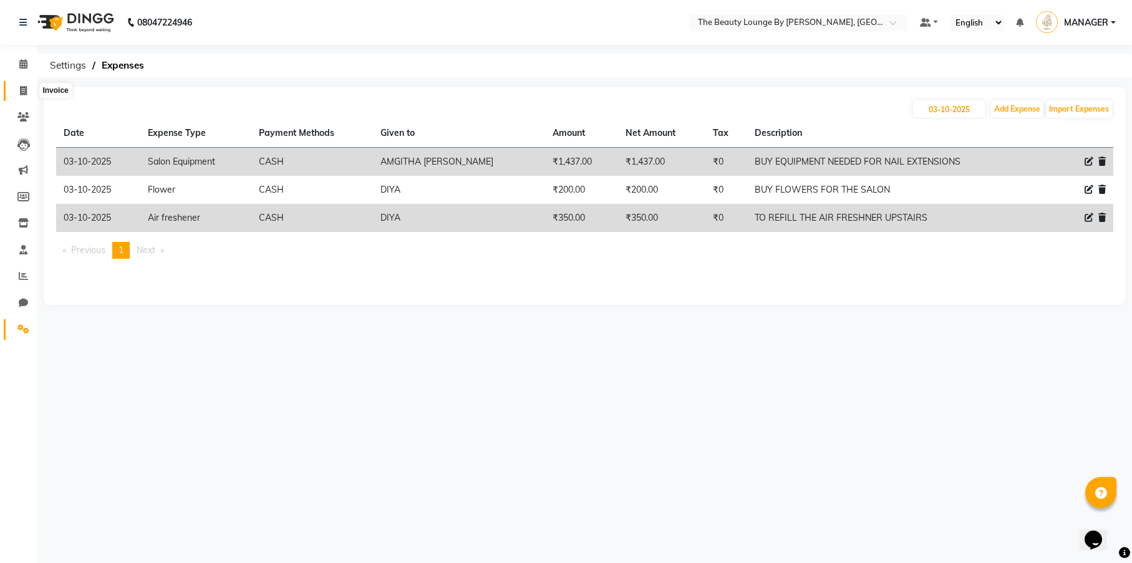
click at [26, 92] on icon at bounding box center [23, 90] width 7 height 9
select select "service"
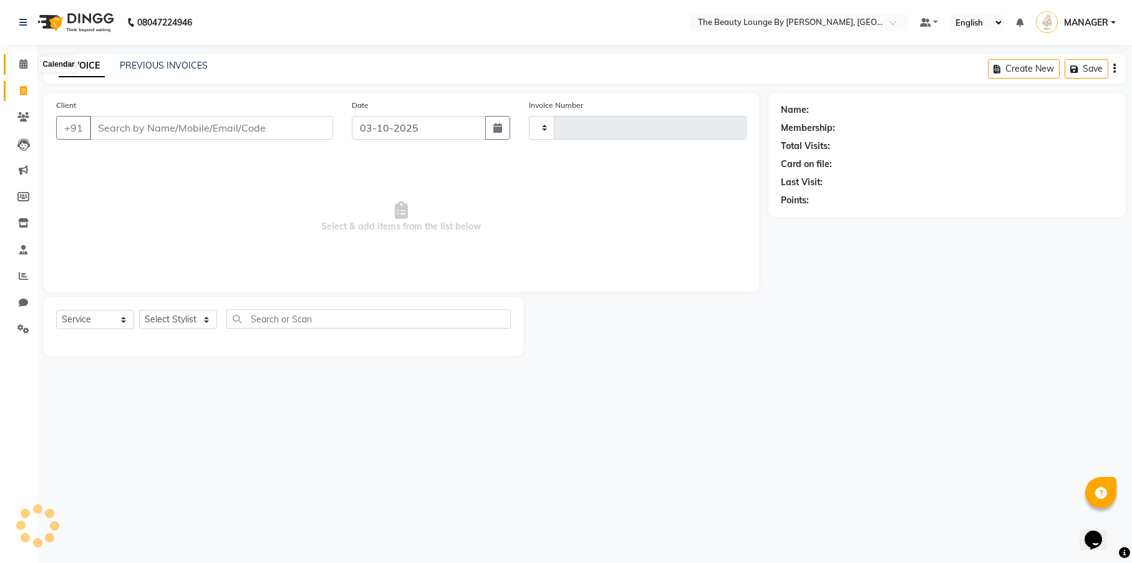
click at [26, 62] on icon at bounding box center [23, 63] width 8 height 9
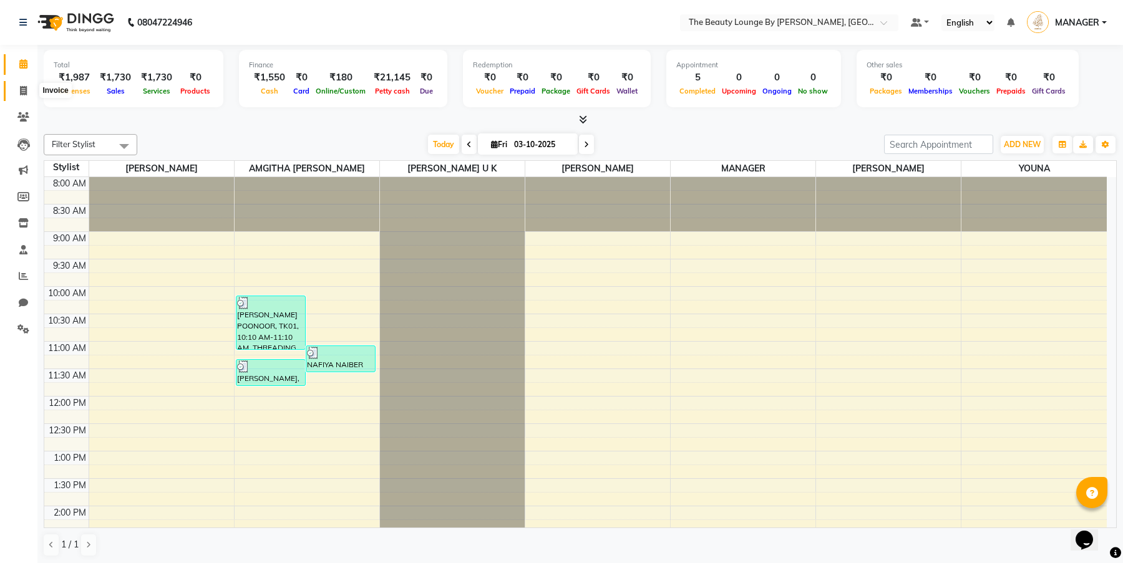
click at [21, 88] on icon at bounding box center [23, 90] width 7 height 9
select select "service"
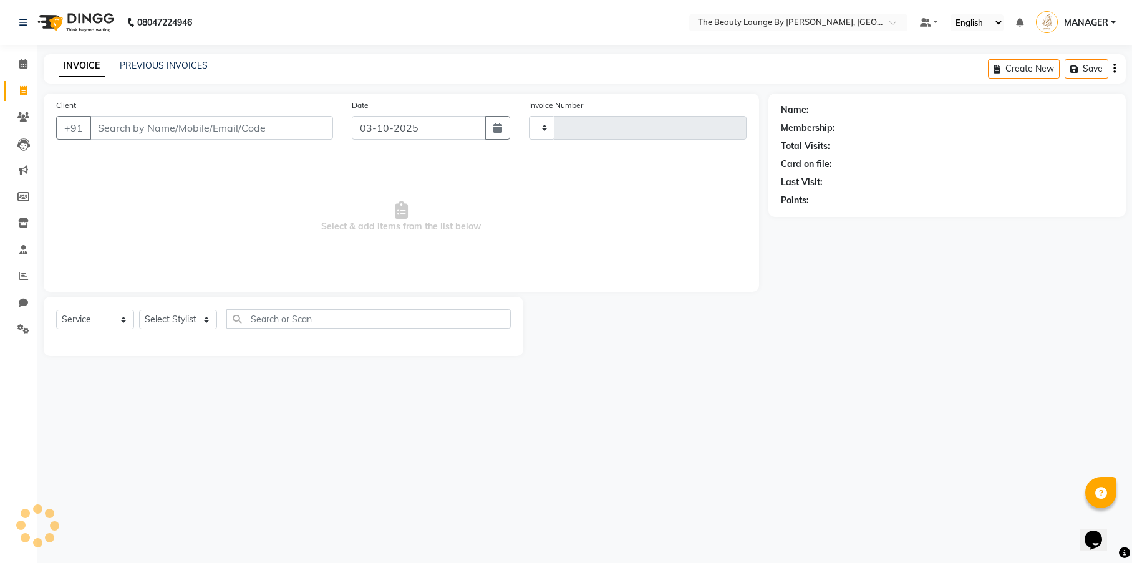
type input "0915"
select select "8577"
select select "92146"
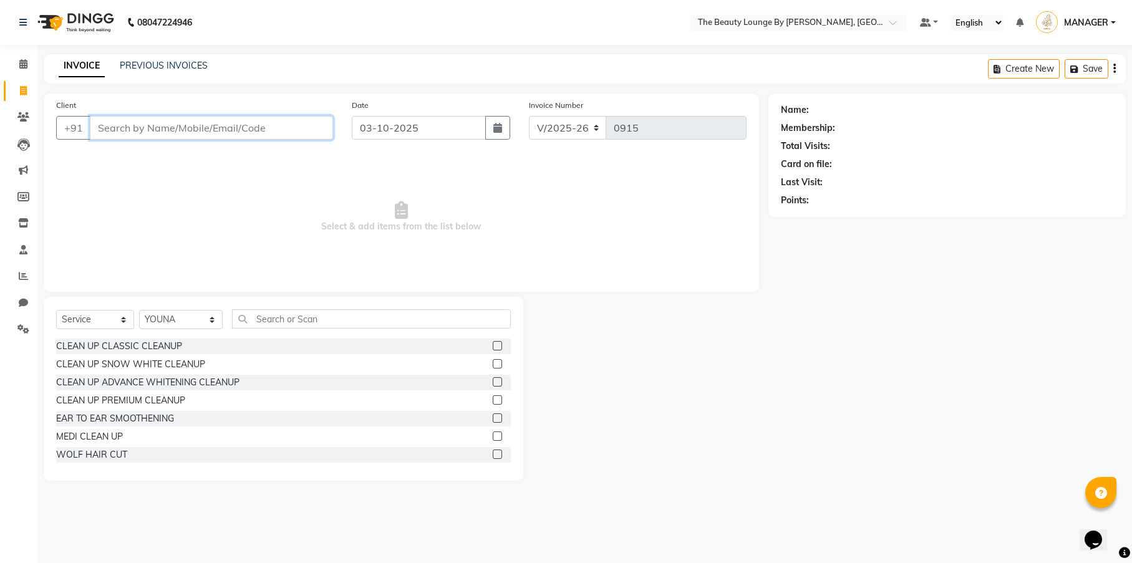
click at [258, 127] on input "Client" at bounding box center [211, 128] width 243 height 24
type input "E"
click at [216, 137] on input "THRE" at bounding box center [180, 128] width 180 height 24
type input "T"
click at [287, 315] on input "text" at bounding box center [371, 318] width 279 height 19
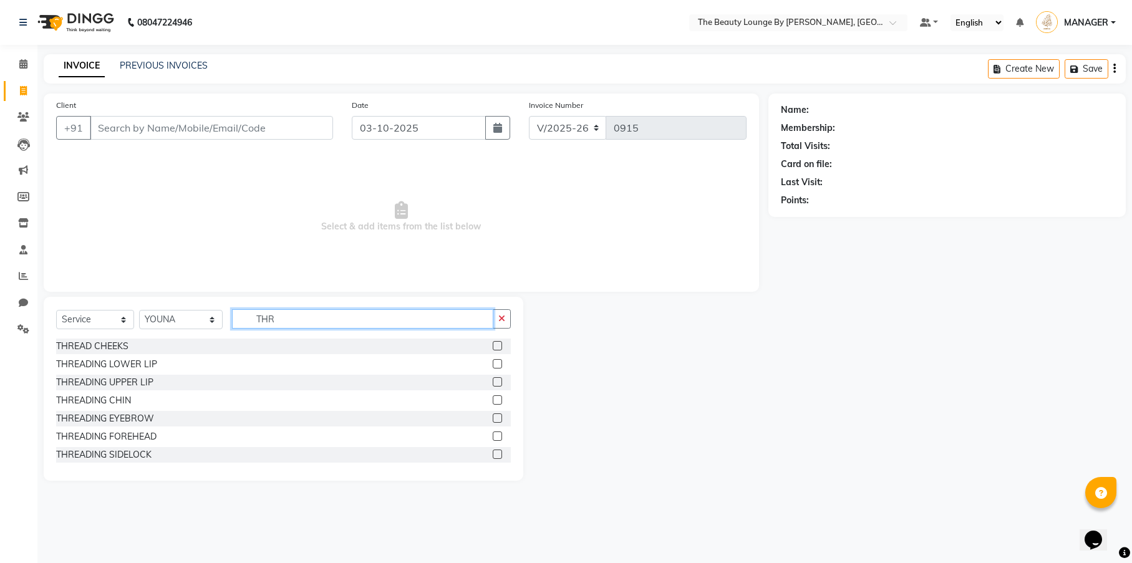
type input "THR"
drag, startPoint x: 487, startPoint y: 416, endPoint x: 498, endPoint y: 387, distance: 31.2
click at [493, 416] on label at bounding box center [497, 418] width 9 height 9
click at [493, 416] on input "checkbox" at bounding box center [497, 419] width 8 height 8
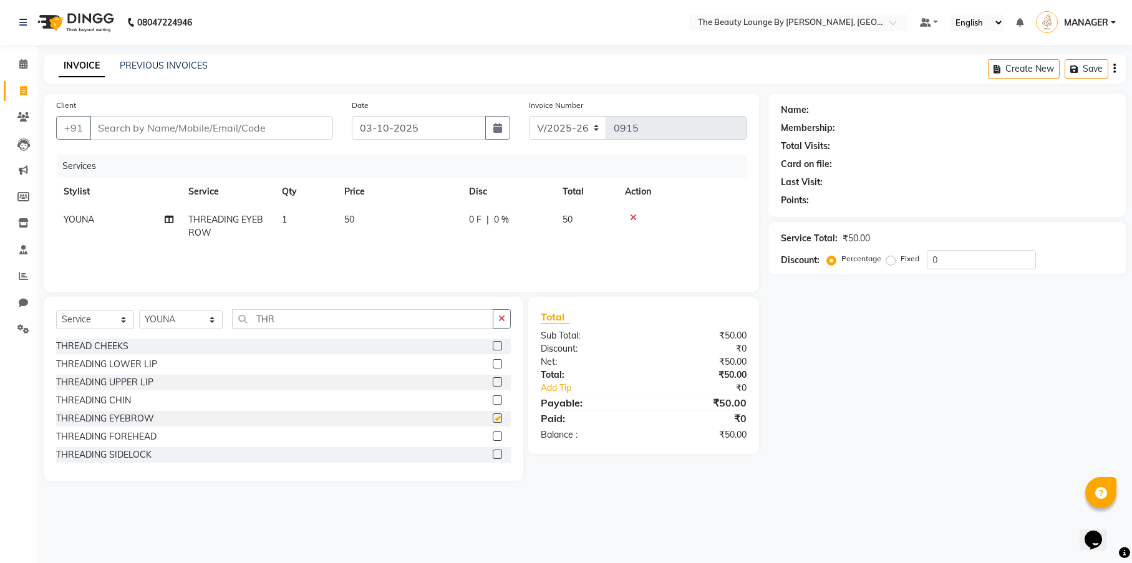
checkbox input "false"
click at [177, 131] on input "Client" at bounding box center [211, 128] width 243 height 24
click at [262, 132] on input "Client" at bounding box center [211, 128] width 243 height 24
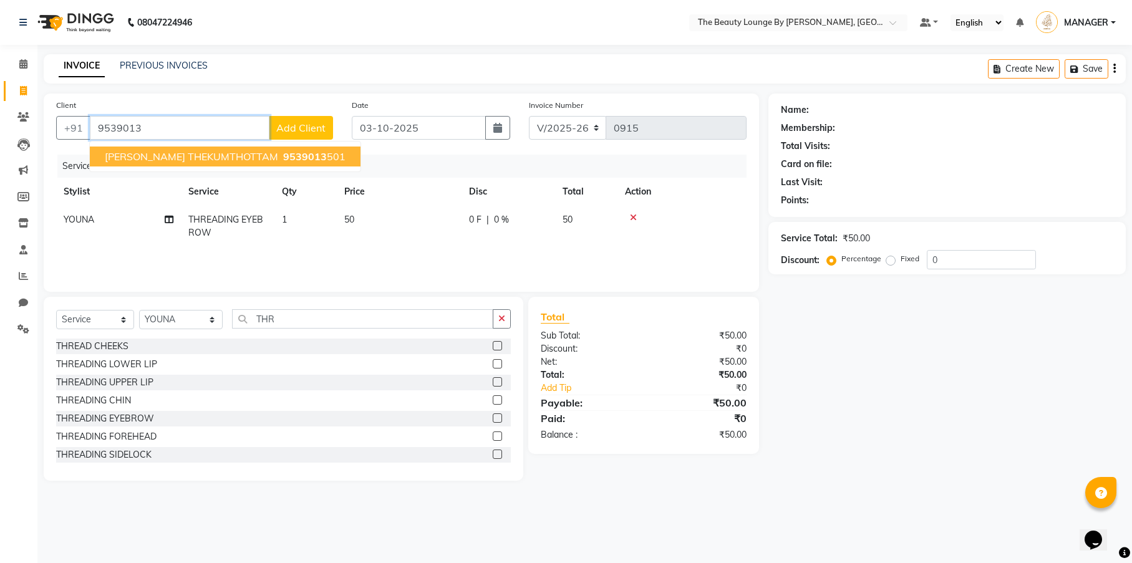
click at [247, 143] on ngb-typeahead-window "[PERSON_NAME] THEKUMTHOTTAM 9539013 501" at bounding box center [225, 156] width 272 height 31
type input "9539013"
click at [901, 259] on label "Fixed" at bounding box center [910, 258] width 19 height 11
click at [893, 259] on input "Fixed" at bounding box center [893, 259] width 9 height 9
radio input "true"
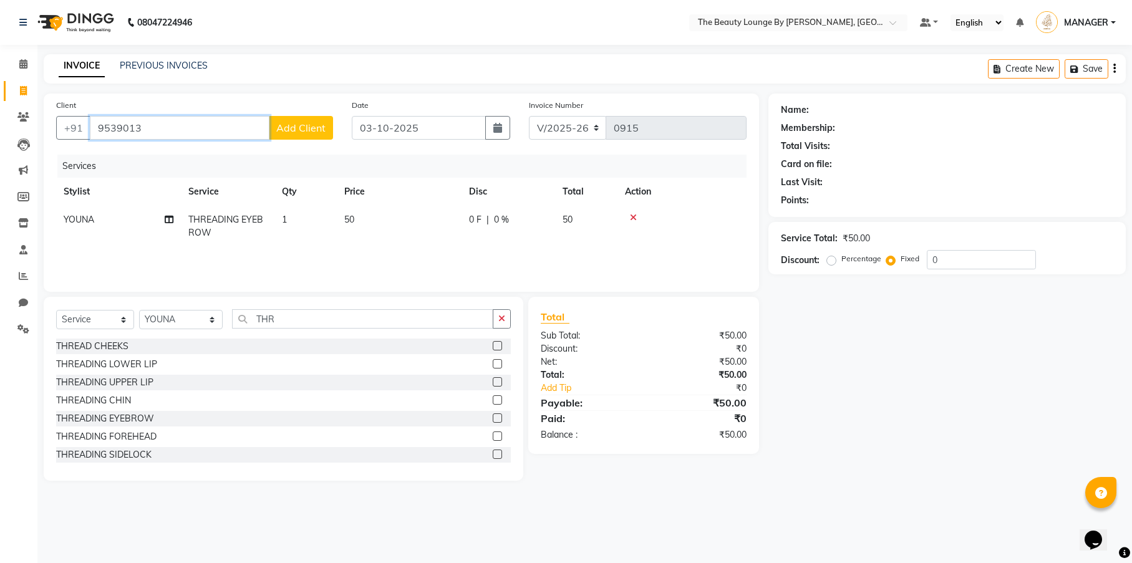
click at [215, 130] on input "9539013" at bounding box center [180, 128] width 180 height 24
type input "95390135"
radio input "true"
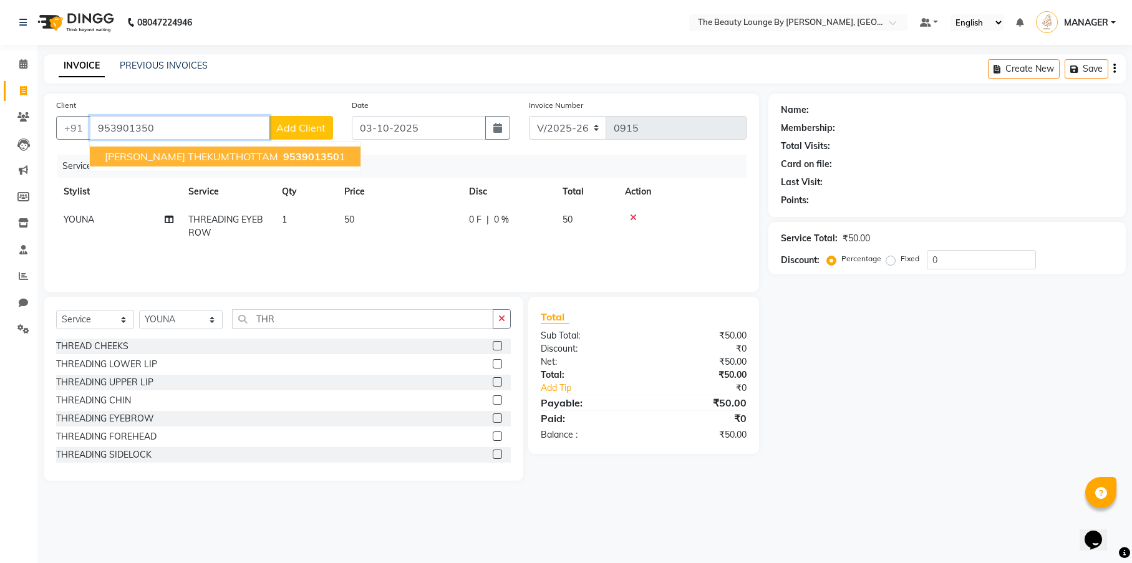
click at [283, 155] on span "953901350" at bounding box center [311, 156] width 56 height 12
type input "9539013501"
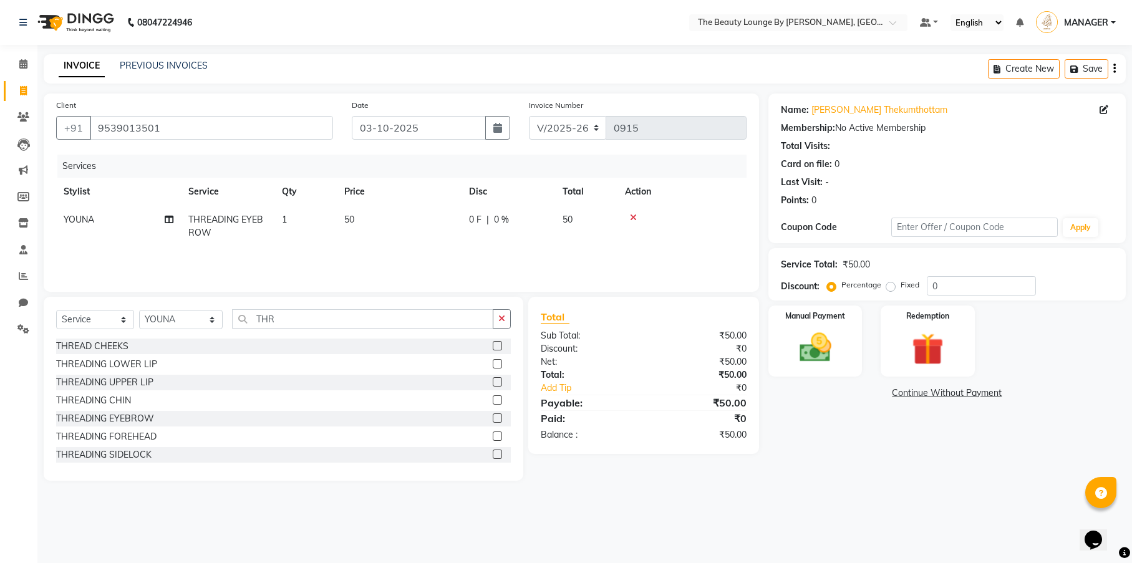
click at [901, 286] on label "Fixed" at bounding box center [910, 284] width 19 height 11
click at [890, 286] on input "Fixed" at bounding box center [893, 285] width 9 height 9
radio input "true"
click at [837, 321] on label "Manual Payment" at bounding box center [815, 315] width 62 height 12
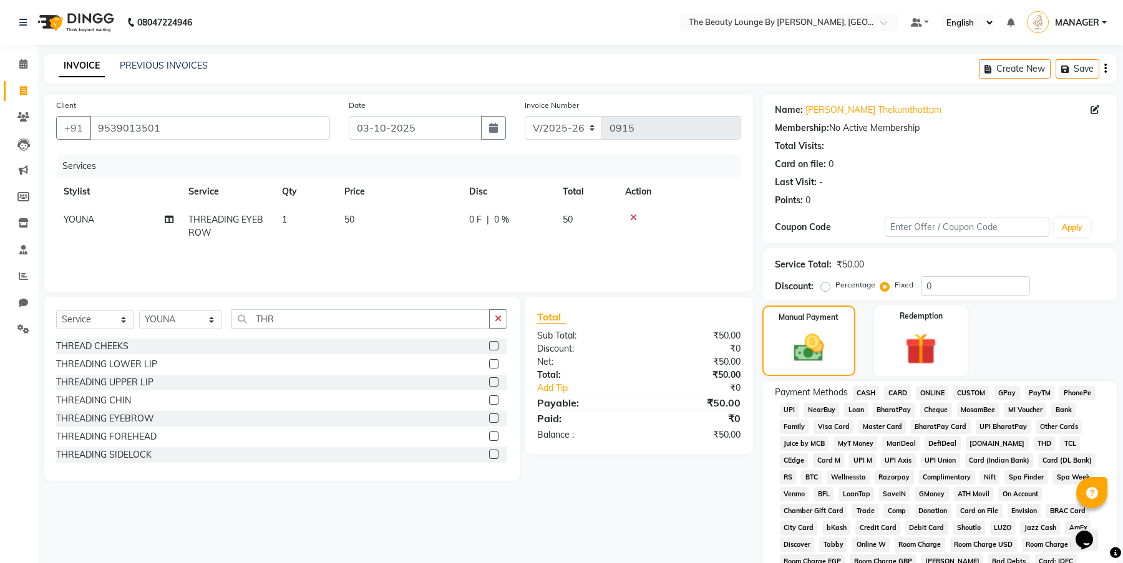
scroll to position [206, 0]
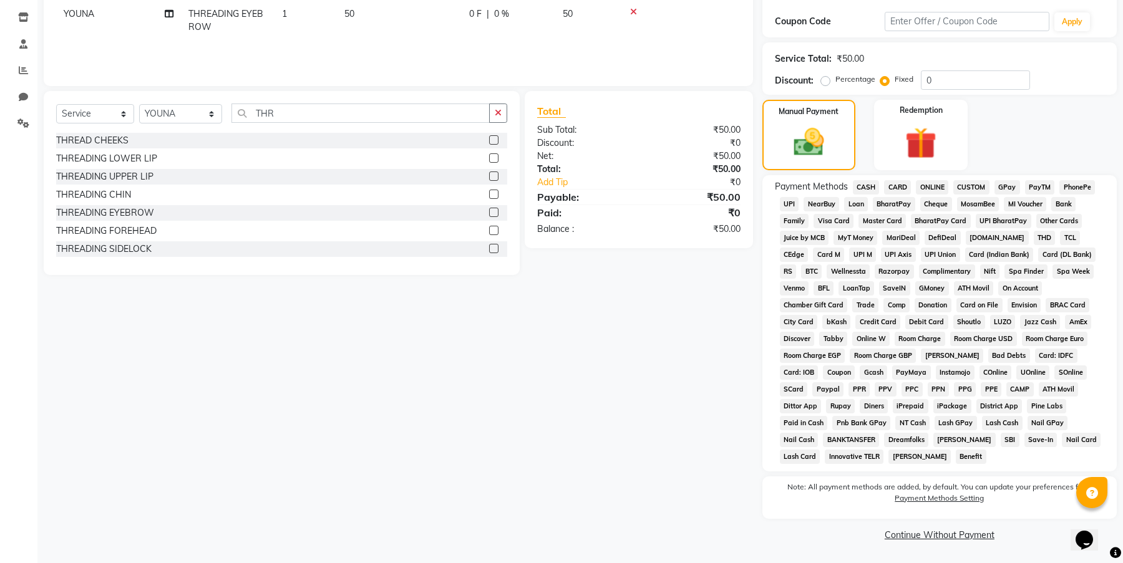
click at [1017, 186] on span "GPay" at bounding box center [1007, 187] width 26 height 14
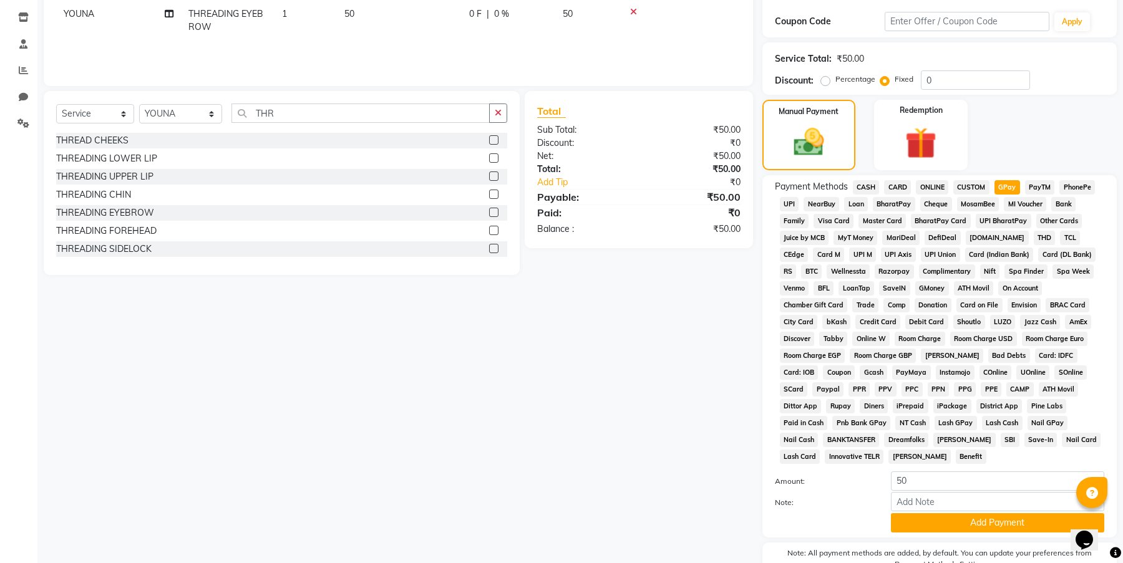
scroll to position [271, 0]
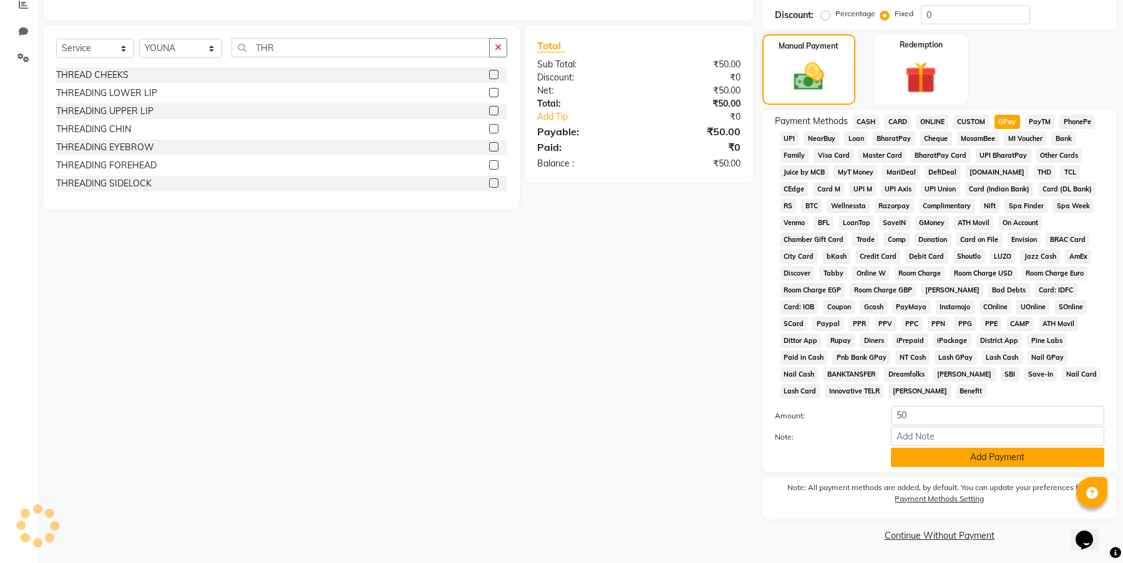
click at [967, 454] on button "Add Payment" at bounding box center [997, 457] width 213 height 19
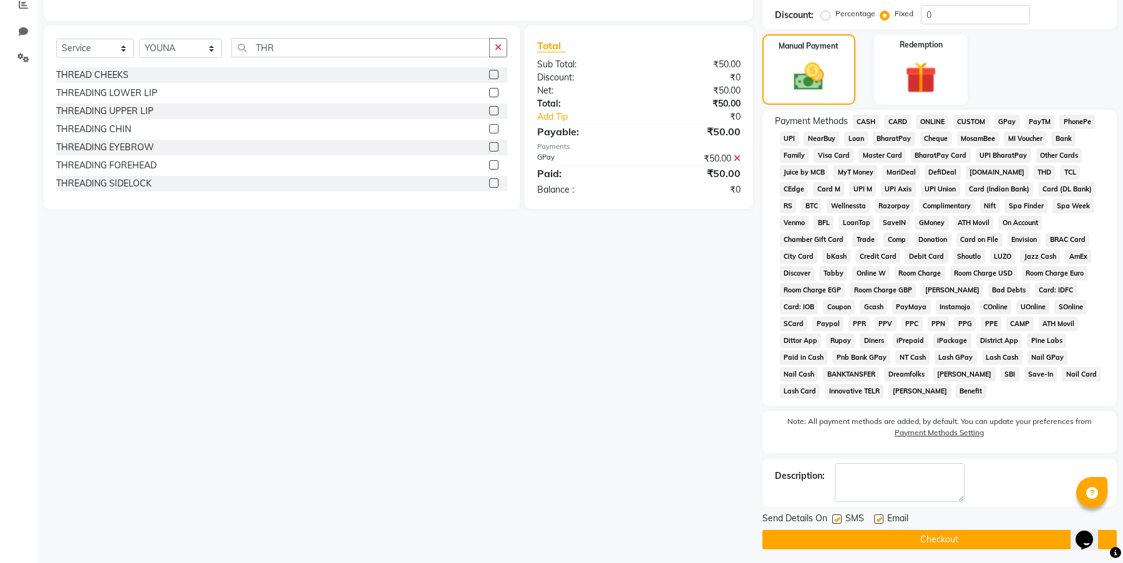
click at [945, 539] on button "Checkout" at bounding box center [939, 539] width 354 height 19
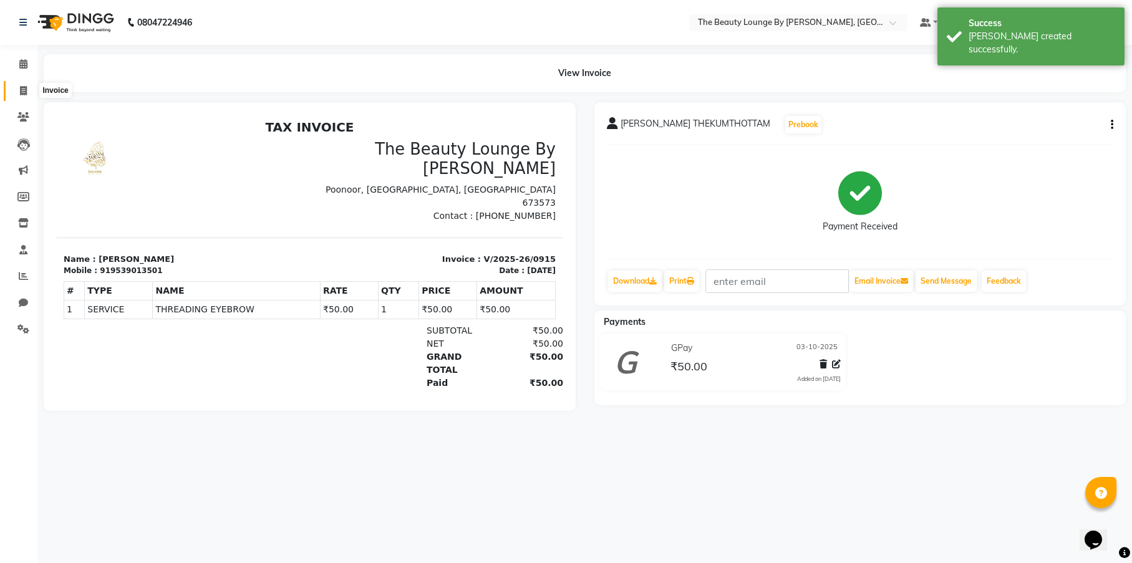
click at [22, 86] on icon at bounding box center [23, 90] width 7 height 9
select select "8577"
select select "service"
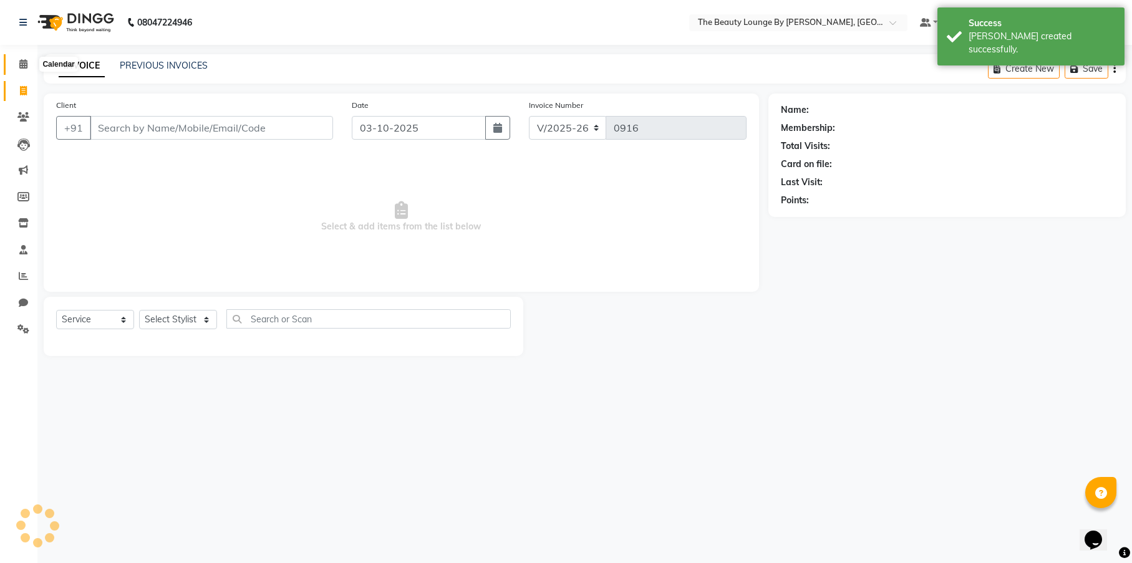
click at [23, 61] on icon at bounding box center [23, 63] width 8 height 9
